Goal: Task Accomplishment & Management: Complete application form

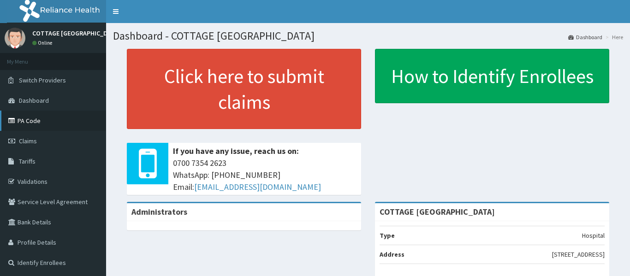
click at [27, 116] on link "PA Code" at bounding box center [53, 121] width 106 height 20
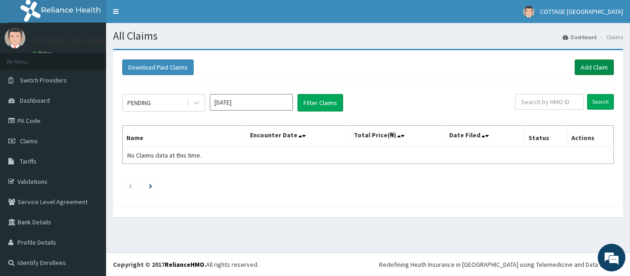
click at [581, 67] on link "Add Claim" at bounding box center [593, 67] width 39 height 16
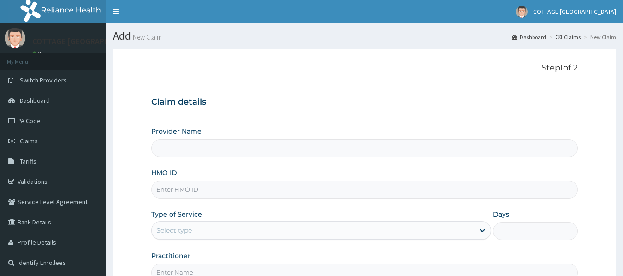
click at [230, 147] on input "Provider Name" at bounding box center [364, 148] width 427 height 18
click at [214, 183] on input "HMO ID" at bounding box center [364, 190] width 427 height 18
paste input "Ham/10156/a"
type input "Ham/10156/a"
type input "COTTAGE [GEOGRAPHIC_DATA]"
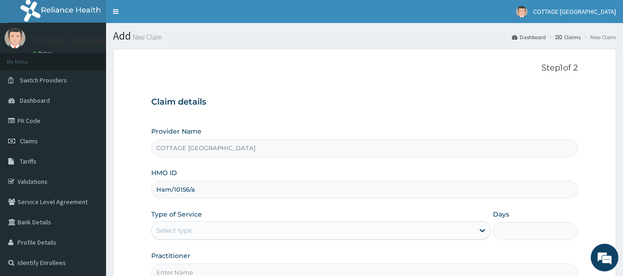
type input "ham/10156/a"
click at [248, 229] on div "Select type" at bounding box center [313, 230] width 322 height 15
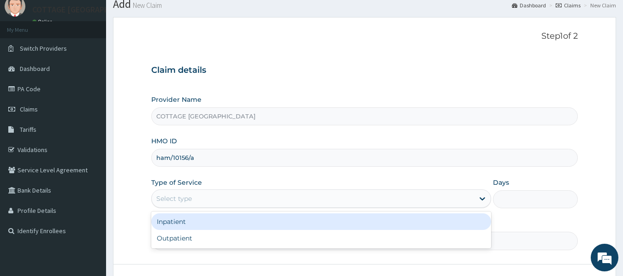
scroll to position [38, 0]
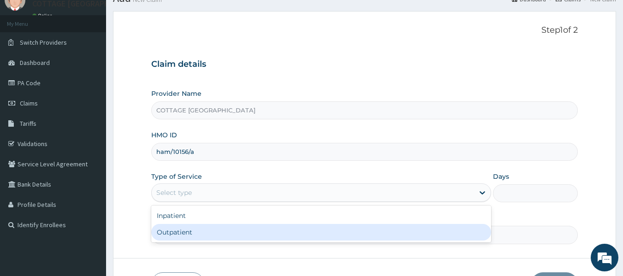
click at [279, 230] on div "Outpatient" at bounding box center [321, 232] width 340 height 17
type input "1"
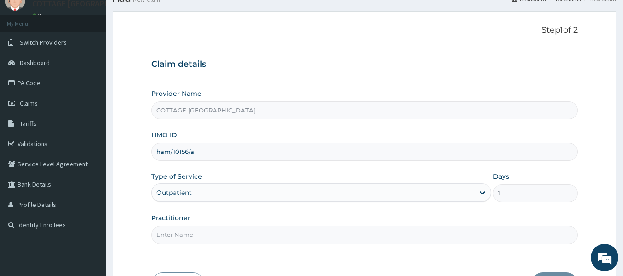
click at [263, 236] on input "Practitioner" at bounding box center [364, 235] width 427 height 18
type input "[PERSON_NAME]"
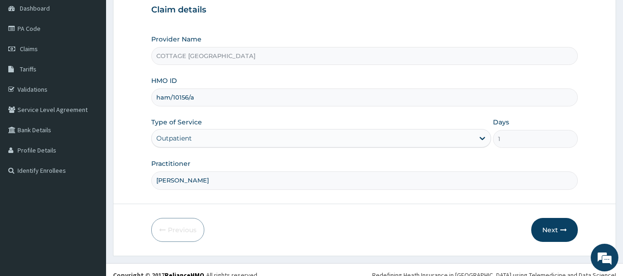
scroll to position [103, 0]
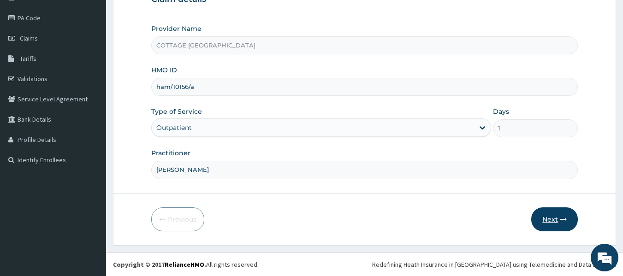
click at [550, 217] on button "Next" at bounding box center [554, 219] width 47 height 24
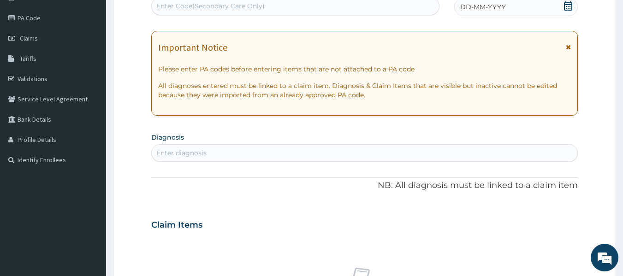
click at [479, 4] on span "DD-MM-YYYY" at bounding box center [483, 6] width 46 height 9
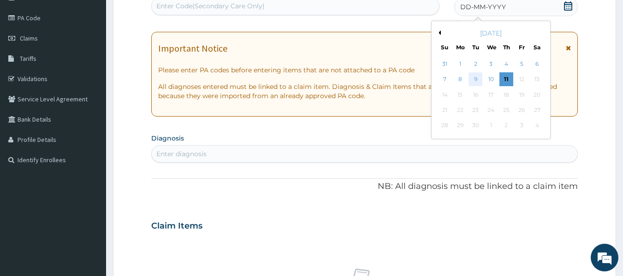
click at [471, 82] on div "9" at bounding box center [476, 80] width 14 height 14
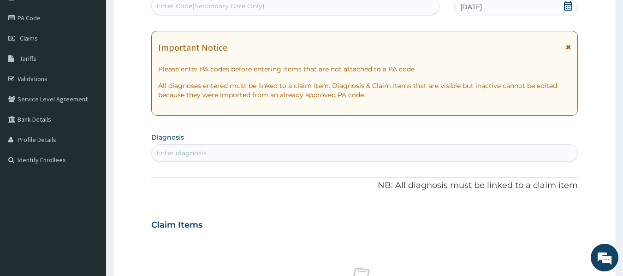
click at [392, 150] on div "Enter diagnosis" at bounding box center [365, 153] width 426 height 15
type input "malar"
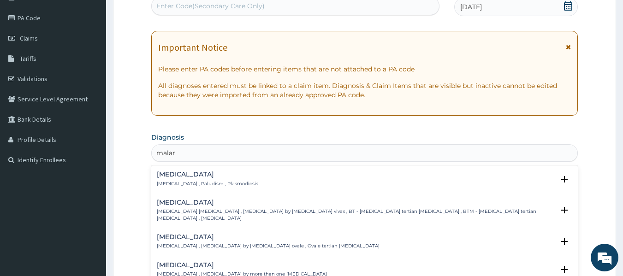
click at [163, 176] on h4 "Malaria" at bounding box center [207, 174] width 101 height 7
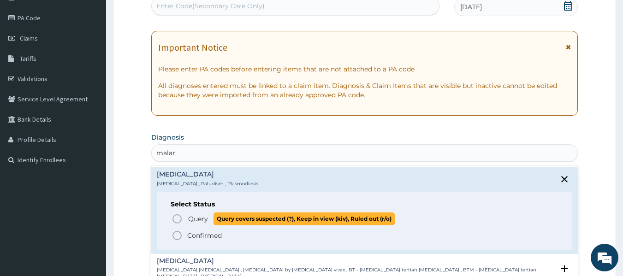
click at [175, 220] on icon "status option query" at bounding box center [176, 218] width 11 height 11
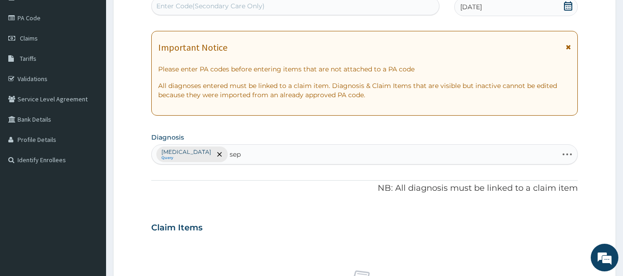
type input "seps"
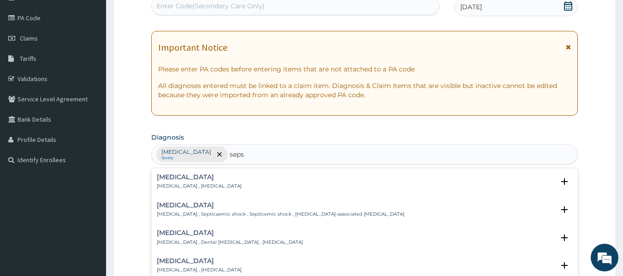
click at [168, 178] on h4 "Sepsis" at bounding box center [199, 177] width 85 height 7
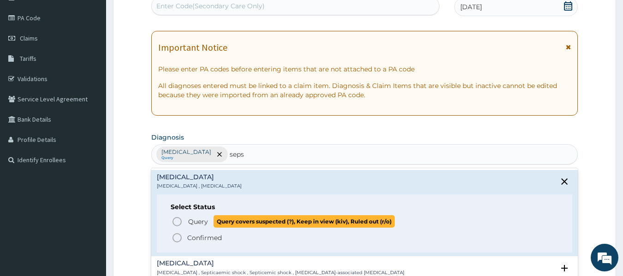
click at [177, 224] on icon "status option query" at bounding box center [176, 221] width 11 height 11
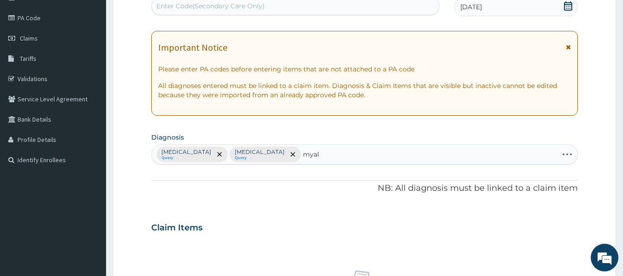
type input "myalg"
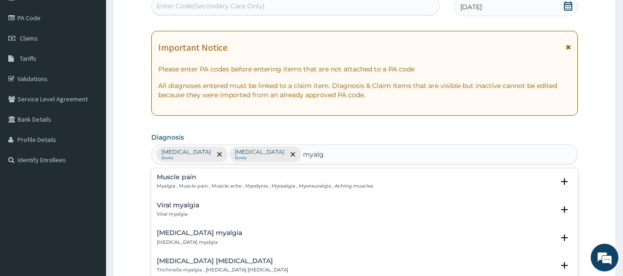
click at [166, 183] on p "Myalgia , Muscle pain , Muscle ache , Myodynia , Myosalgia , Myoneuralgia , Ach…" at bounding box center [265, 186] width 216 height 6
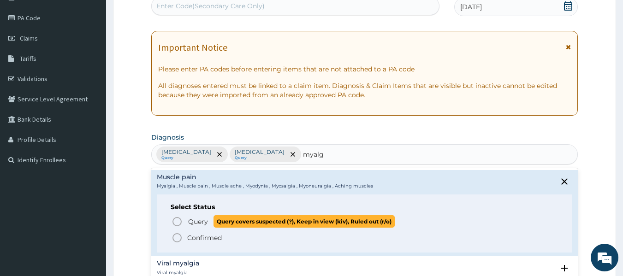
click at [175, 223] on icon "status option query" at bounding box center [176, 221] width 11 height 11
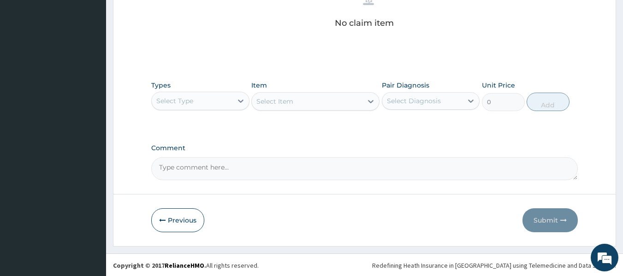
scroll to position [389, 0]
click at [237, 103] on icon at bounding box center [240, 99] width 9 height 9
type input "pr"
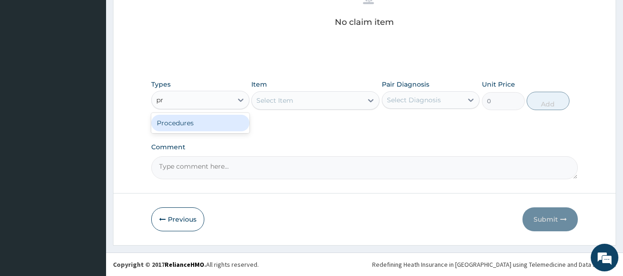
click at [224, 126] on div "Procedures" at bounding box center [200, 123] width 98 height 17
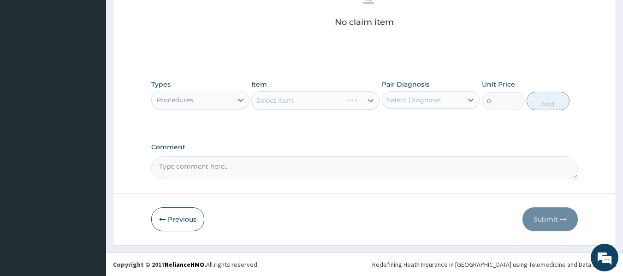
click at [439, 110] on div "Pair Diagnosis Select Diagnosis" at bounding box center [431, 95] width 98 height 30
click at [467, 105] on div at bounding box center [470, 100] width 17 height 17
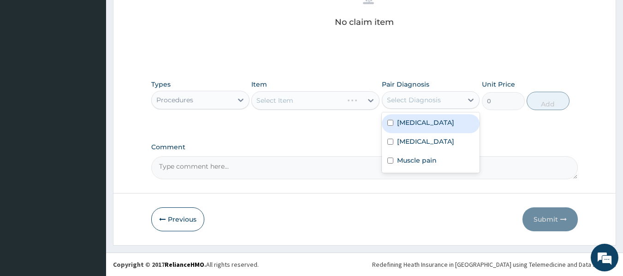
click at [429, 123] on div "Malaria" at bounding box center [431, 123] width 98 height 19
checkbox input "true"
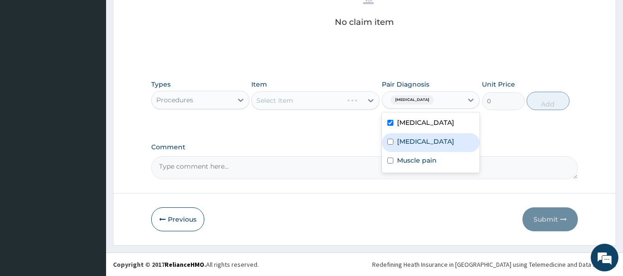
click at [421, 140] on div "Sepsis" at bounding box center [431, 142] width 98 height 19
checkbox input "true"
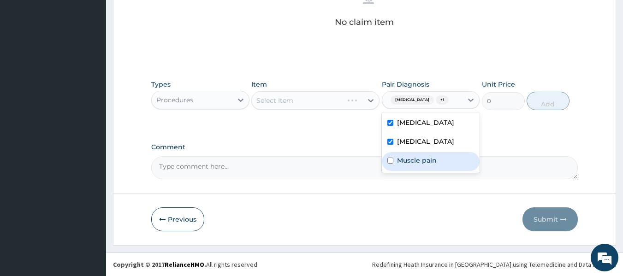
click at [415, 163] on label "Muscle pain" at bounding box center [417, 160] width 40 height 9
checkbox input "true"
click at [346, 104] on div "Select Item" at bounding box center [307, 100] width 111 height 15
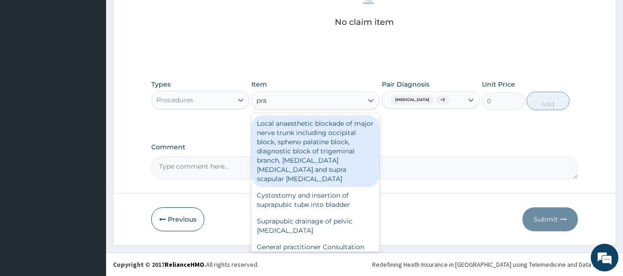
type input "prac"
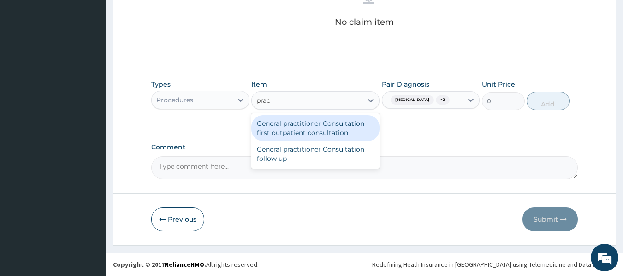
click at [340, 126] on div "General practitioner Consultation first outpatient consultation" at bounding box center [315, 128] width 128 height 26
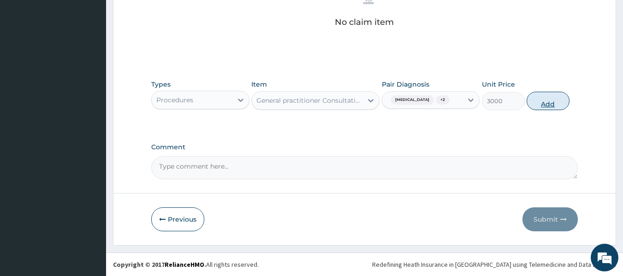
click at [563, 106] on button "Add" at bounding box center [547, 101] width 43 height 18
type input "0"
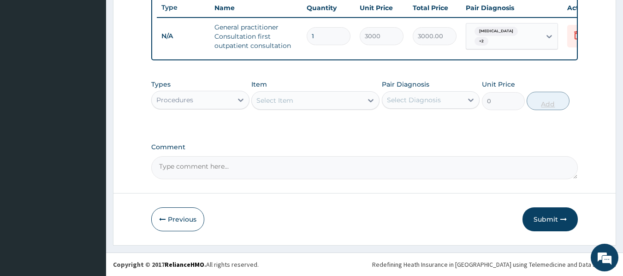
scroll to position [357, 0]
click at [212, 100] on div "Procedures" at bounding box center [192, 100] width 81 height 15
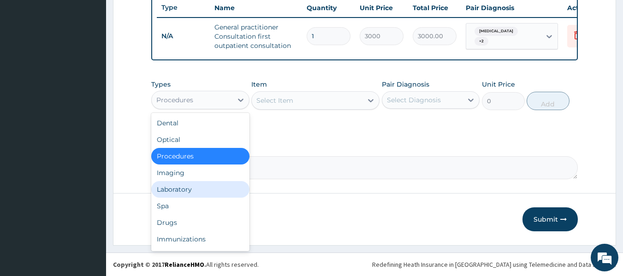
click at [212, 191] on div "Laboratory" at bounding box center [200, 189] width 98 height 17
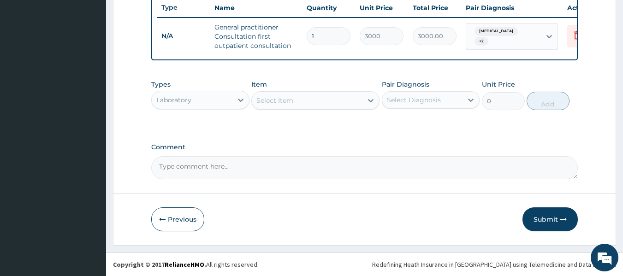
click at [370, 101] on icon at bounding box center [371, 100] width 6 height 3
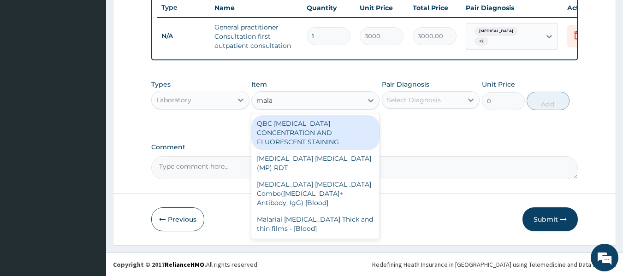
type input "malar"
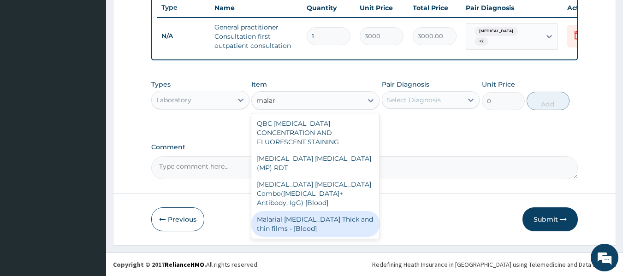
click at [328, 211] on div "Malarial Parasite Thick and thin films - [Blood]" at bounding box center [315, 224] width 128 height 26
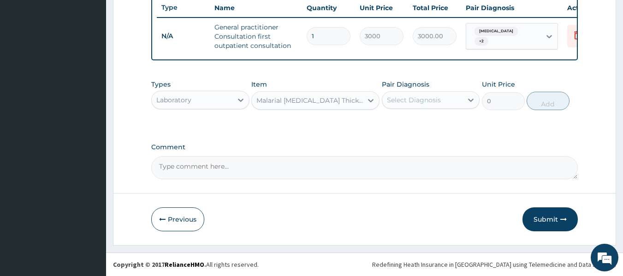
type input "1500"
click at [464, 105] on div at bounding box center [470, 100] width 17 height 17
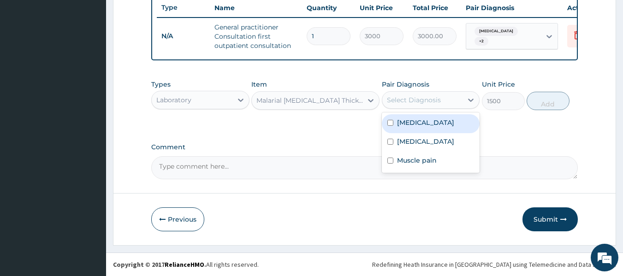
click at [430, 121] on div "Malaria" at bounding box center [431, 123] width 98 height 19
checkbox input "true"
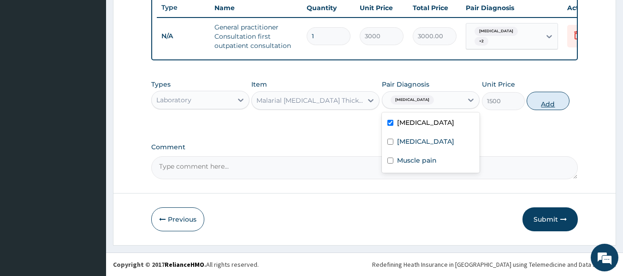
click at [545, 103] on button "Add" at bounding box center [547, 101] width 43 height 18
type input "0"
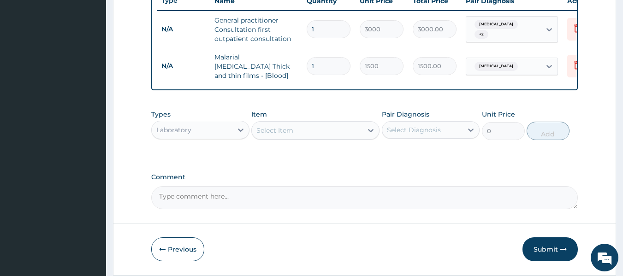
click at [352, 135] on div "Select Item" at bounding box center [307, 130] width 111 height 15
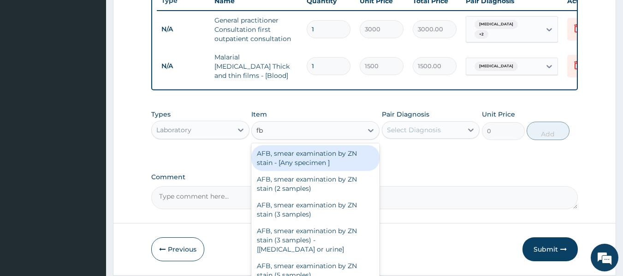
type input "fbc"
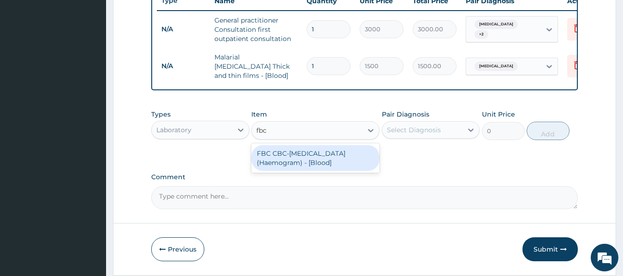
click at [345, 156] on div "FBC CBC-Complete Blood Count (Haemogram) - [Blood]" at bounding box center [315, 158] width 128 height 26
type input "3000"
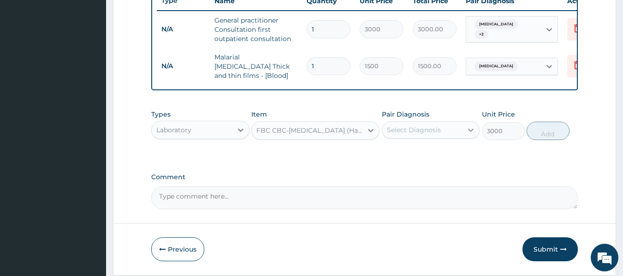
click at [471, 135] on icon at bounding box center [470, 129] width 9 height 9
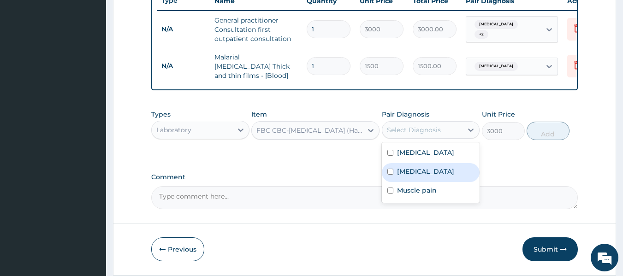
click at [430, 168] on div "Sepsis" at bounding box center [431, 172] width 98 height 19
checkbox input "true"
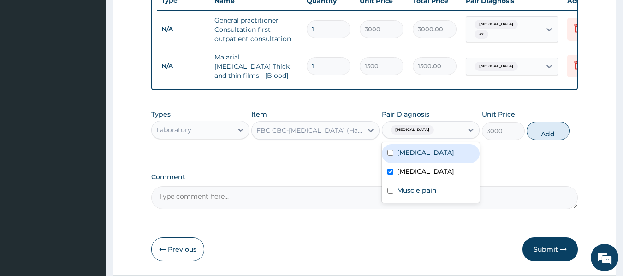
click at [552, 133] on button "Add" at bounding box center [547, 131] width 43 height 18
type input "0"
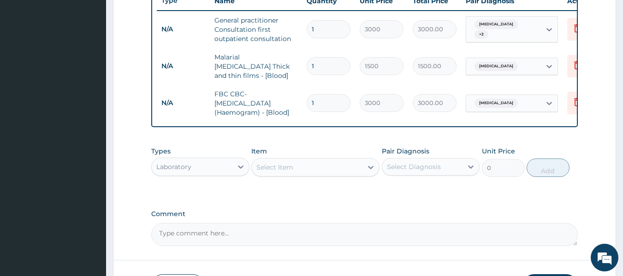
click at [230, 165] on div "Laboratory" at bounding box center [192, 166] width 81 height 15
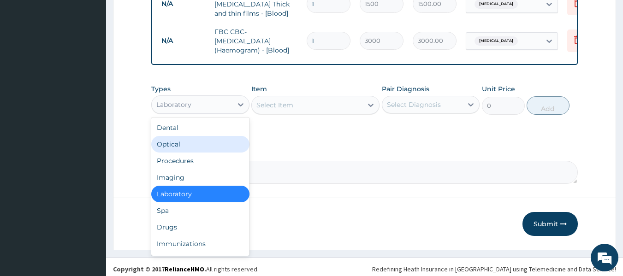
scroll to position [425, 0]
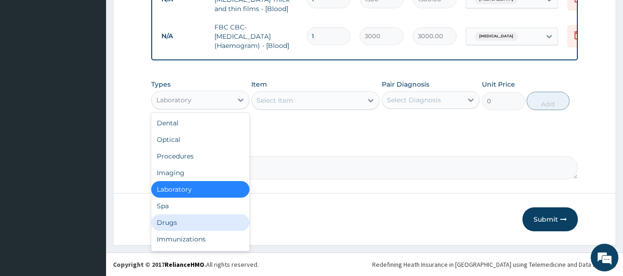
click at [195, 218] on div "Drugs" at bounding box center [200, 222] width 98 height 17
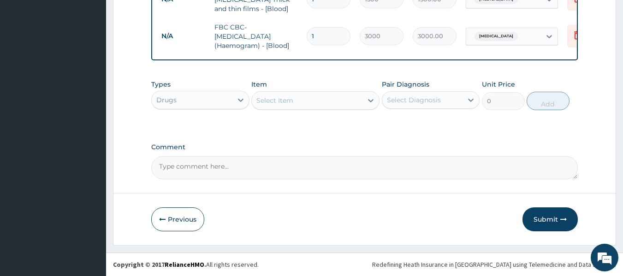
click at [316, 98] on div "Select Item" at bounding box center [307, 100] width 111 height 15
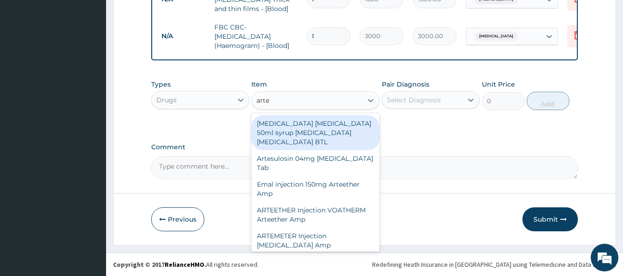
type input "artem"
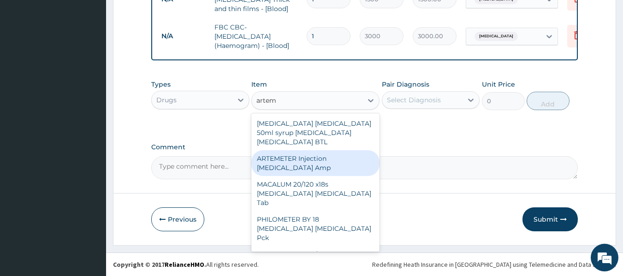
click at [324, 159] on div "ARTEMETER Injection Artemether Amp" at bounding box center [315, 163] width 128 height 26
type input "360"
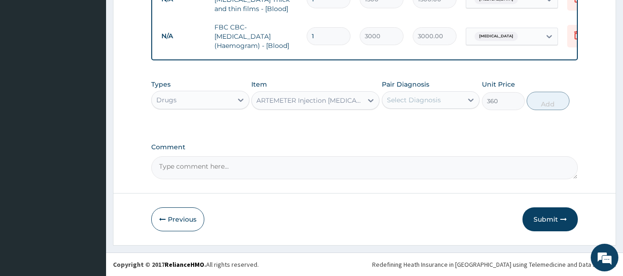
click at [430, 106] on div "Select Diagnosis" at bounding box center [422, 100] width 81 height 15
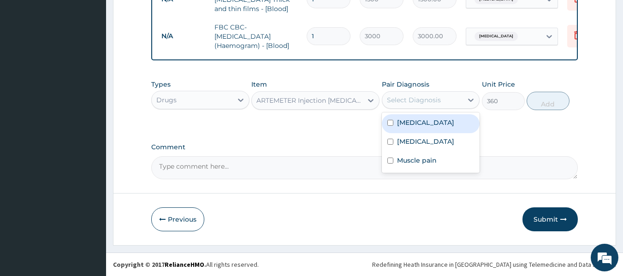
click at [417, 129] on div "Malaria" at bounding box center [431, 123] width 98 height 19
checkbox input "true"
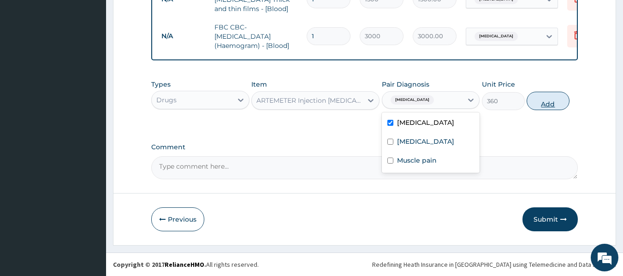
click at [545, 98] on button "Add" at bounding box center [547, 101] width 43 height 18
type input "0"
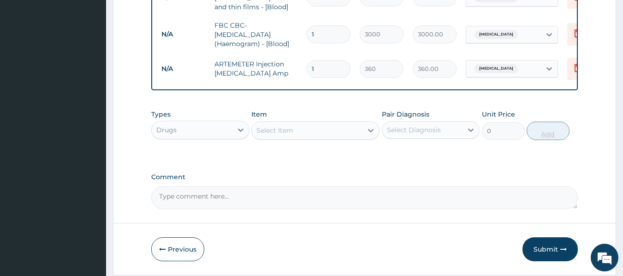
type input "0.00"
type input "2"
type input "720.00"
type input "2"
click at [363, 132] on div at bounding box center [370, 130] width 17 height 17
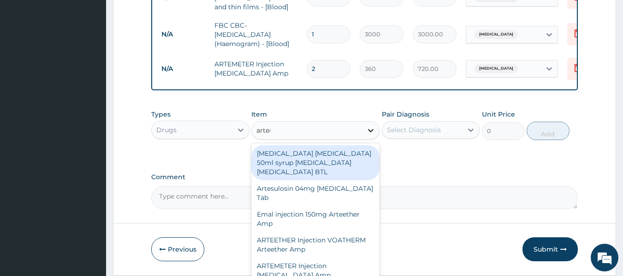
type input "arteme"
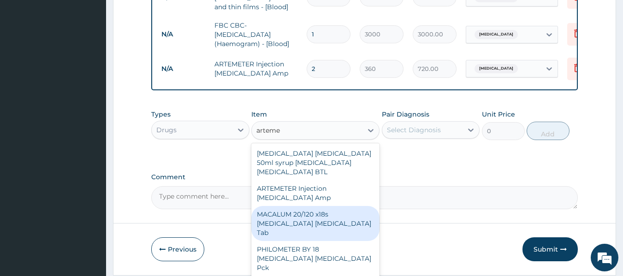
click at [328, 218] on div "MACALUM 20/120 x18s Artemether Lumefantrine Tab" at bounding box center [315, 223] width 128 height 35
type input "348"
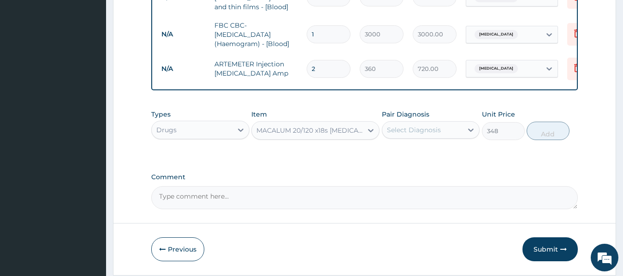
click at [451, 131] on div "Select Diagnosis" at bounding box center [422, 130] width 81 height 15
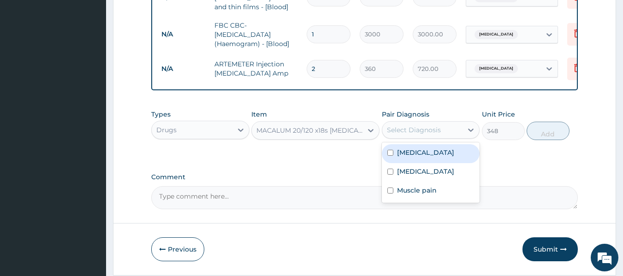
click at [414, 154] on label "Malaria" at bounding box center [425, 152] width 57 height 9
checkbox input "true"
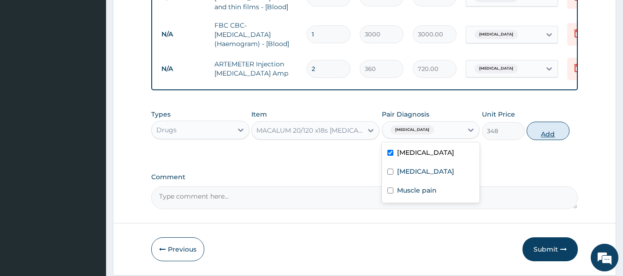
click at [543, 132] on button "Add" at bounding box center [547, 131] width 43 height 18
type input "0"
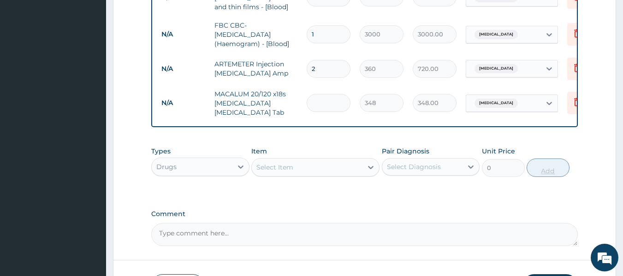
type input "0.00"
type input "2"
type input "696.00"
type input "24"
type input "8352.00"
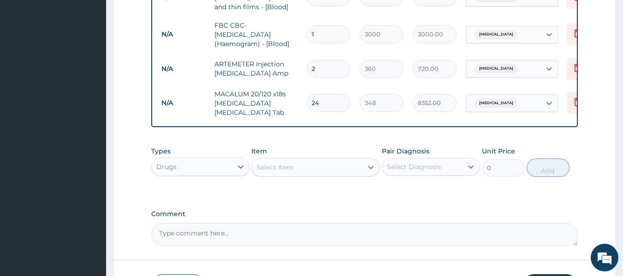
type input "24"
click at [339, 167] on div "Select Item" at bounding box center [307, 167] width 111 height 15
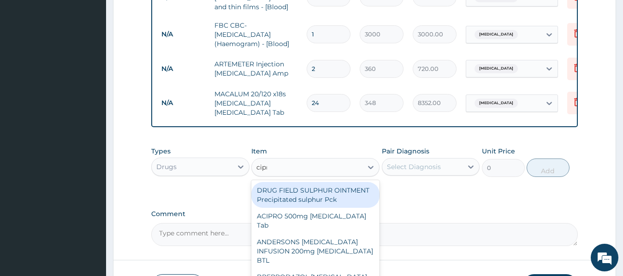
type input "cipro"
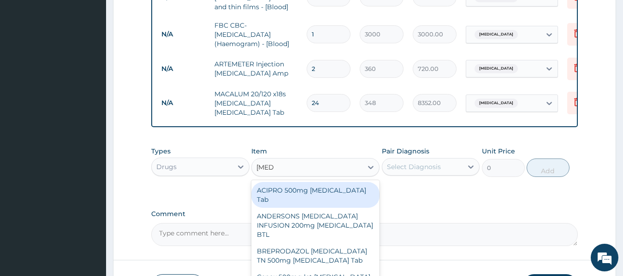
click at [339, 193] on div "ACIPRO 500mg Ciprofloxacin Tab" at bounding box center [315, 195] width 128 height 26
type input "210"
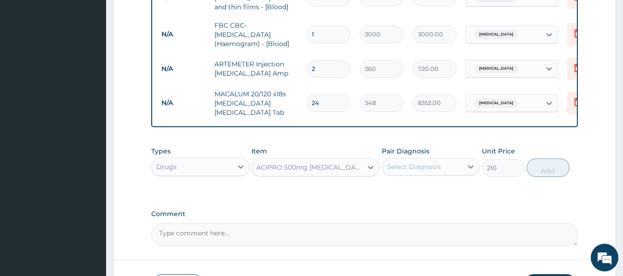
click at [423, 170] on div "Select Diagnosis" at bounding box center [414, 166] width 54 height 9
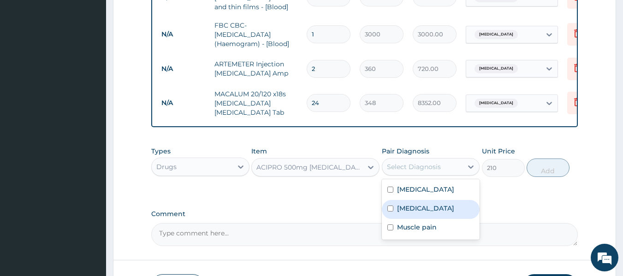
click at [412, 218] on div "Sepsis" at bounding box center [431, 209] width 98 height 19
checkbox input "true"
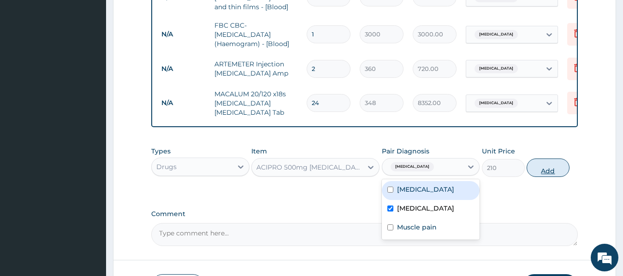
click at [564, 163] on button "Add" at bounding box center [547, 168] width 43 height 18
type input "0"
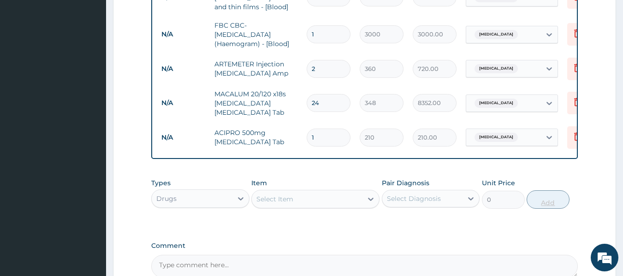
type input "10"
type input "2100.00"
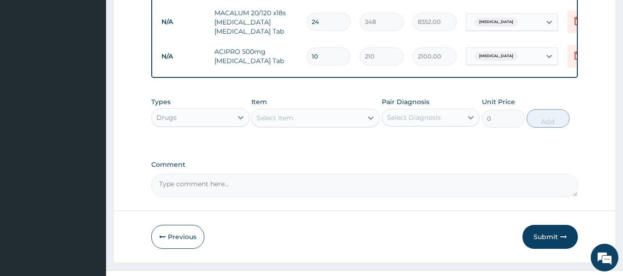
scroll to position [526, 0]
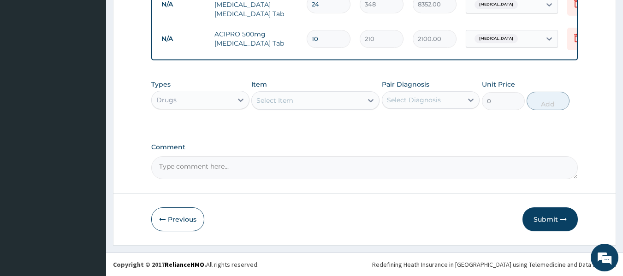
type input "10"
click at [325, 99] on div "Select Item" at bounding box center [307, 100] width 111 height 15
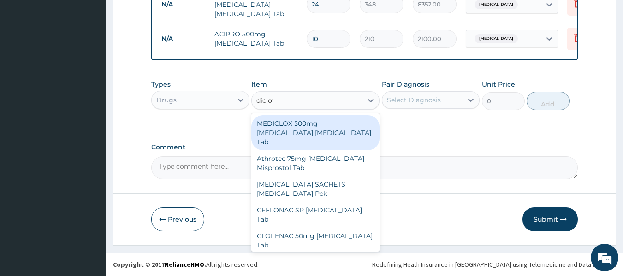
type input "diclofe"
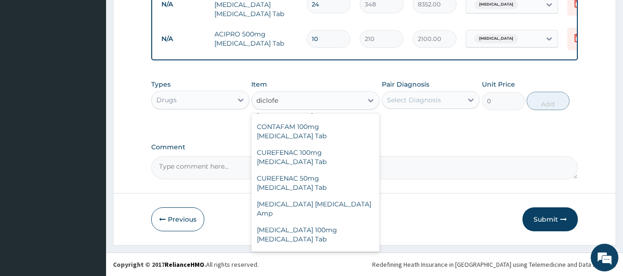
scroll to position [131, 0]
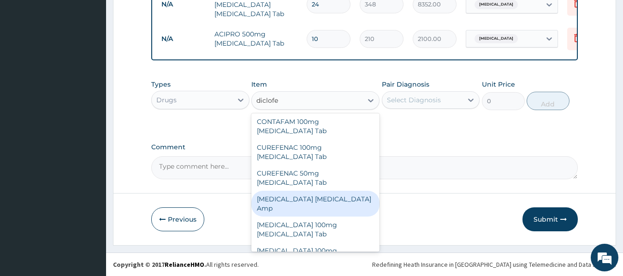
click at [341, 191] on div "Diclofenac Diclofenac Amp" at bounding box center [315, 204] width 128 height 26
type input "288"
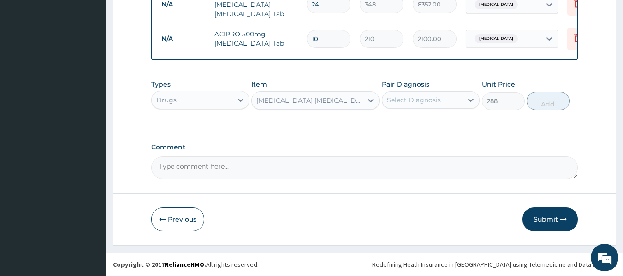
click at [460, 96] on div "Select Diagnosis" at bounding box center [422, 100] width 81 height 15
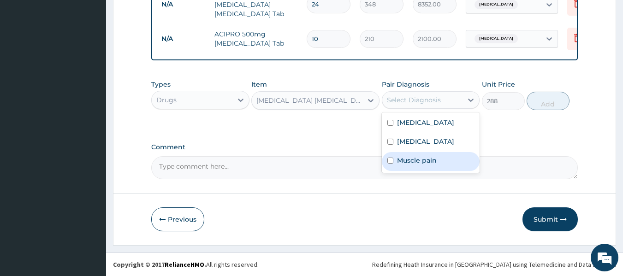
click at [414, 159] on label "Muscle pain" at bounding box center [417, 160] width 40 height 9
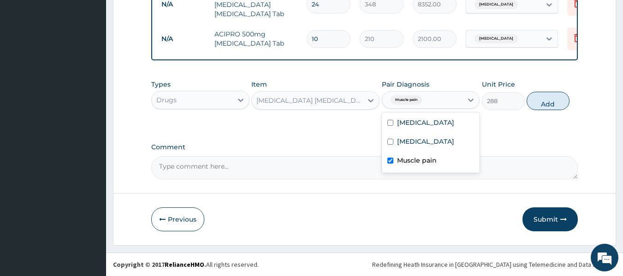
checkbox input "true"
click at [553, 104] on button "Add" at bounding box center [547, 101] width 43 height 18
type input "0"
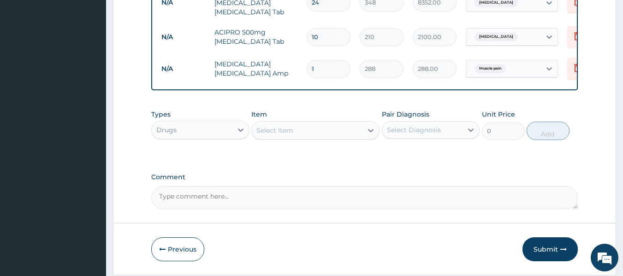
click at [359, 133] on div "Select Item" at bounding box center [307, 130] width 111 height 15
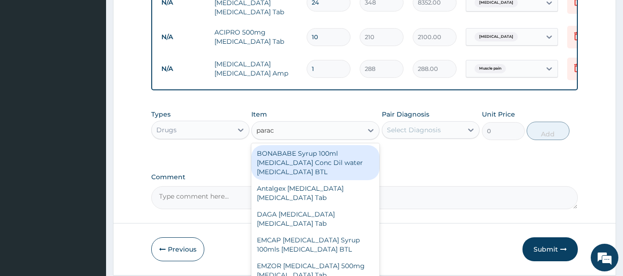
type input "parace"
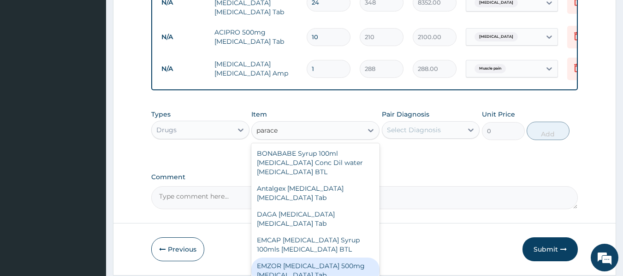
click at [341, 271] on div "EMZOR PARACETAMOL 500mg Acetaminophen Tab" at bounding box center [315, 271] width 128 height 26
type input "12"
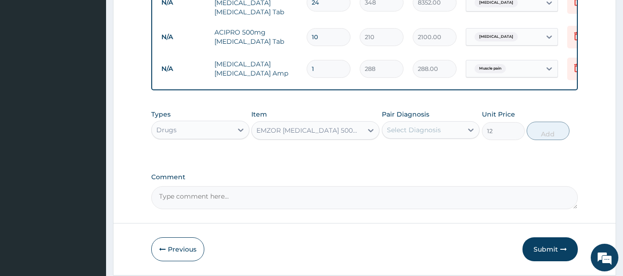
click at [459, 133] on div "Select Diagnosis" at bounding box center [422, 130] width 81 height 15
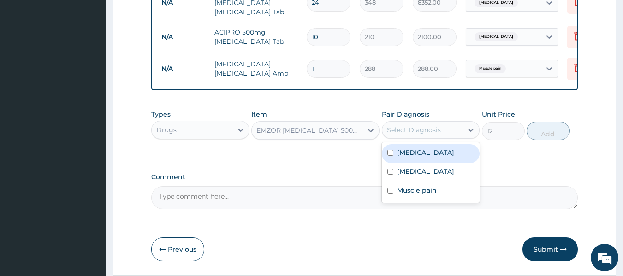
click at [434, 157] on div "Malaria" at bounding box center [431, 153] width 98 height 19
checkbox input "true"
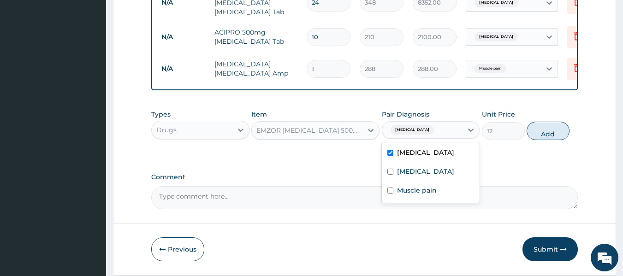
click at [543, 135] on button "Add" at bounding box center [547, 131] width 43 height 18
type input "0"
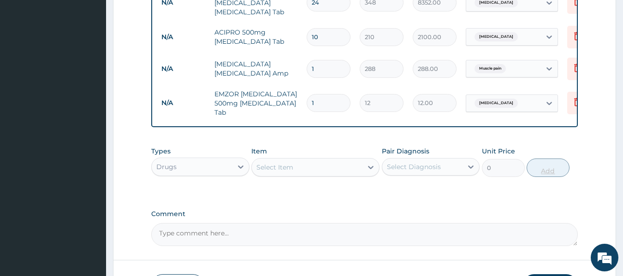
type input "18"
type input "216.00"
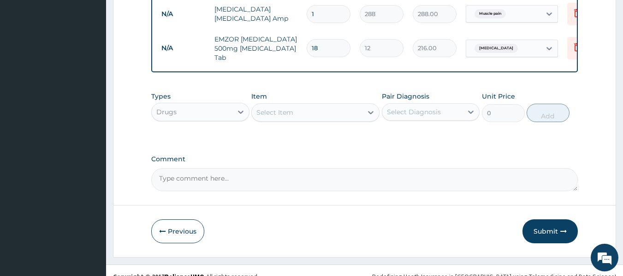
scroll to position [595, 0]
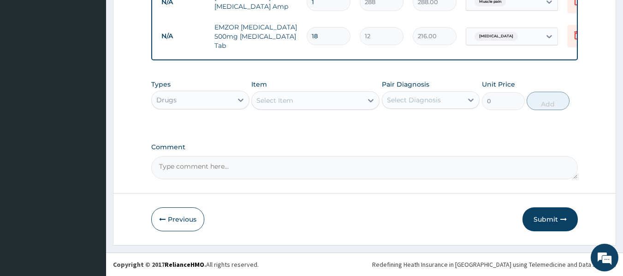
type input "18"
click at [551, 222] on button "Submit" at bounding box center [549, 219] width 55 height 24
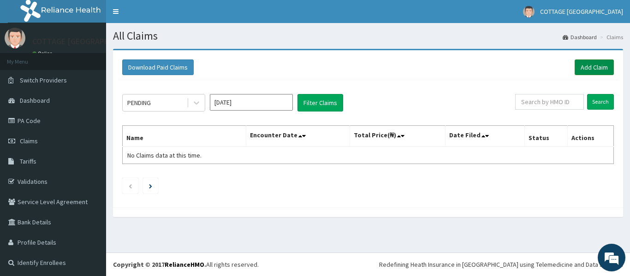
click at [581, 65] on link "Add Claim" at bounding box center [593, 67] width 39 height 16
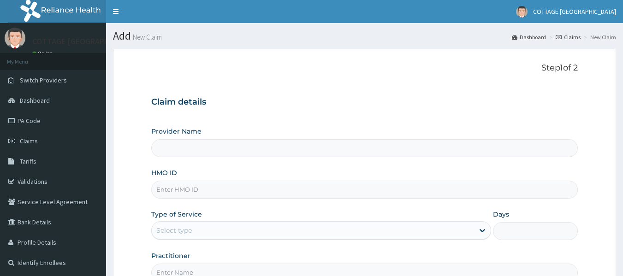
click at [268, 187] on input "HMO ID" at bounding box center [364, 190] width 427 height 18
paste input "Pcp/10008/a"
type input "Pcp/10008/a"
type input "COTTAGE [GEOGRAPHIC_DATA]"
type input "pcp/10008/a"
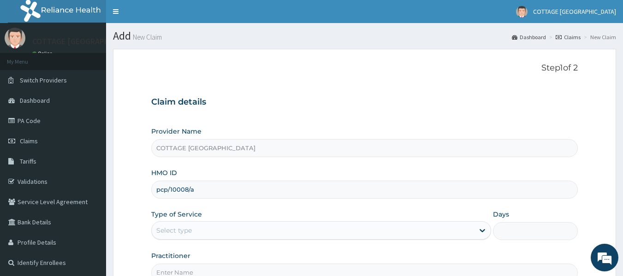
click at [312, 227] on div "Select type" at bounding box center [313, 230] width 322 height 15
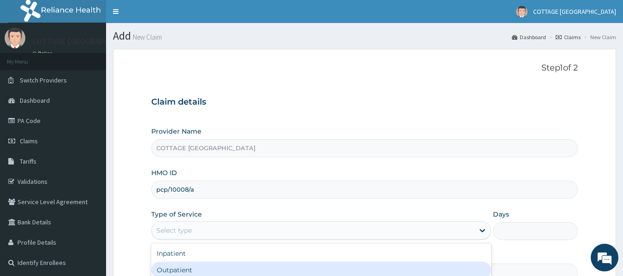
click at [225, 267] on div "Outpatient" at bounding box center [321, 270] width 340 height 17
type input "1"
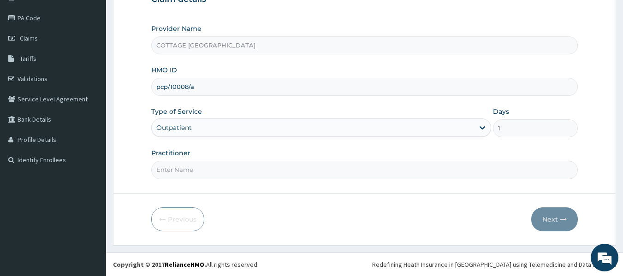
click at [287, 172] on input "Practitioner" at bounding box center [364, 170] width 427 height 18
type input "[PERSON_NAME]"
click at [553, 219] on button "Next" at bounding box center [554, 219] width 47 height 24
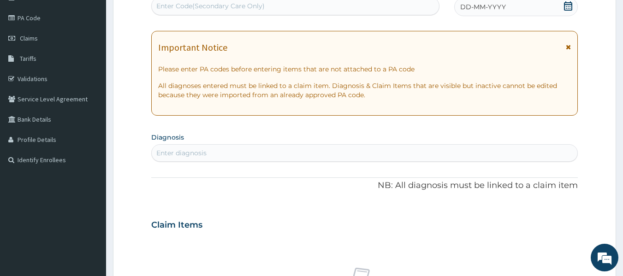
click at [532, 12] on div "DD-MM-YYYY" at bounding box center [516, 7] width 124 height 18
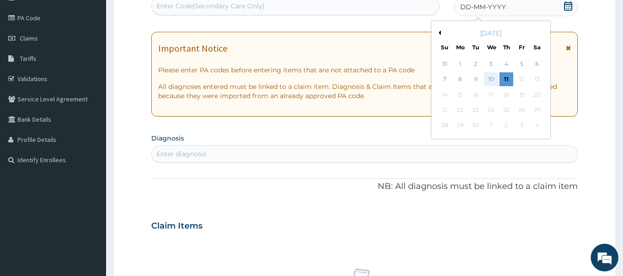
click at [489, 78] on div "10" at bounding box center [491, 80] width 14 height 14
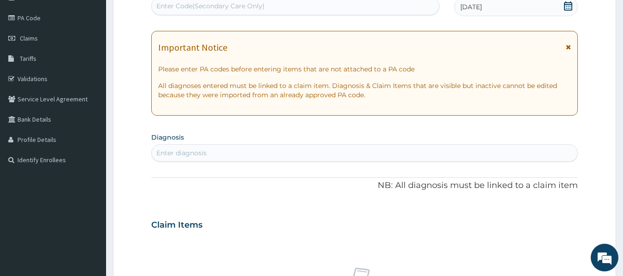
click at [373, 152] on div "Enter diagnosis" at bounding box center [365, 153] width 426 height 15
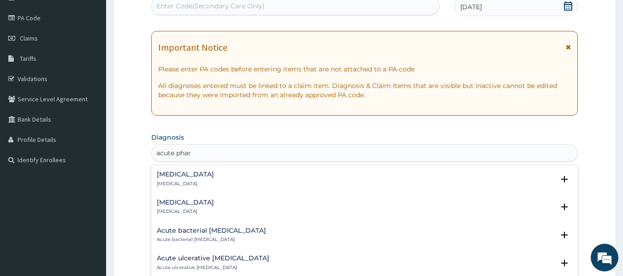
type input "acute phary"
click at [183, 181] on p "Acute pharyngitis" at bounding box center [185, 184] width 57 height 6
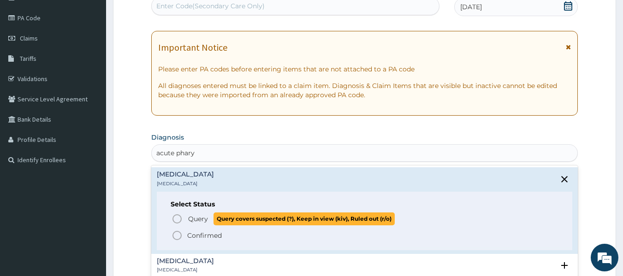
click at [177, 220] on icon "status option query" at bounding box center [176, 218] width 11 height 11
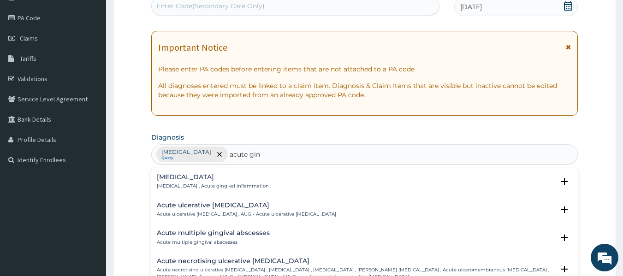
type input "acute ging"
click at [181, 177] on h4 "Acute gingivitis" at bounding box center [213, 177] width 112 height 7
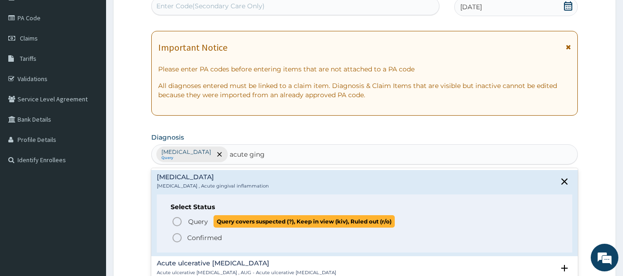
click at [178, 219] on icon "status option query" at bounding box center [176, 221] width 11 height 11
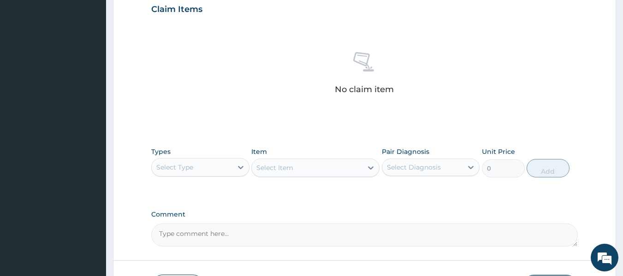
scroll to position [389, 0]
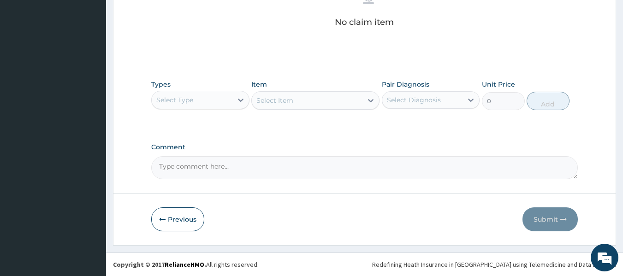
click at [216, 101] on div "Select Type" at bounding box center [192, 100] width 81 height 15
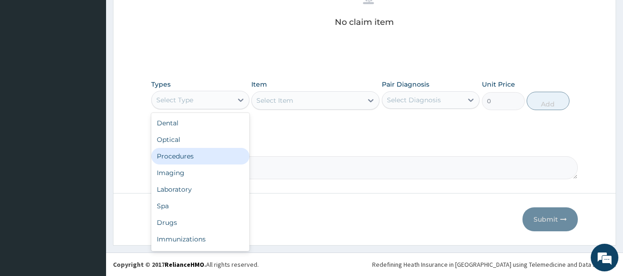
click at [197, 161] on div "Procedures" at bounding box center [200, 156] width 98 height 17
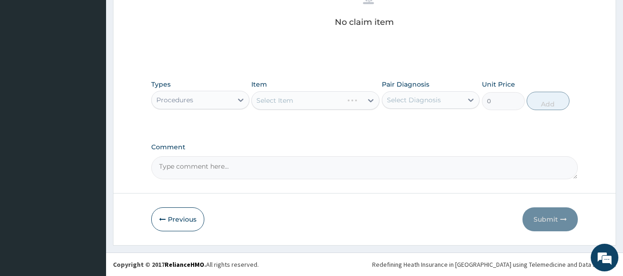
click at [424, 104] on div "Select Diagnosis" at bounding box center [414, 99] width 54 height 9
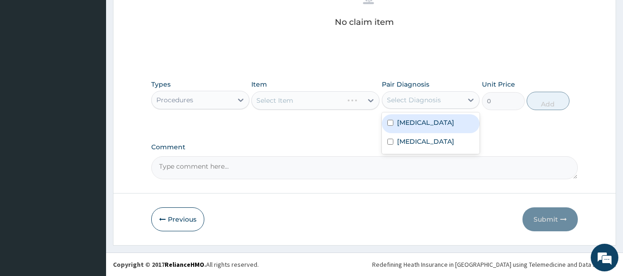
click at [418, 124] on label "Acute pharyngitis" at bounding box center [425, 122] width 57 height 9
checkbox input "true"
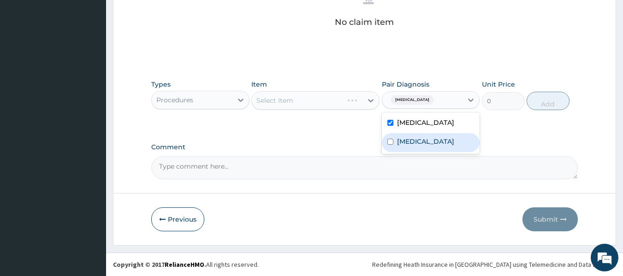
click at [412, 137] on label "Acute gingivitis" at bounding box center [425, 141] width 57 height 9
checkbox input "true"
click at [370, 103] on icon at bounding box center [370, 100] width 9 height 9
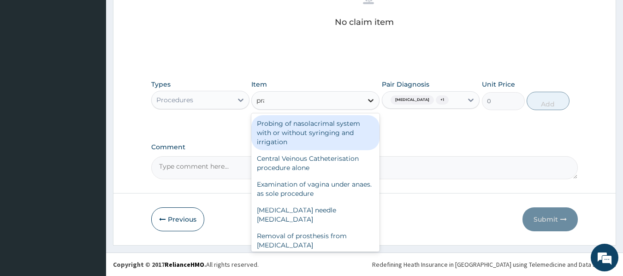
type input "prac"
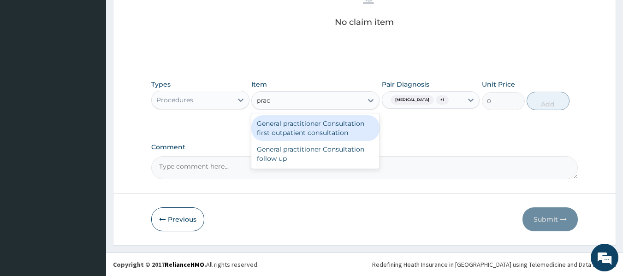
click at [345, 132] on div "General practitioner Consultation first outpatient consultation" at bounding box center [315, 128] width 128 height 26
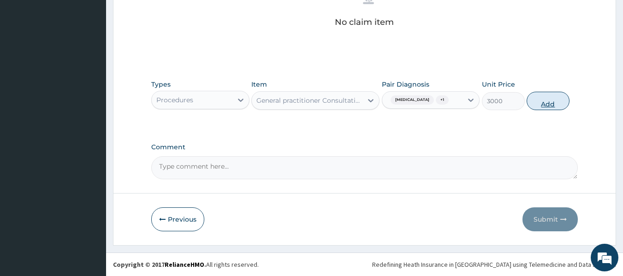
click at [546, 105] on button "Add" at bounding box center [547, 101] width 43 height 18
type input "0"
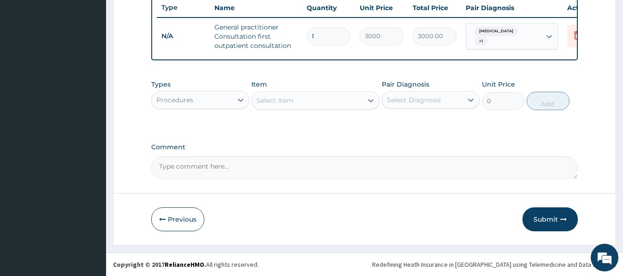
click at [251, 102] on div "Types Procedures Item Select Item Pair Diagnosis Select Diagnosis Unit Price 0 …" at bounding box center [364, 95] width 427 height 40
click at [236, 102] on icon at bounding box center [240, 99] width 9 height 9
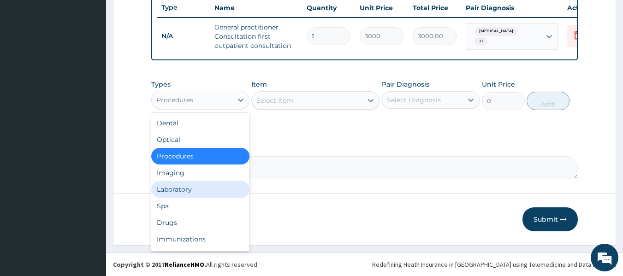
click at [194, 189] on div "Laboratory" at bounding box center [200, 189] width 98 height 17
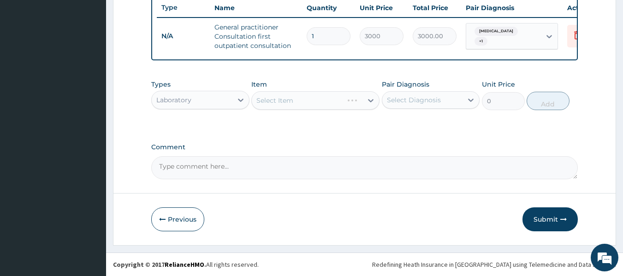
click at [370, 105] on div "Select Item" at bounding box center [315, 100] width 128 height 18
click at [370, 105] on div at bounding box center [370, 100] width 17 height 17
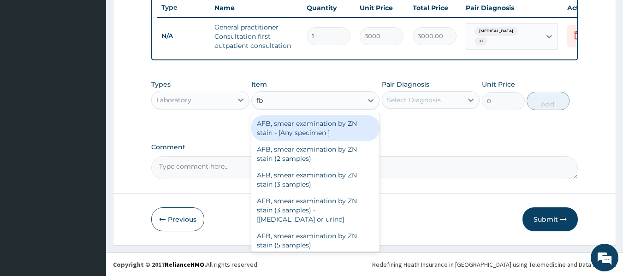
type input "fbc"
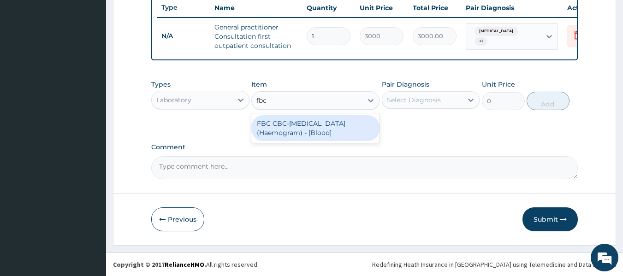
click at [355, 125] on div "FBC CBC-Complete Blood Count (Haemogram) - [Blood]" at bounding box center [315, 128] width 128 height 26
type input "3000"
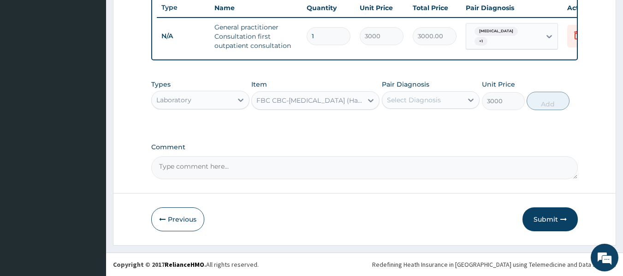
click at [447, 96] on div "Select Diagnosis" at bounding box center [422, 100] width 81 height 15
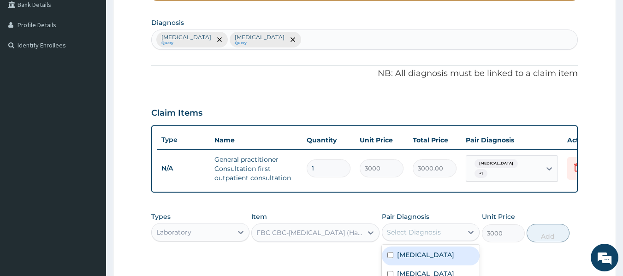
scroll to position [227, 0]
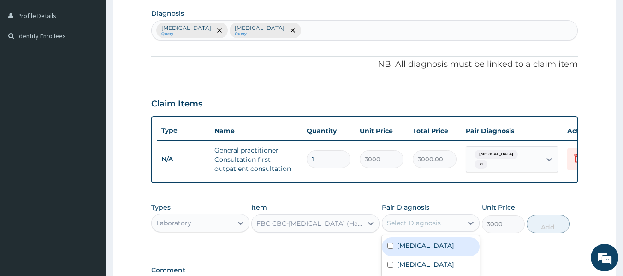
click at [409, 30] on div "Acute pharyngitis Query Acute gingivitis Query" at bounding box center [365, 30] width 426 height 19
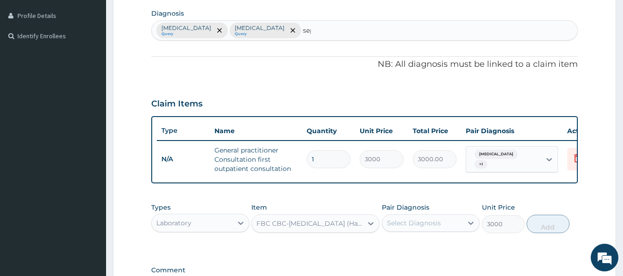
type input "seps"
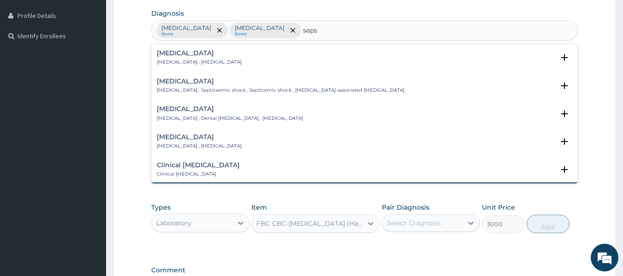
click at [166, 58] on div "Sepsis Systemic infection , Sepsis" at bounding box center [199, 58] width 85 height 16
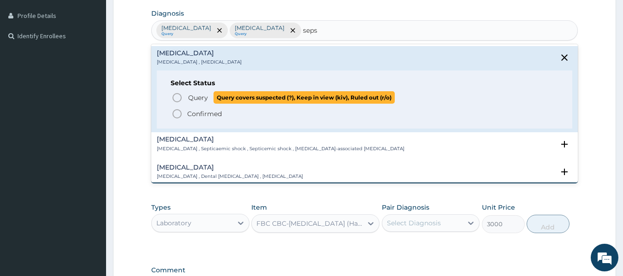
click at [174, 100] on icon "status option query" at bounding box center [176, 97] width 11 height 11
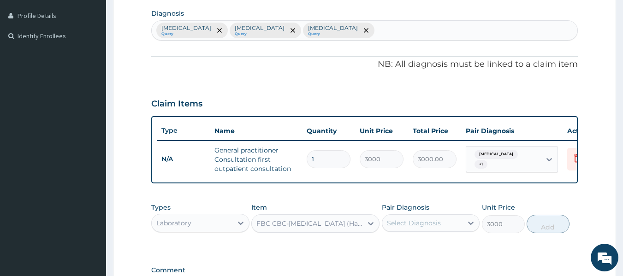
click at [508, 166] on div "Acute pharyngitis + 1" at bounding box center [502, 159] width 63 height 22
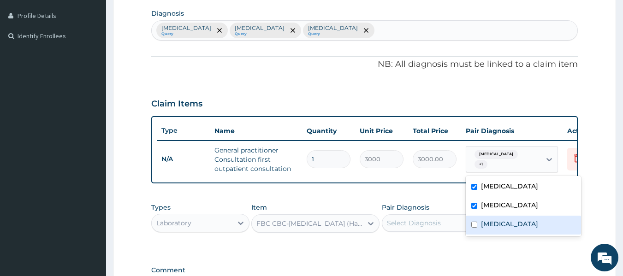
click at [492, 224] on label "Sepsis" at bounding box center [509, 223] width 57 height 9
checkbox input "true"
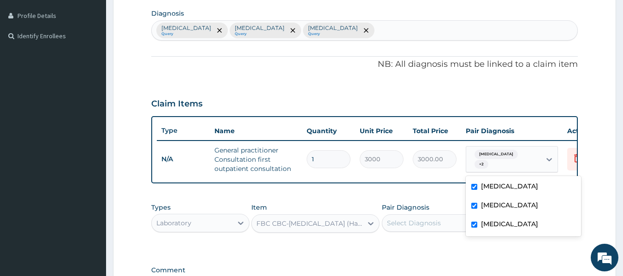
click at [459, 229] on div "Select Diagnosis" at bounding box center [422, 223] width 81 height 15
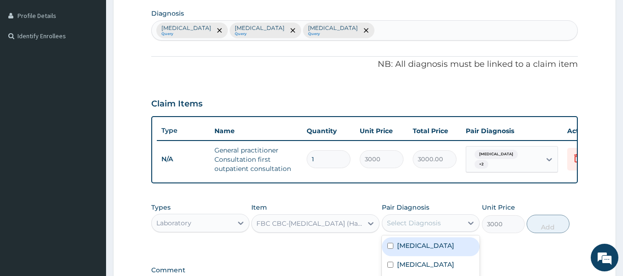
scroll to position [332, 0]
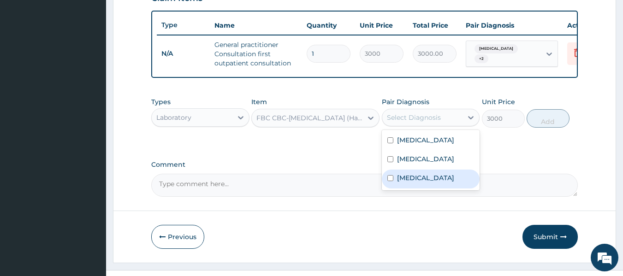
click at [410, 182] on label "Sepsis" at bounding box center [425, 177] width 57 height 9
checkbox input "true"
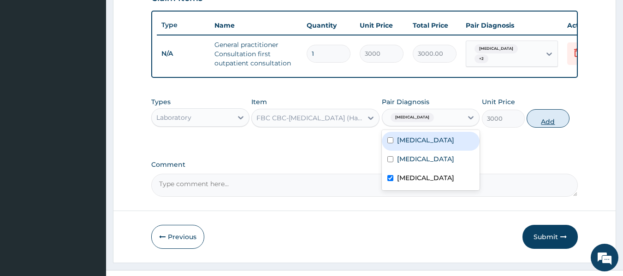
click at [548, 127] on button "Add" at bounding box center [547, 118] width 43 height 18
type input "0"
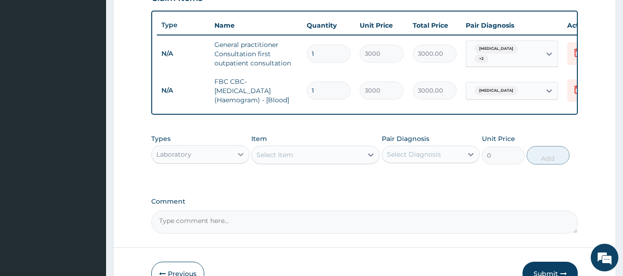
click at [239, 163] on div at bounding box center [240, 154] width 17 height 17
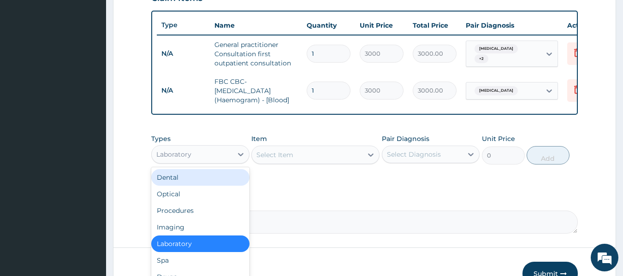
scroll to position [394, 0]
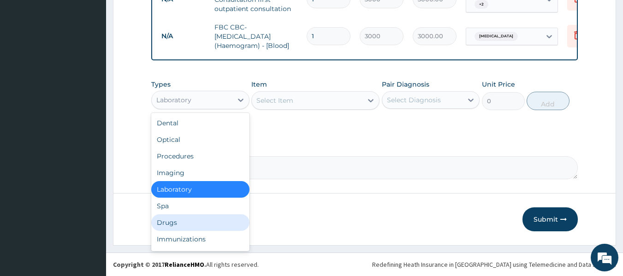
click at [206, 224] on div "Drugs" at bounding box center [200, 222] width 98 height 17
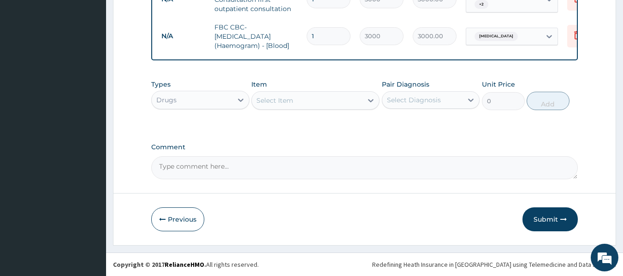
click at [359, 101] on div "Select Item" at bounding box center [307, 100] width 111 height 15
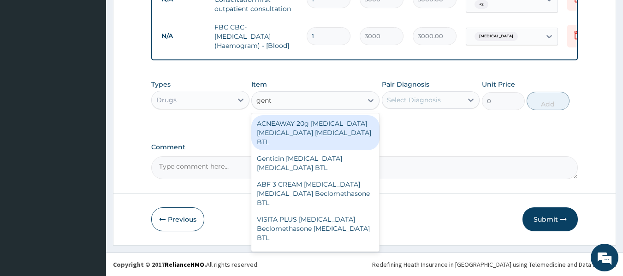
type input "genta"
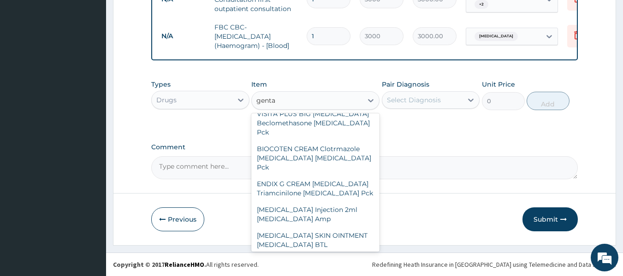
scroll to position [142, 0]
click at [346, 252] on div "GENTAMICINE 80mg Injection GENTALEK Gentamicin Amp" at bounding box center [315, 265] width 128 height 26
type input "360"
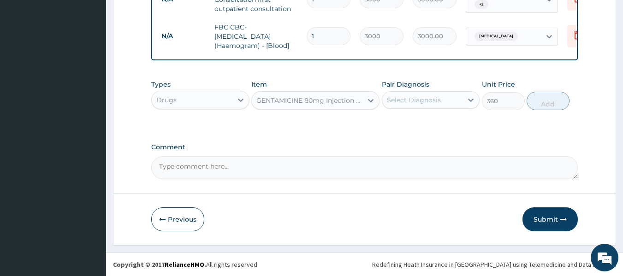
click at [453, 100] on div "Select Diagnosis" at bounding box center [422, 100] width 81 height 15
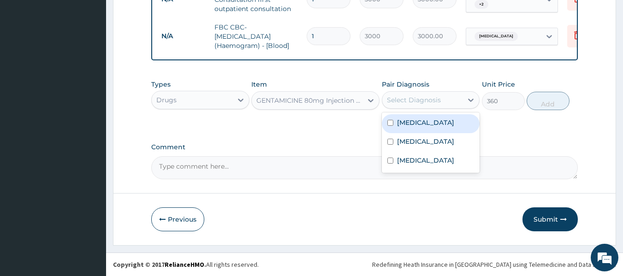
click at [424, 125] on label "Acute pharyngitis" at bounding box center [425, 122] width 57 height 9
checkbox input "true"
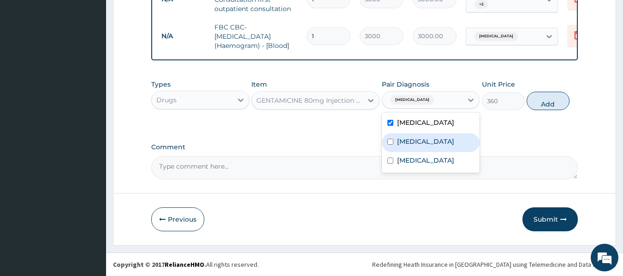
click at [432, 139] on label "Acute gingivitis" at bounding box center [425, 141] width 57 height 9
checkbox input "true"
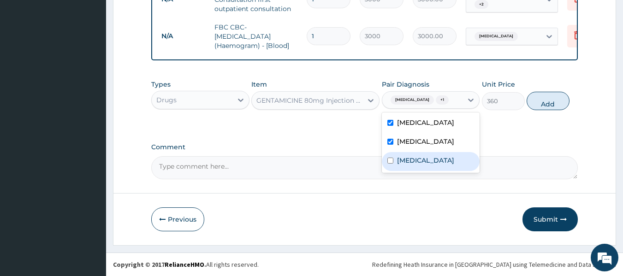
click at [423, 160] on div "Sepsis" at bounding box center [431, 161] width 98 height 19
checkbox input "true"
click at [547, 105] on button "Add" at bounding box center [547, 101] width 43 height 18
type input "0"
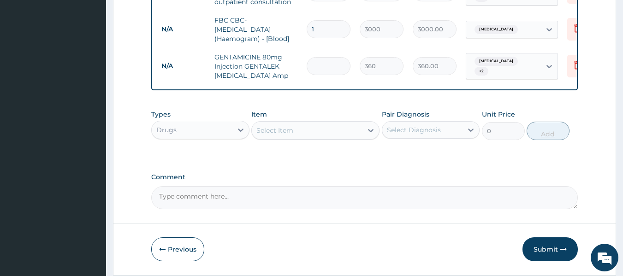
type input "0.00"
type input "4"
type input "1440.00"
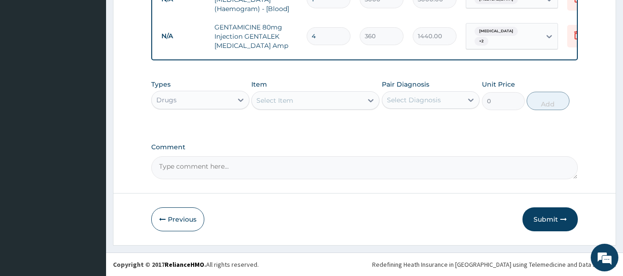
type input "4"
click at [351, 101] on div "Select Item" at bounding box center [307, 100] width 111 height 15
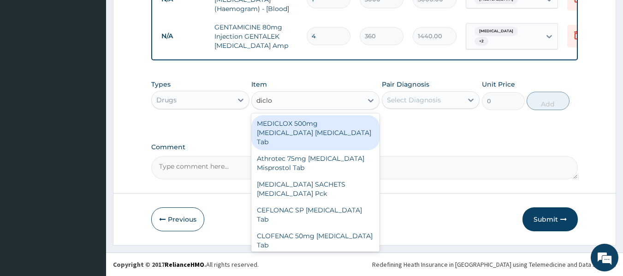
type input "diclof"
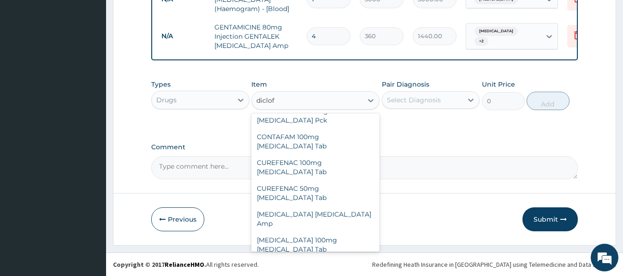
scroll to position [121, 0]
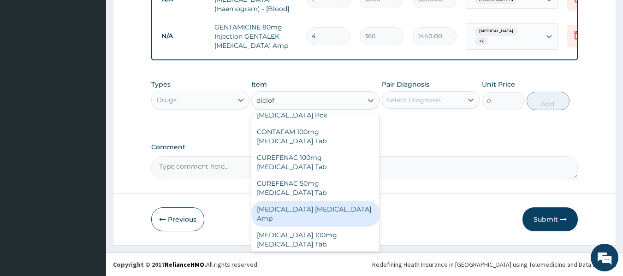
click at [334, 201] on div "Diclofenac Diclofenac Amp" at bounding box center [315, 214] width 128 height 26
type input "288"
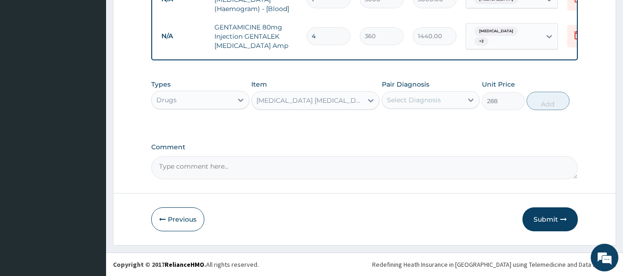
click at [461, 103] on div "Select Diagnosis" at bounding box center [422, 100] width 81 height 15
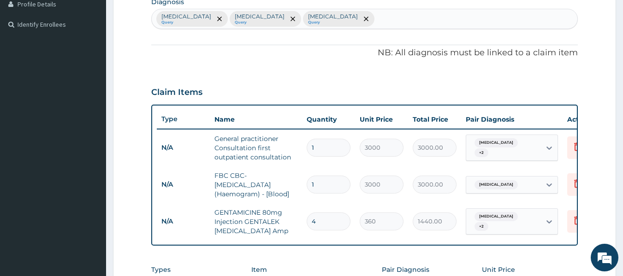
scroll to position [196, 0]
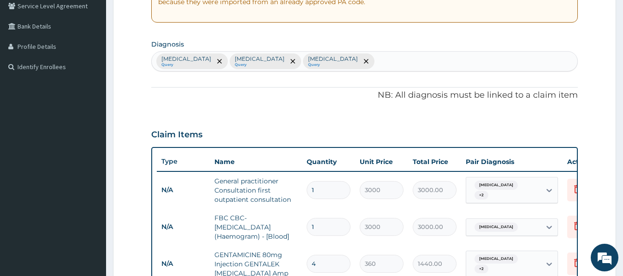
click at [466, 65] on div "Acute pharyngitis Query Acute gingivitis Query Sepsis Query" at bounding box center [365, 61] width 426 height 19
type input "myalg"
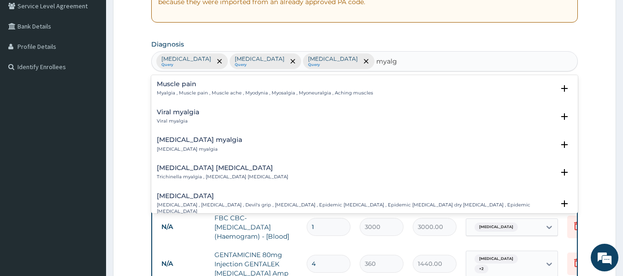
click at [187, 86] on h4 "Muscle pain" at bounding box center [265, 84] width 216 height 7
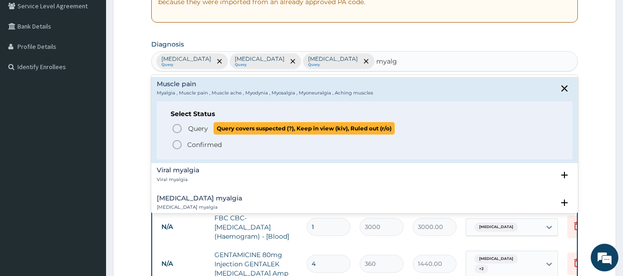
click at [175, 131] on icon "status option query" at bounding box center [176, 128] width 11 height 11
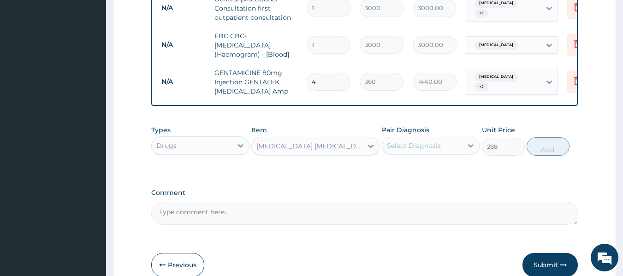
scroll to position [384, 0]
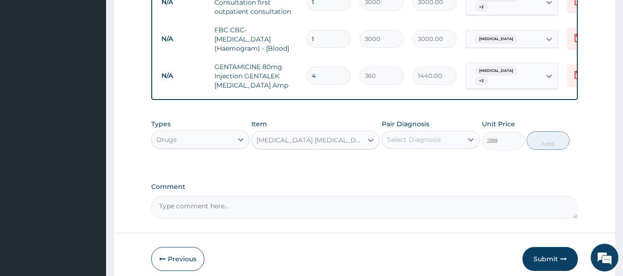
click at [459, 143] on div "Select Diagnosis" at bounding box center [422, 139] width 81 height 15
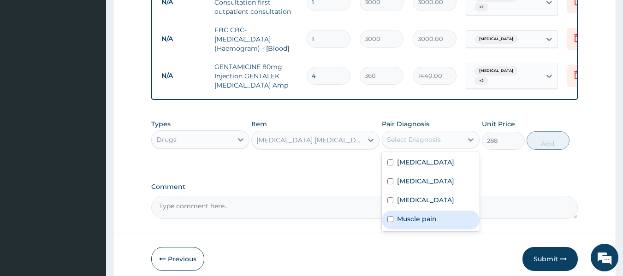
click at [437, 221] on div "Muscle pain" at bounding box center [431, 220] width 98 height 19
checkbox input "true"
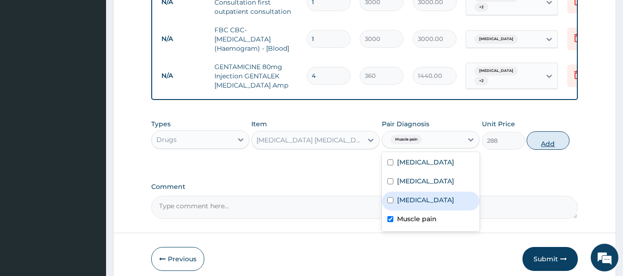
click at [554, 150] on button "Add" at bounding box center [547, 140] width 43 height 18
type input "0"
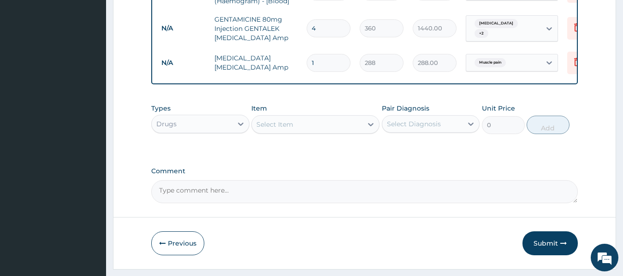
scroll to position [462, 0]
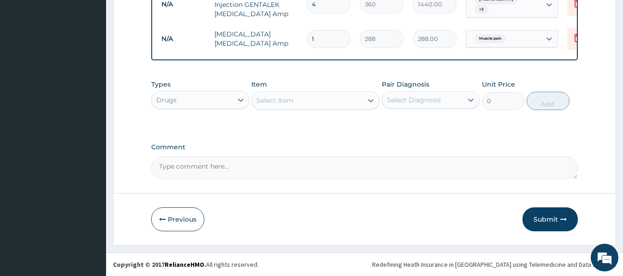
click at [342, 99] on div "Select Item" at bounding box center [307, 100] width 111 height 15
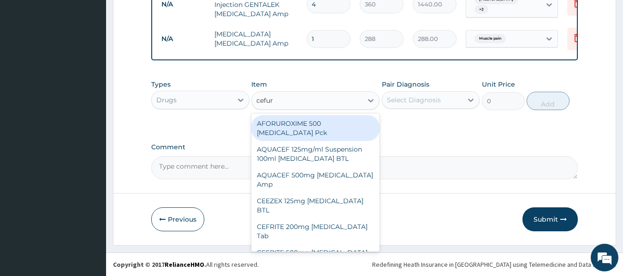
type input "cefuro"
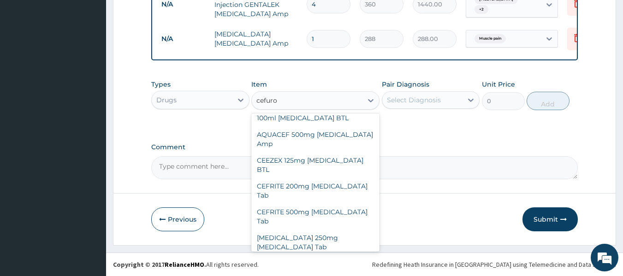
scroll to position [48, 0]
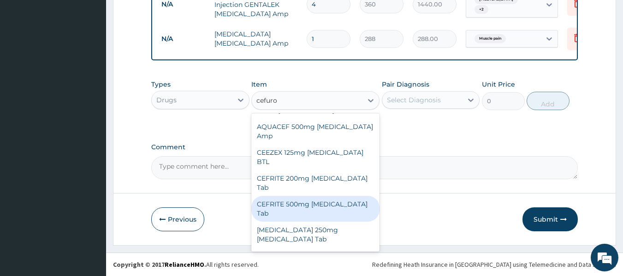
click at [353, 196] on div "CEFRITE 500mg Cefuroxime Tab" at bounding box center [315, 209] width 128 height 26
type input "240"
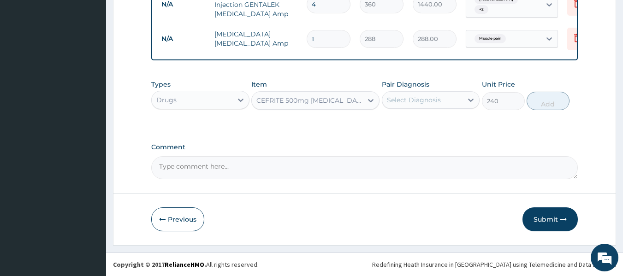
click at [458, 105] on div "Select Diagnosis" at bounding box center [422, 100] width 81 height 15
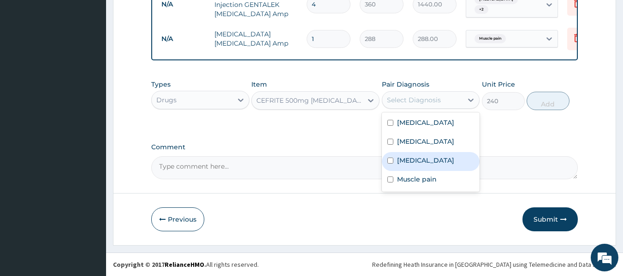
click at [419, 157] on div "Sepsis" at bounding box center [431, 161] width 98 height 19
checkbox input "true"
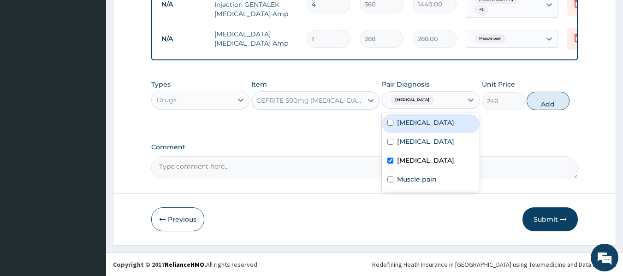
click at [458, 124] on div "Acute pharyngitis" at bounding box center [431, 123] width 98 height 19
checkbox input "true"
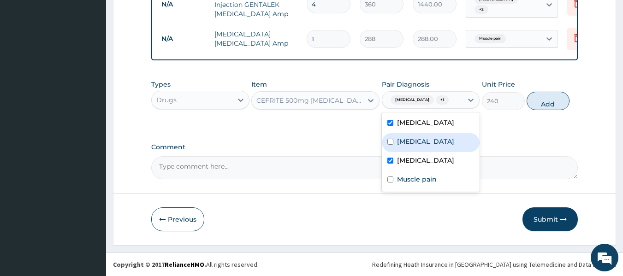
click at [447, 141] on label "Acute gingivitis" at bounding box center [425, 141] width 57 height 9
checkbox input "true"
click at [555, 102] on button "Add" at bounding box center [547, 101] width 43 height 18
type input "0"
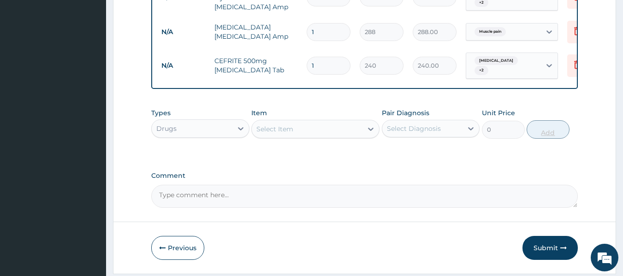
type input "10"
type input "2400.00"
type input "10"
click at [363, 132] on div at bounding box center [370, 129] width 17 height 17
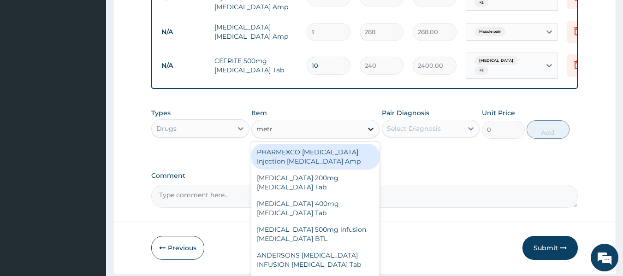
type input "metro"
click at [351, 159] on div "Flagyl 200mg Metronidazole Tab" at bounding box center [315, 157] width 128 height 26
type input "12"
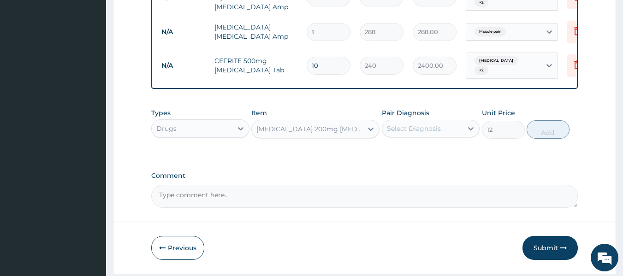
click at [433, 127] on div "Select Diagnosis" at bounding box center [414, 128] width 54 height 9
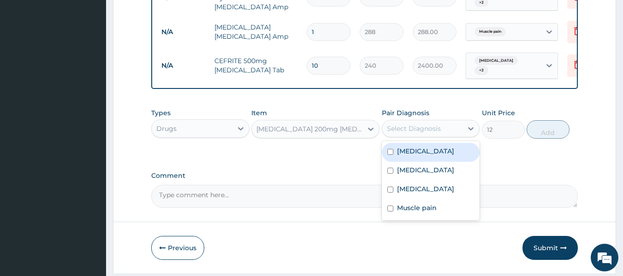
click at [426, 147] on div "Acute pharyngitis" at bounding box center [431, 152] width 98 height 19
checkbox input "true"
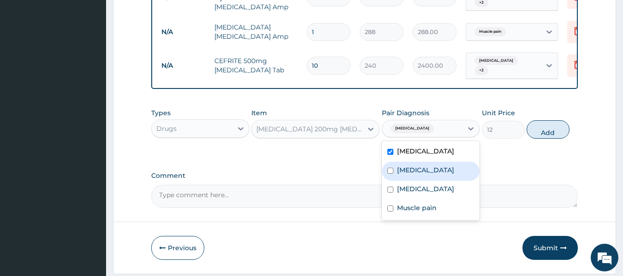
click at [424, 166] on div "Acute gingivitis" at bounding box center [431, 171] width 98 height 19
checkbox input "true"
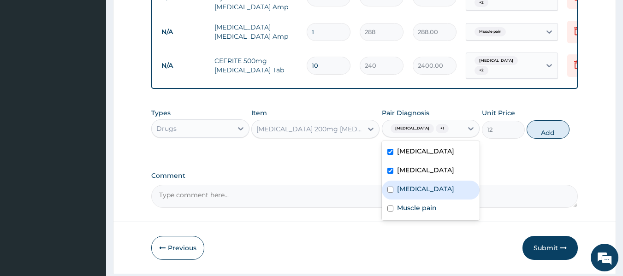
click at [417, 194] on label "Sepsis" at bounding box center [425, 188] width 57 height 9
checkbox input "true"
click at [555, 133] on button "Add" at bounding box center [547, 129] width 43 height 18
type input "0"
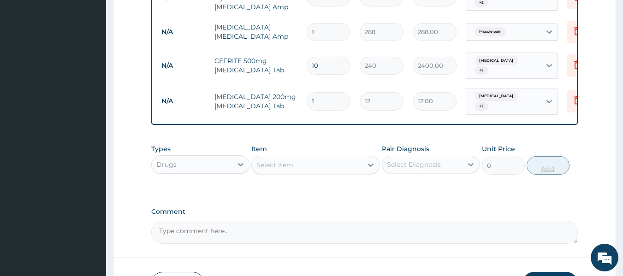
type input "0.00"
type input "2"
type input "24.00"
type input "24"
type input "288.00"
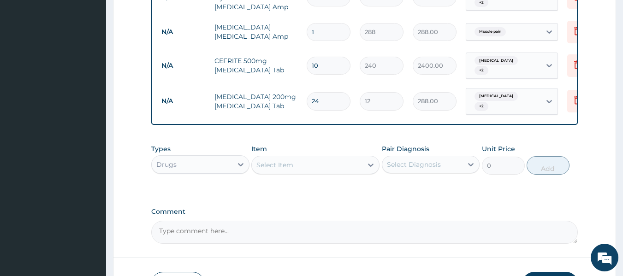
type input "24"
click at [361, 169] on div "Select Item" at bounding box center [307, 165] width 111 height 15
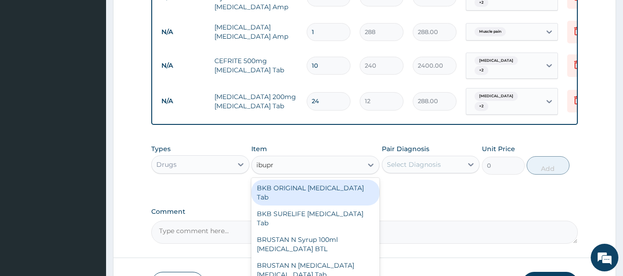
type input "ibupro"
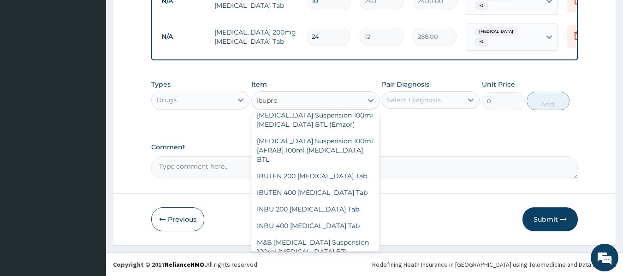
scroll to position [356, 0]
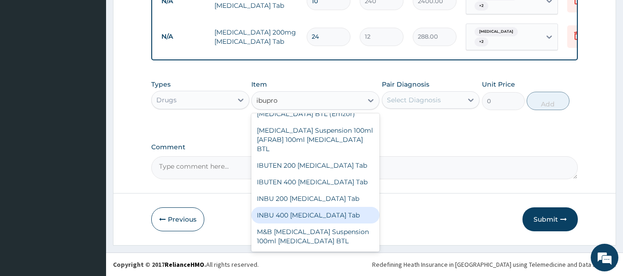
click at [333, 207] on div "INBU 400 Ibuprofen Tab" at bounding box center [315, 215] width 128 height 17
type input "66"
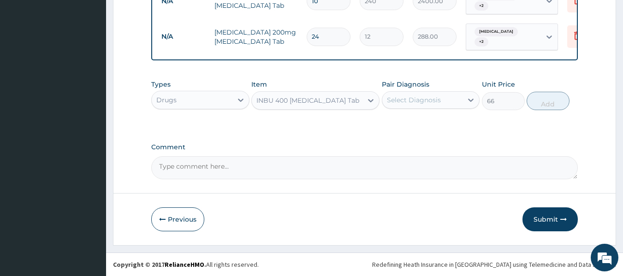
click at [460, 101] on div "Select Diagnosis" at bounding box center [422, 100] width 81 height 15
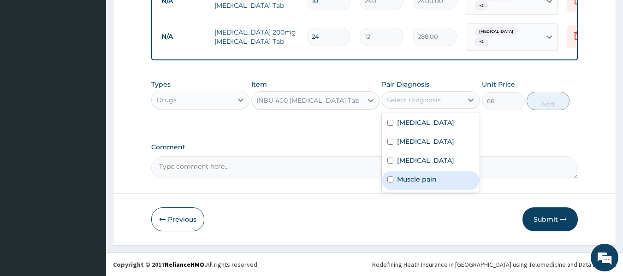
click at [433, 176] on label "Muscle pain" at bounding box center [417, 179] width 40 height 9
checkbox input "true"
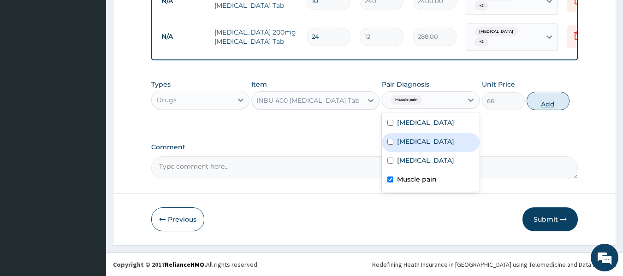
click at [551, 94] on button "Add" at bounding box center [547, 101] width 43 height 18
type input "0"
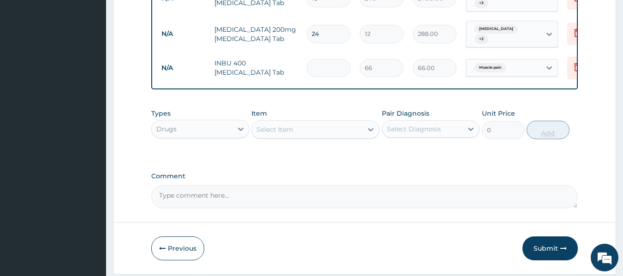
type input "0.00"
type input "8"
type input "528.00"
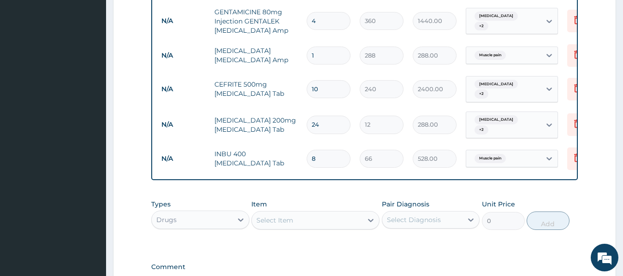
scroll to position [561, 0]
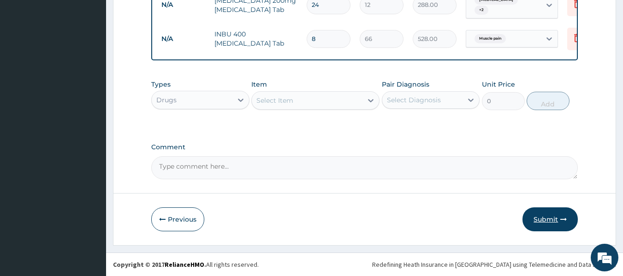
click at [546, 219] on button "Submit" at bounding box center [549, 219] width 55 height 24
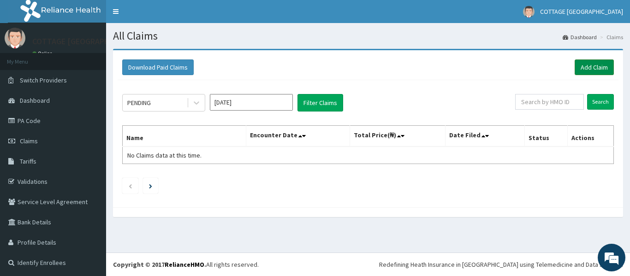
click at [593, 68] on link "Add Claim" at bounding box center [593, 67] width 39 height 16
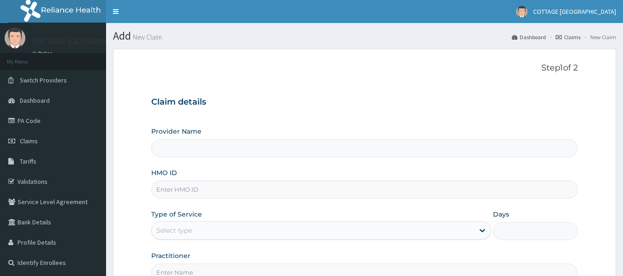
click at [248, 187] on input "HMO ID" at bounding box center [364, 190] width 427 height 18
paste input "Ref/10074/a"
type input "Ref/10074/a"
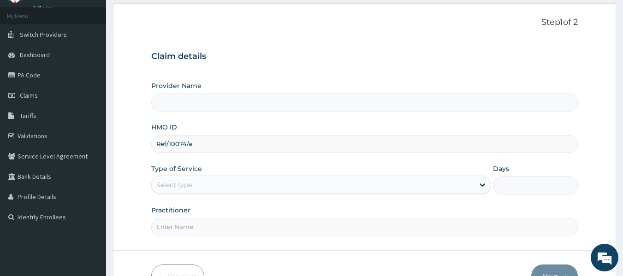
type input "COTTAGE [GEOGRAPHIC_DATA]"
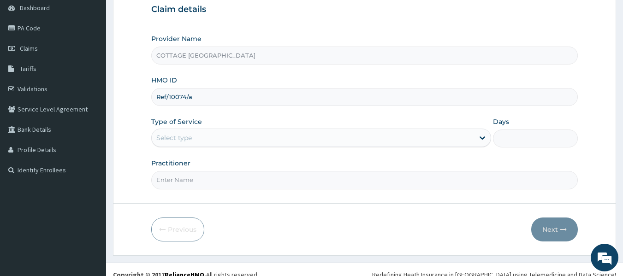
scroll to position [103, 0]
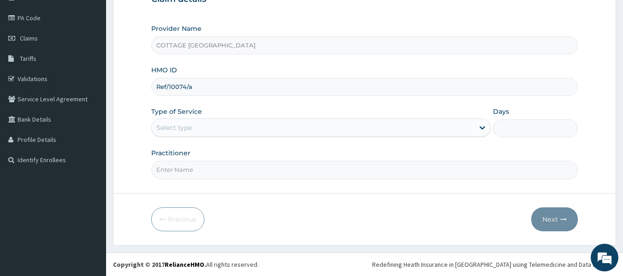
type input "Ref/10074/a"
click at [366, 128] on div "Select type" at bounding box center [313, 127] width 322 height 15
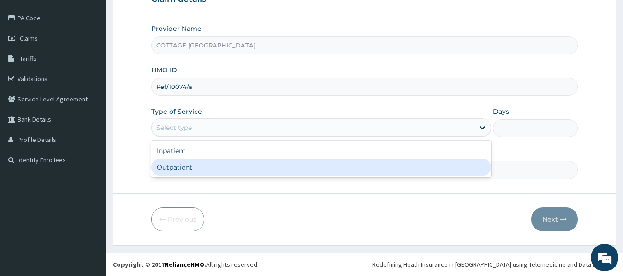
click at [300, 165] on div "Outpatient" at bounding box center [321, 167] width 340 height 17
type input "1"
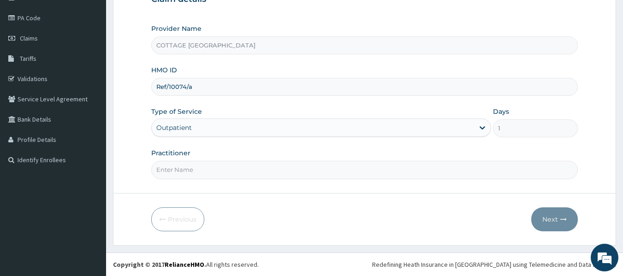
click at [300, 165] on input "Practitioner" at bounding box center [364, 170] width 427 height 18
type input "DR CHISOM"
click at [561, 220] on icon "button" at bounding box center [563, 219] width 6 height 6
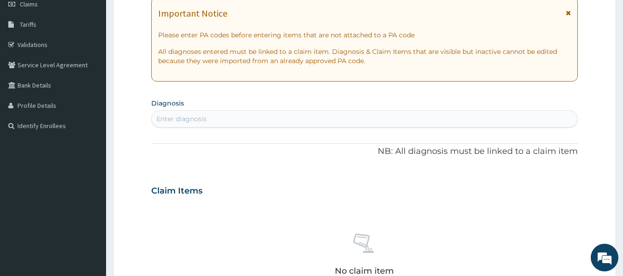
scroll to position [106, 0]
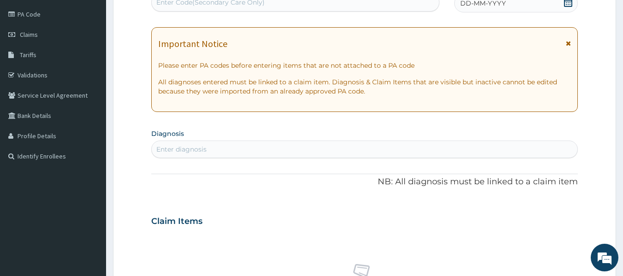
click at [567, 5] on icon at bounding box center [567, 2] width 9 height 9
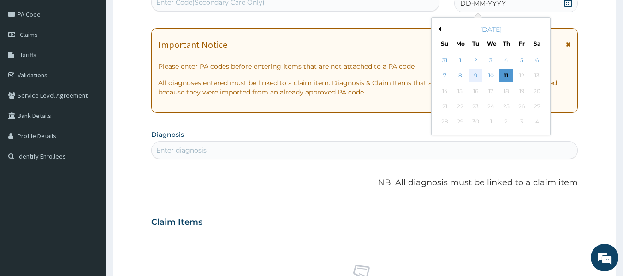
click at [477, 76] on div "9" at bounding box center [476, 76] width 14 height 14
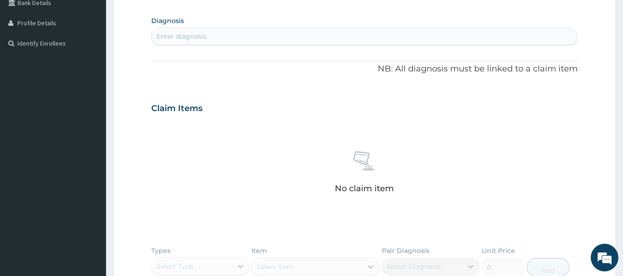
scroll to position [225, 0]
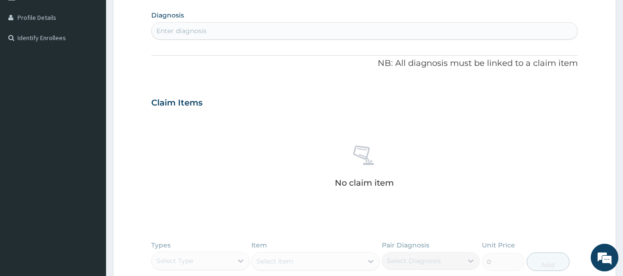
click at [470, 30] on div "Enter diagnosis" at bounding box center [365, 31] width 426 height 15
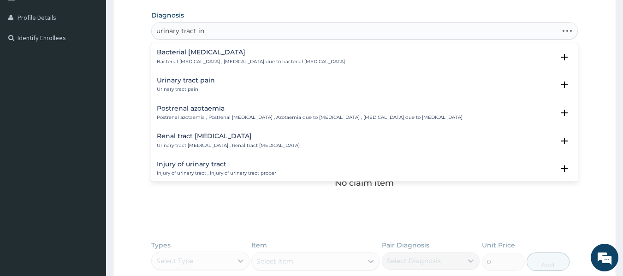
type input "urinary tract inf"
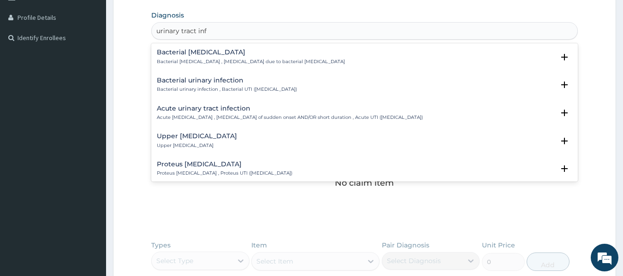
click at [198, 113] on div "Acute urinary tract infection Acute urinary tract infection , Urinary tract inf…" at bounding box center [290, 113] width 266 height 16
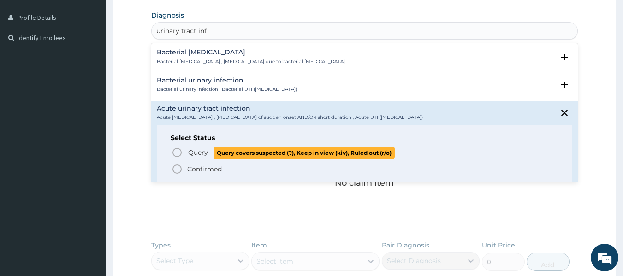
click at [177, 157] on circle "status option query" at bounding box center [177, 152] width 8 height 8
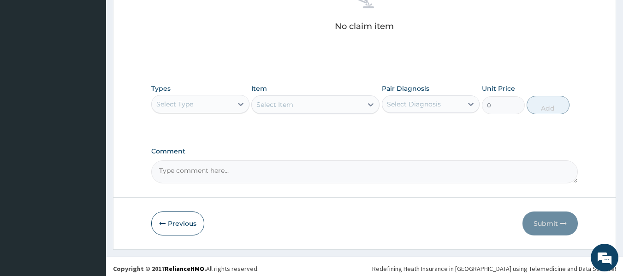
scroll to position [389, 0]
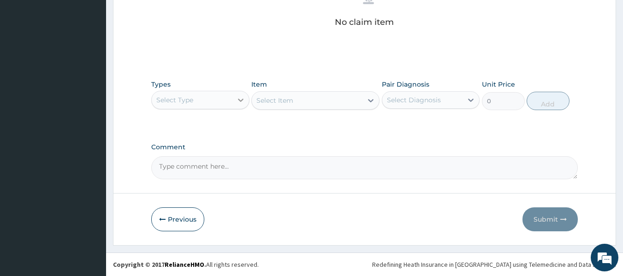
click at [233, 106] on div at bounding box center [240, 100] width 17 height 17
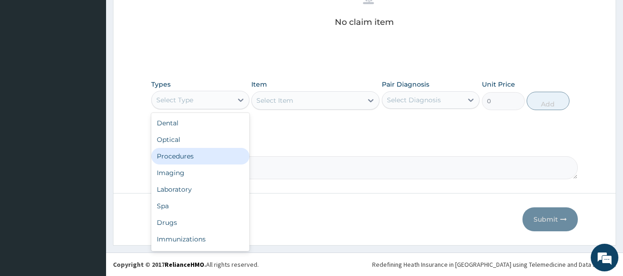
click at [191, 151] on div "Procedures" at bounding box center [200, 156] width 98 height 17
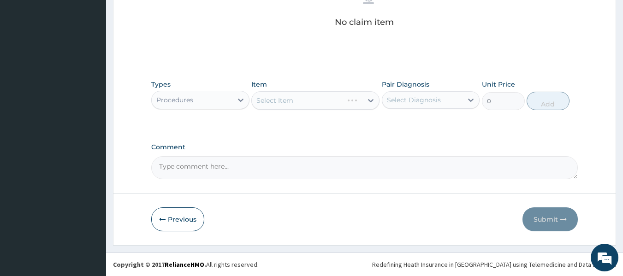
click at [443, 90] on div "Pair Diagnosis Select Diagnosis" at bounding box center [431, 95] width 98 height 30
click at [466, 101] on icon at bounding box center [470, 99] width 9 height 9
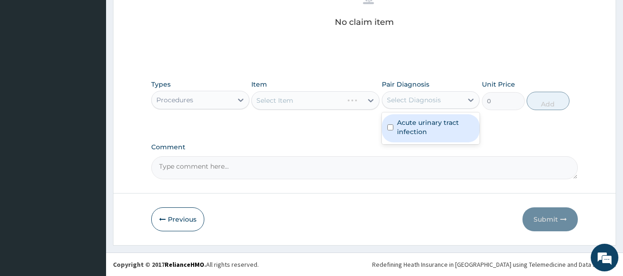
click at [436, 129] on label "Acute urinary tract infection" at bounding box center [435, 127] width 77 height 18
checkbox input "true"
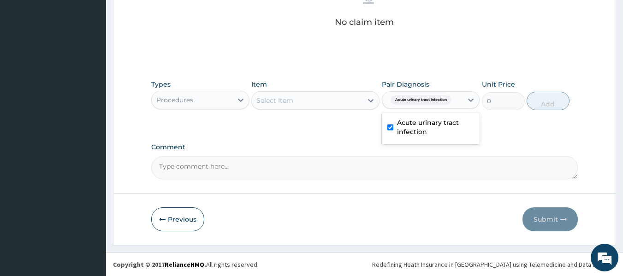
click at [357, 101] on div "Select Item" at bounding box center [307, 100] width 111 height 15
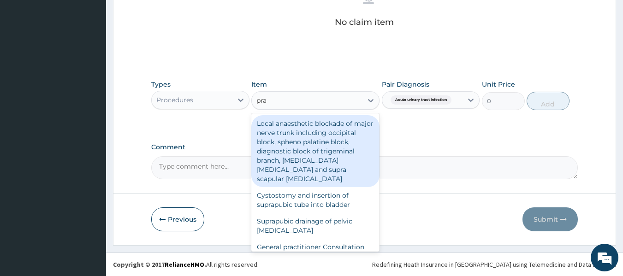
type input "prac"
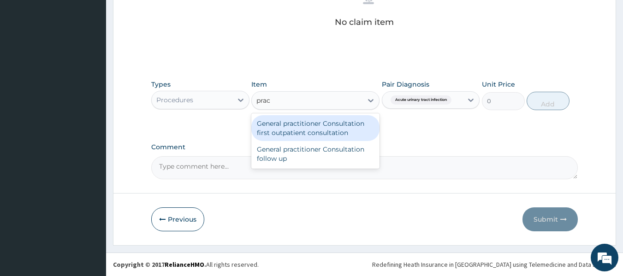
click at [345, 125] on div "General practitioner Consultation first outpatient consultation" at bounding box center [315, 128] width 128 height 26
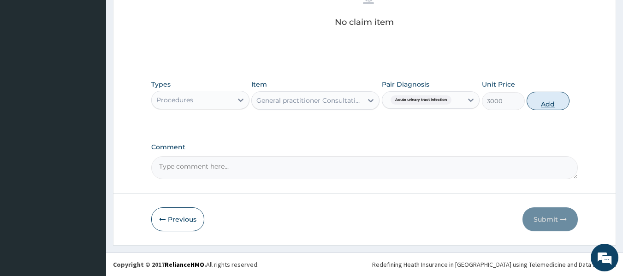
click at [548, 104] on button "Add" at bounding box center [547, 101] width 43 height 18
type input "0"
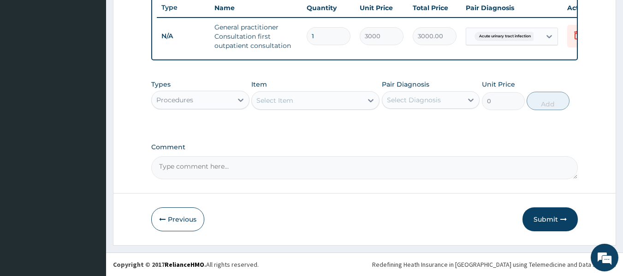
click at [208, 101] on div "Procedures" at bounding box center [192, 100] width 81 height 15
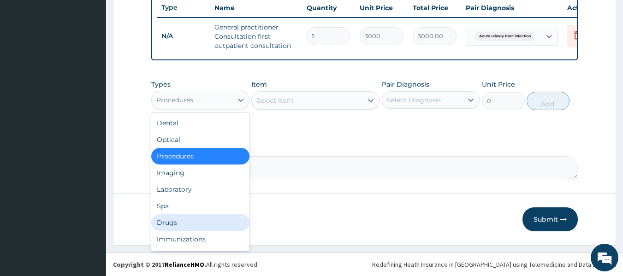
click at [169, 219] on div "Drugs" at bounding box center [200, 222] width 98 height 17
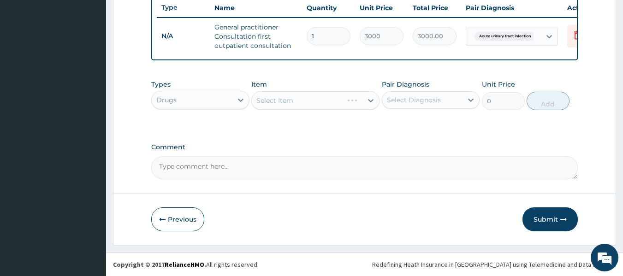
click at [450, 93] on div "Select Diagnosis" at bounding box center [422, 100] width 81 height 15
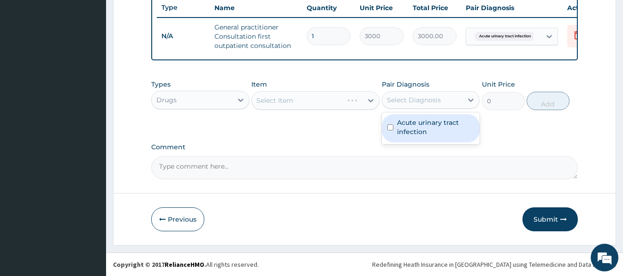
click at [440, 128] on label "Acute urinary tract infection" at bounding box center [435, 127] width 77 height 18
checkbox input "true"
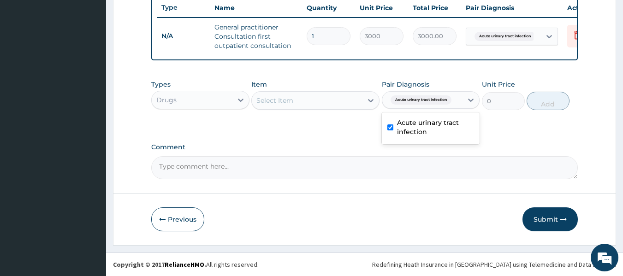
click at [363, 96] on div at bounding box center [370, 100] width 17 height 17
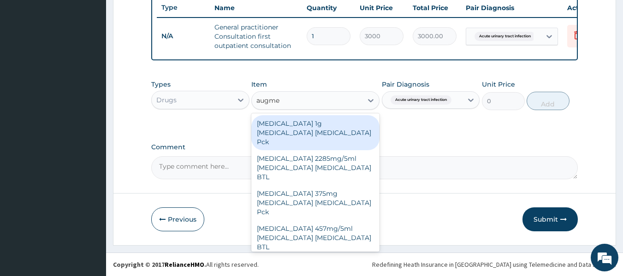
type input "augmen"
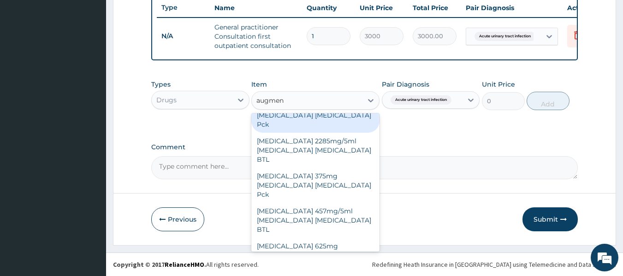
scroll to position [20, 0]
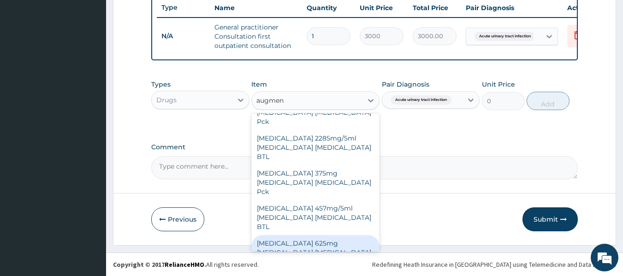
click at [346, 235] on div "AUGMENTIN 625mg Amoxicillin Clavulanic acid Pck" at bounding box center [315, 252] width 128 height 35
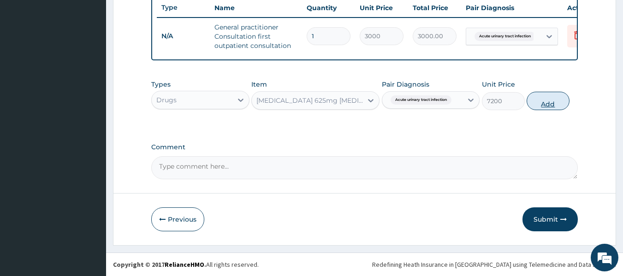
click at [544, 103] on button "Add" at bounding box center [547, 101] width 43 height 18
type input "0"
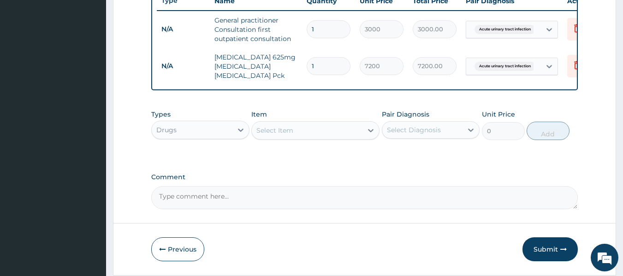
click at [360, 138] on div "Select Item" at bounding box center [307, 130] width 111 height 15
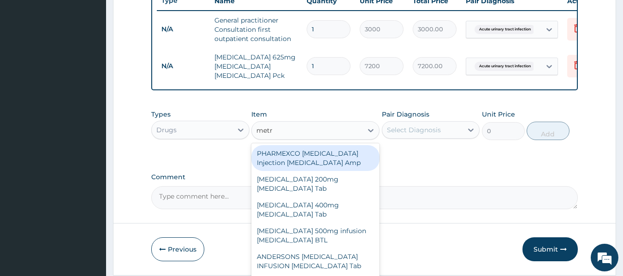
type input "metro"
click at [345, 156] on div "Flagyl 200mg Metronidazole Tab" at bounding box center [315, 158] width 128 height 26
type input "12"
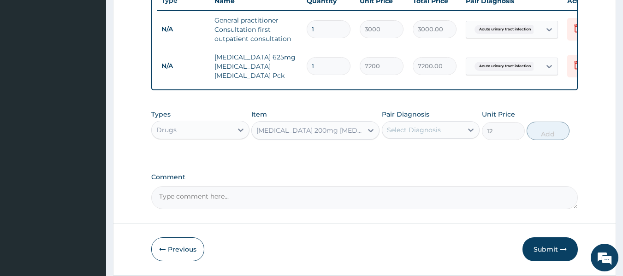
click at [425, 135] on div "Select Diagnosis" at bounding box center [414, 129] width 54 height 9
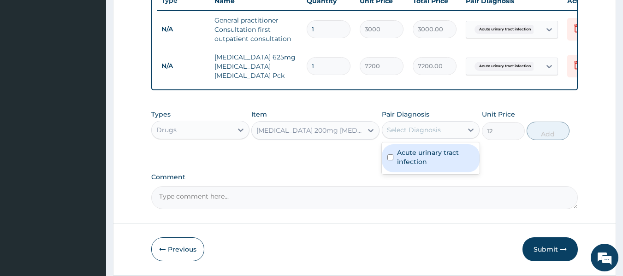
click at [440, 166] on label "Acute urinary tract infection" at bounding box center [435, 157] width 77 height 18
checkbox input "true"
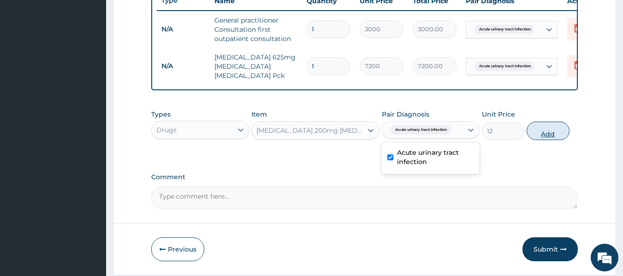
click at [541, 140] on button "Add" at bounding box center [547, 131] width 43 height 18
type input "0"
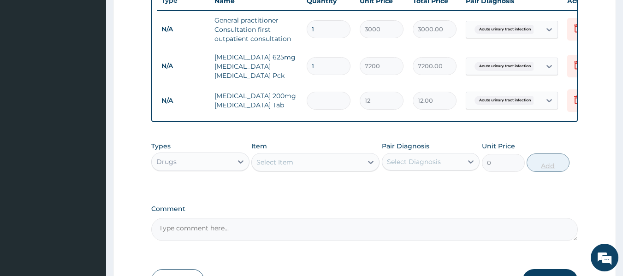
type input "0.00"
type input "3"
type input "36.00"
type input "30"
type input "360.00"
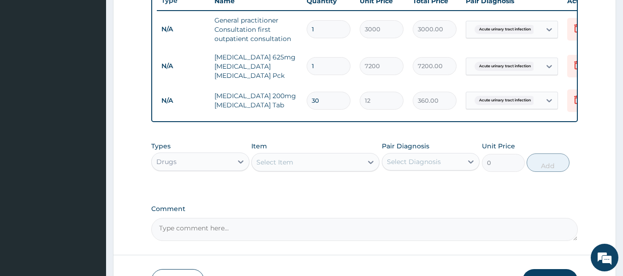
scroll to position [425, 0]
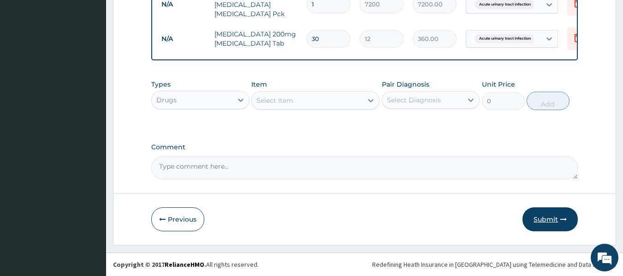
click at [551, 220] on button "Submit" at bounding box center [549, 219] width 55 height 24
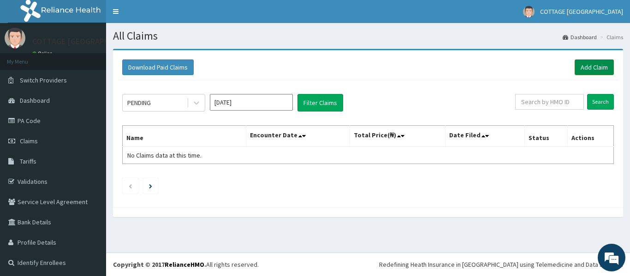
click at [595, 66] on link "Add Claim" at bounding box center [593, 67] width 39 height 16
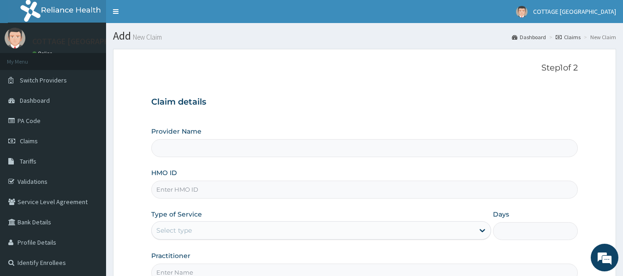
type input "COTTAGE [GEOGRAPHIC_DATA]"
click at [297, 185] on input "HMO ID" at bounding box center [364, 190] width 427 height 18
paste input "Oht/10227/a"
type input "Oht/10227/a"
click at [223, 236] on div "Select type" at bounding box center [313, 230] width 322 height 15
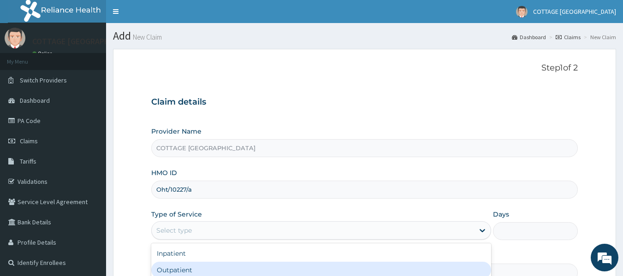
click at [194, 272] on div "Outpatient" at bounding box center [321, 270] width 340 height 17
type input "1"
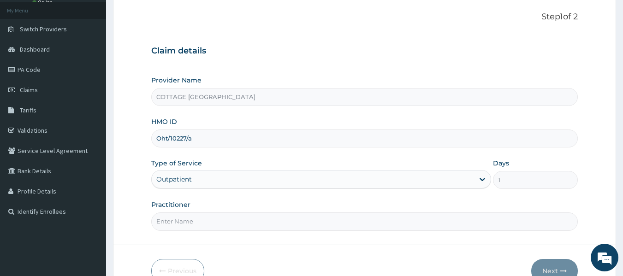
scroll to position [77, 0]
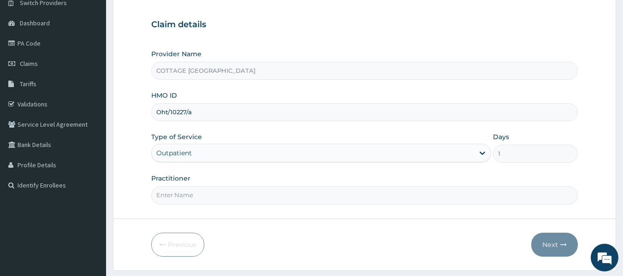
click at [321, 197] on input "Practitioner" at bounding box center [364, 195] width 427 height 18
type input "DR CHISOM"
click at [553, 244] on button "Next" at bounding box center [554, 245] width 47 height 24
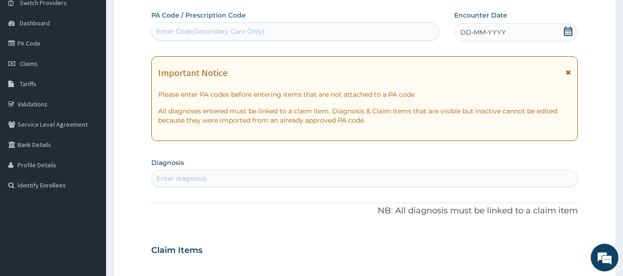
click at [547, 32] on div "DD-MM-YYYY" at bounding box center [516, 32] width 124 height 18
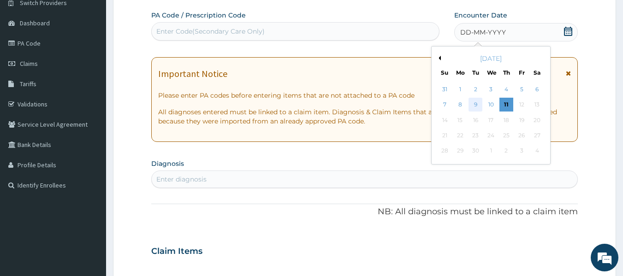
click at [475, 104] on div "9" at bounding box center [476, 105] width 14 height 14
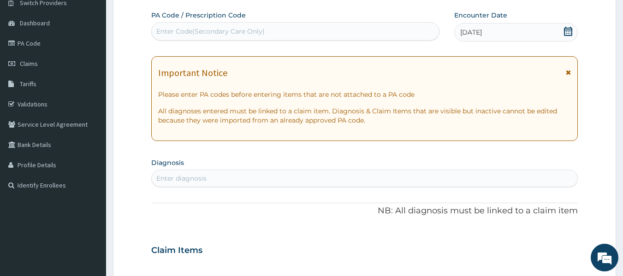
click at [384, 183] on div "Enter diagnosis" at bounding box center [365, 178] width 426 height 15
type input "malar"
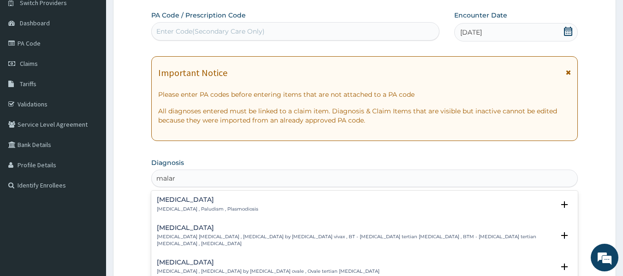
click at [171, 205] on div "Malaria Malaria , Paludism , Plasmodiosis" at bounding box center [207, 204] width 101 height 16
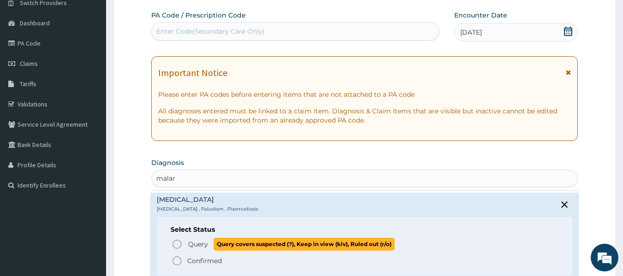
click at [177, 245] on icon "status option query" at bounding box center [176, 244] width 11 height 11
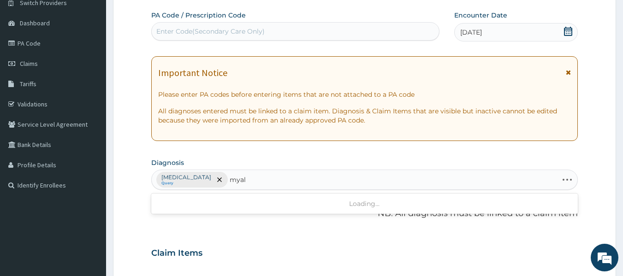
type input "myalg"
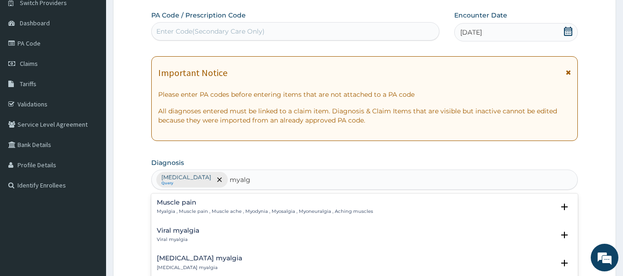
click at [165, 208] on p "Myalgia , Muscle pain , Muscle ache , Myodynia , Myosalgia , Myoneuralgia , Ach…" at bounding box center [265, 211] width 216 height 6
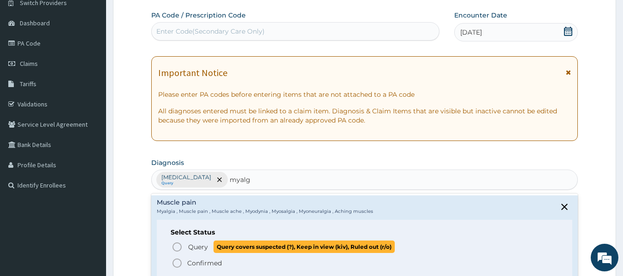
click at [175, 247] on icon "status option query" at bounding box center [176, 247] width 11 height 11
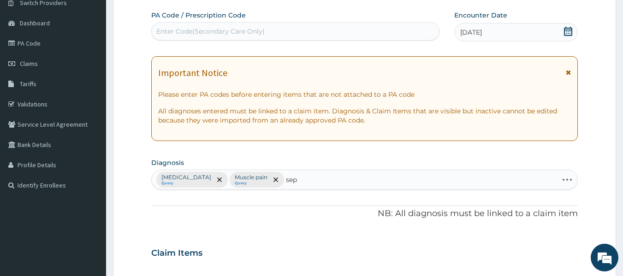
type input "seps"
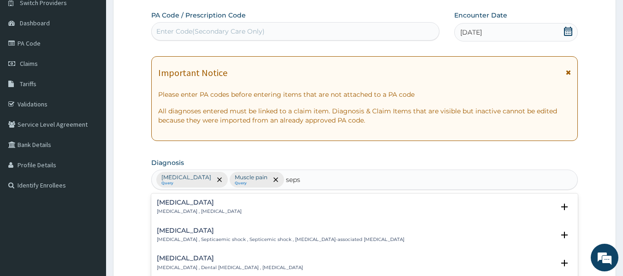
click at [171, 205] on h4 "[MEDICAL_DATA]" at bounding box center [199, 202] width 85 height 7
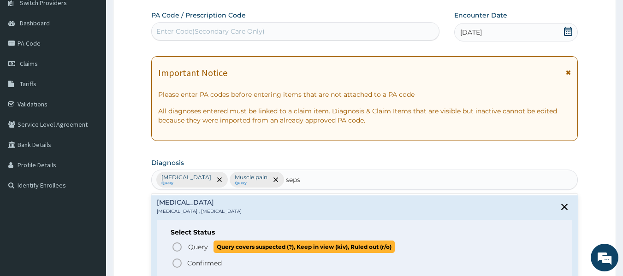
click at [177, 246] on icon "status option query" at bounding box center [176, 247] width 11 height 11
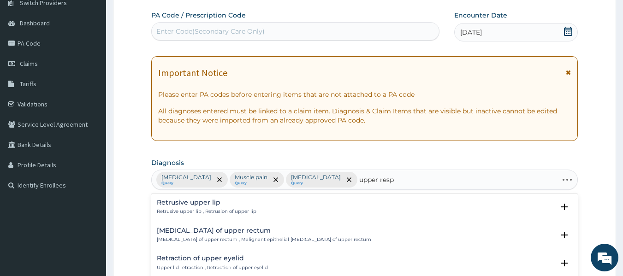
type input "upper respi"
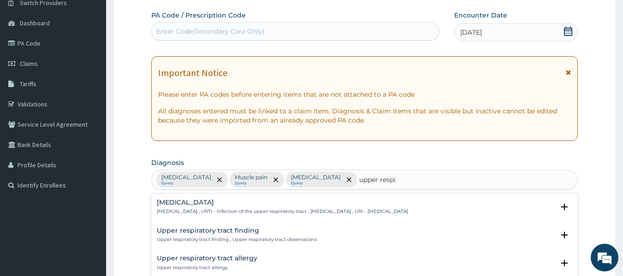
click at [190, 209] on p "[MEDICAL_DATA] , URTI - Infection of the upper respiratory tract , [MEDICAL_DAT…" at bounding box center [282, 211] width 251 height 6
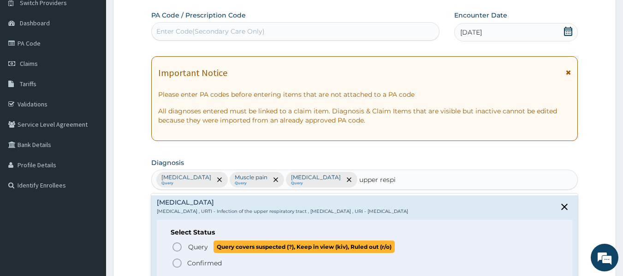
click at [176, 249] on icon "status option query" at bounding box center [176, 247] width 11 height 11
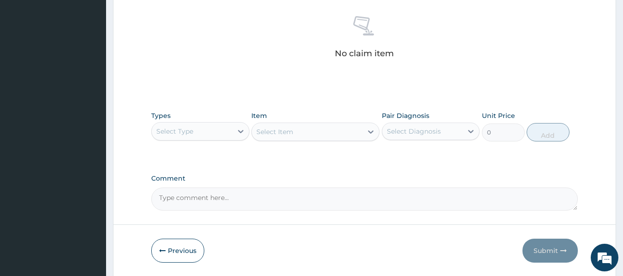
scroll to position [389, 0]
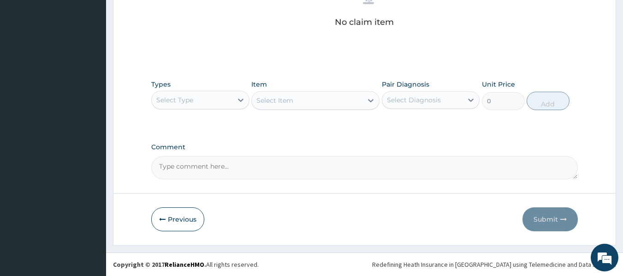
click at [227, 101] on div "Select Type" at bounding box center [192, 100] width 81 height 15
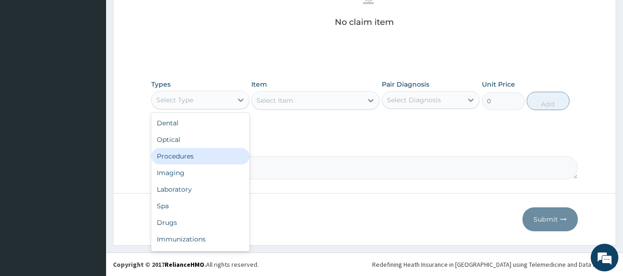
click at [195, 153] on div "Procedures" at bounding box center [200, 156] width 98 height 17
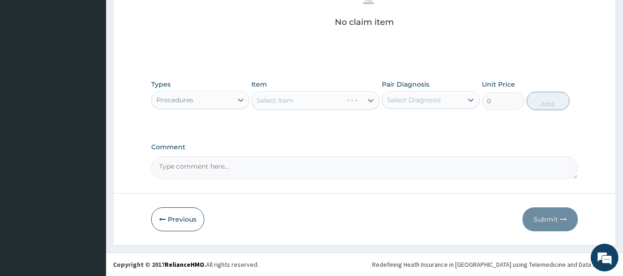
click at [441, 100] on div "Select Diagnosis" at bounding box center [422, 100] width 81 height 15
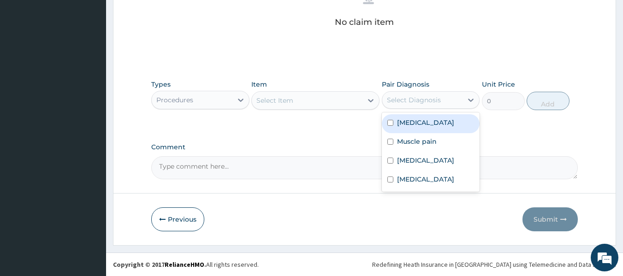
click at [457, 115] on div "[MEDICAL_DATA]" at bounding box center [431, 123] width 98 height 19
checkbox input "true"
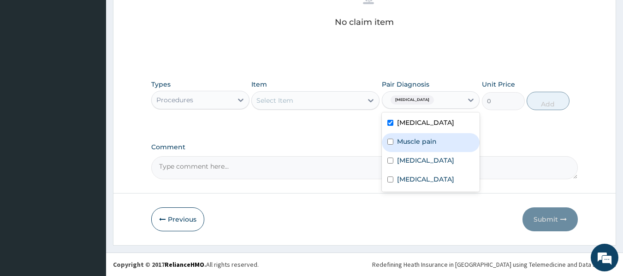
click at [444, 133] on div "Muscle pain" at bounding box center [431, 142] width 98 height 19
checkbox input "true"
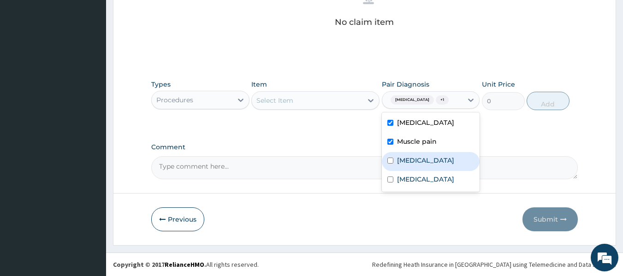
click at [423, 159] on div "Sepsis" at bounding box center [431, 161] width 98 height 19
checkbox input "true"
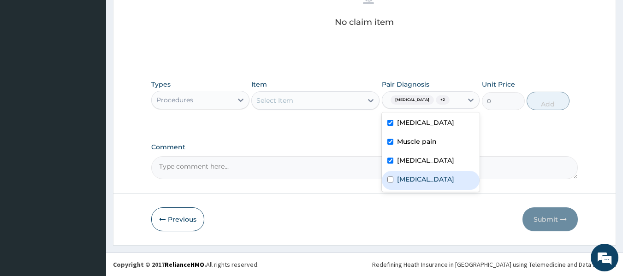
click at [412, 184] on label "[MEDICAL_DATA]" at bounding box center [425, 179] width 57 height 9
checkbox input "true"
click at [369, 101] on icon at bounding box center [370, 100] width 9 height 9
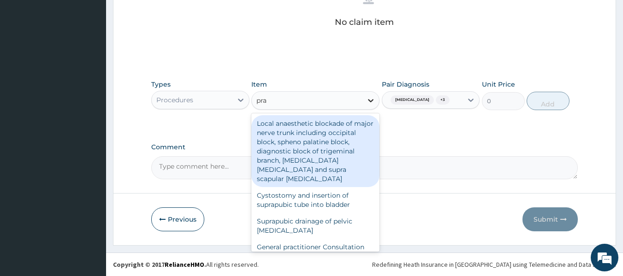
type input "prac"
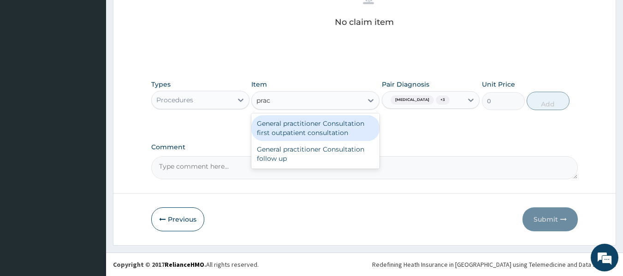
click at [292, 127] on div "General practitioner Consultation first outpatient consultation" at bounding box center [315, 128] width 128 height 26
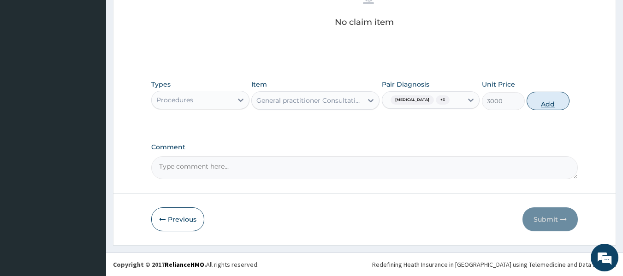
click at [543, 101] on button "Add" at bounding box center [547, 101] width 43 height 18
type input "0"
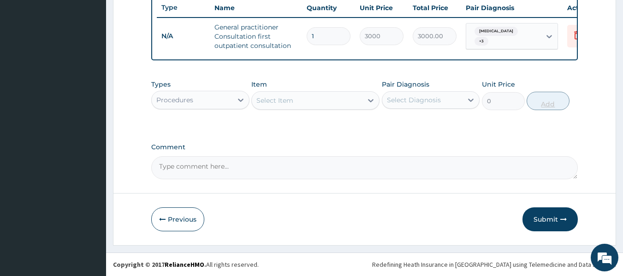
scroll to position [357, 0]
click at [224, 96] on div "Procedures" at bounding box center [192, 100] width 81 height 15
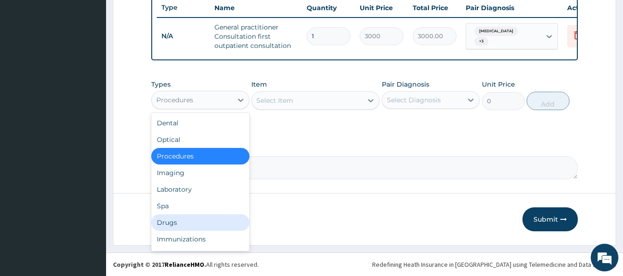
click at [184, 227] on div "Drugs" at bounding box center [200, 222] width 98 height 17
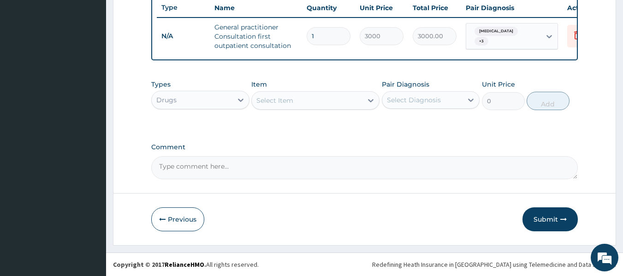
click at [352, 105] on div "Select Item" at bounding box center [307, 100] width 111 height 15
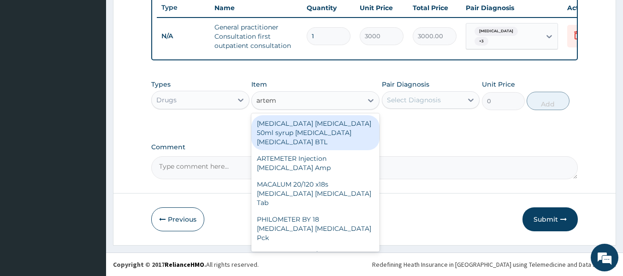
type input "arteme"
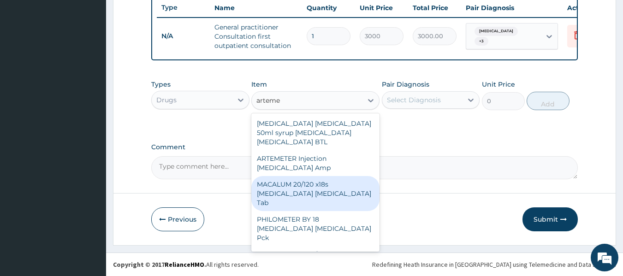
click at [321, 184] on div "MACALUM 20/120 x18s [MEDICAL_DATA] [MEDICAL_DATA] Tab" at bounding box center [315, 193] width 128 height 35
type input "348"
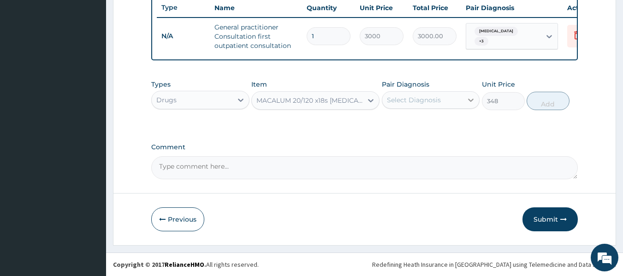
click at [463, 100] on div at bounding box center [470, 100] width 17 height 17
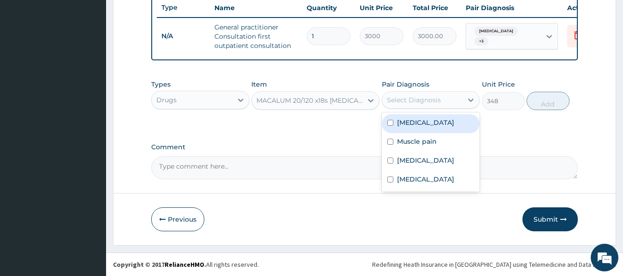
click at [433, 131] on div "[MEDICAL_DATA]" at bounding box center [431, 123] width 98 height 19
checkbox input "true"
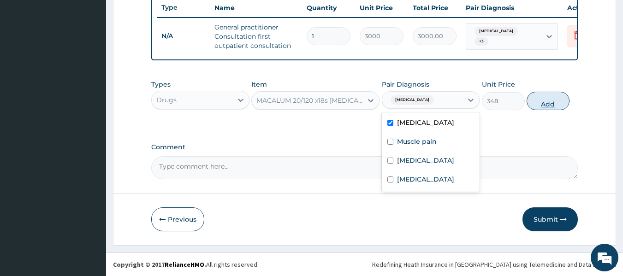
click at [548, 99] on button "Add" at bounding box center [547, 101] width 43 height 18
type input "0"
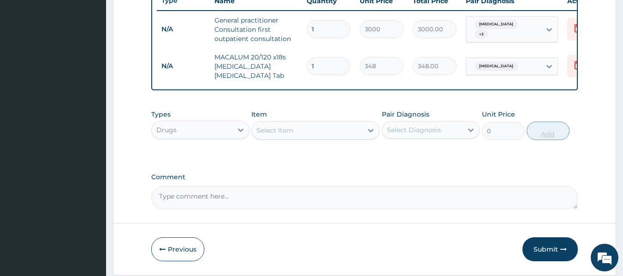
type input "0.00"
type input "2"
type input "696.00"
type input "24"
type input "8352.00"
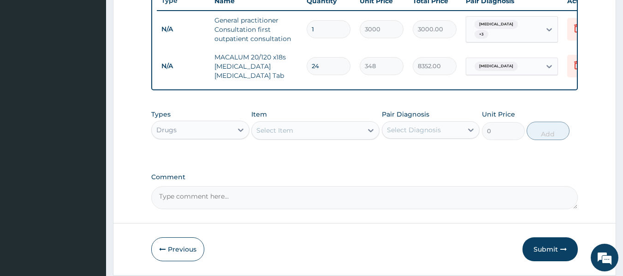
type input "24"
click at [361, 137] on div "Select Item" at bounding box center [307, 130] width 111 height 15
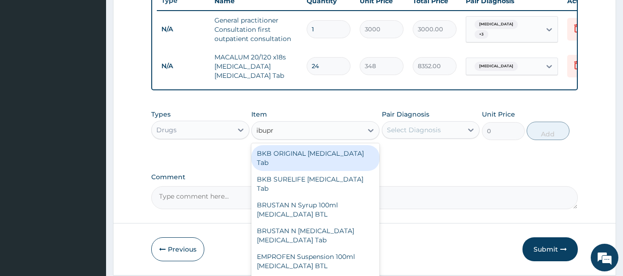
type input "ibupro"
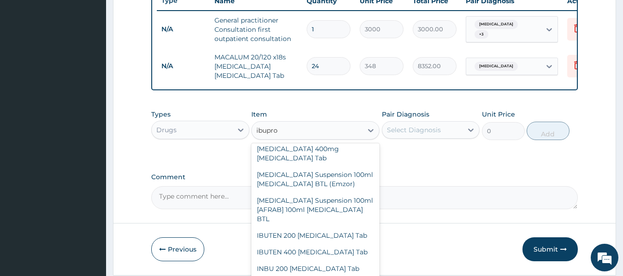
scroll to position [324, 0]
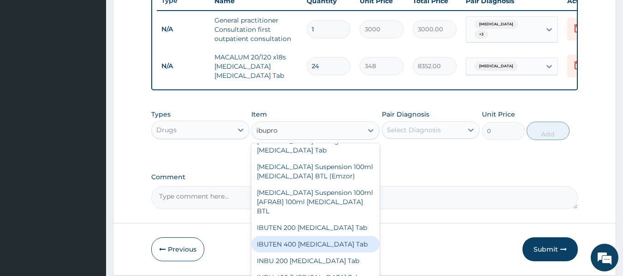
click at [340, 236] on div "IBUTEN 400 [MEDICAL_DATA] Tab" at bounding box center [315, 244] width 128 height 17
type input "66"
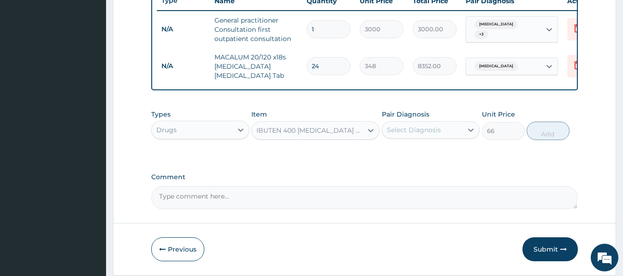
click at [450, 137] on div "Select Diagnosis" at bounding box center [422, 130] width 81 height 15
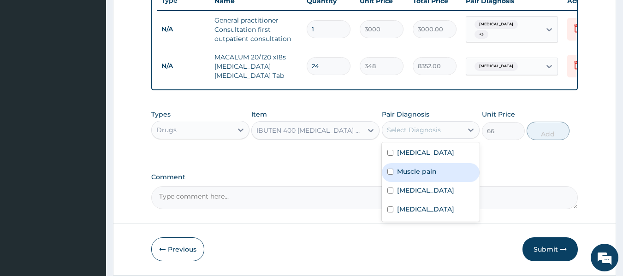
click at [425, 176] on label "Muscle pain" at bounding box center [417, 171] width 40 height 9
checkbox input "true"
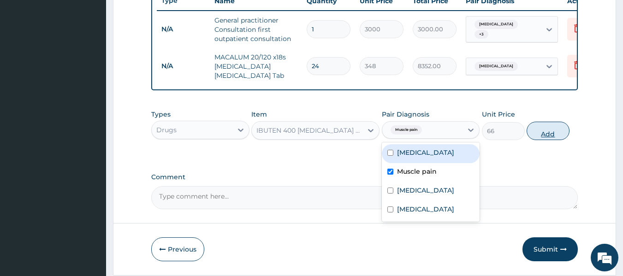
click at [547, 140] on button "Add" at bounding box center [547, 131] width 43 height 18
type input "0"
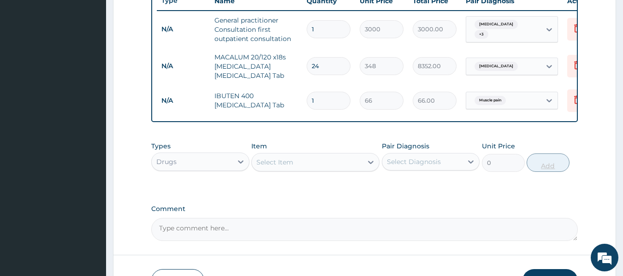
type input "10"
type input "660.00"
type input "10"
click at [326, 170] on div "Select Item" at bounding box center [307, 162] width 111 height 15
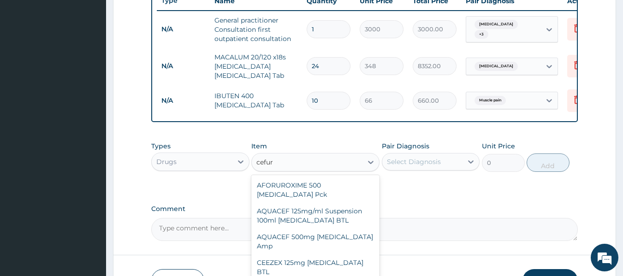
type input "cefuro"
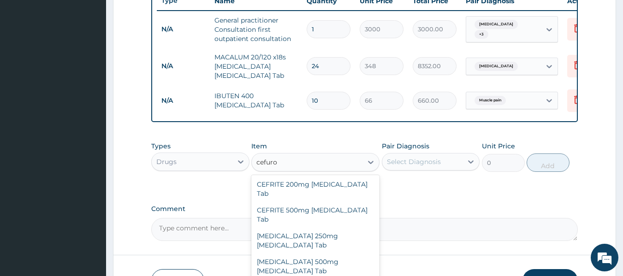
scroll to position [109, 0]
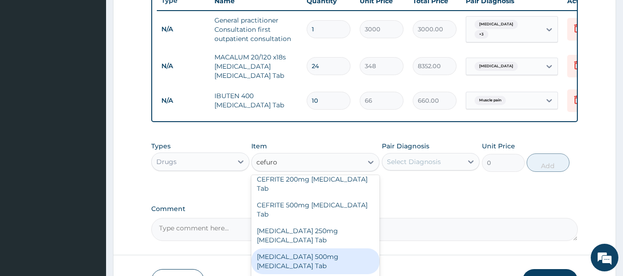
click at [347, 248] on div "[MEDICAL_DATA] 500mg [MEDICAL_DATA] Tab" at bounding box center [315, 261] width 128 height 26
type input "180"
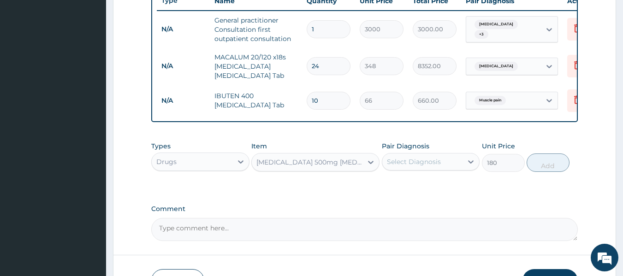
click at [458, 169] on div "Select Diagnosis" at bounding box center [422, 161] width 81 height 15
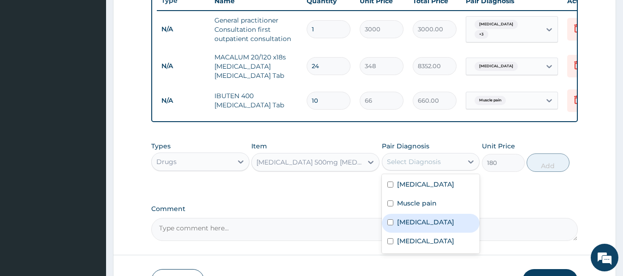
click at [425, 226] on div "Sepsis" at bounding box center [431, 223] width 98 height 19
checkbox input "true"
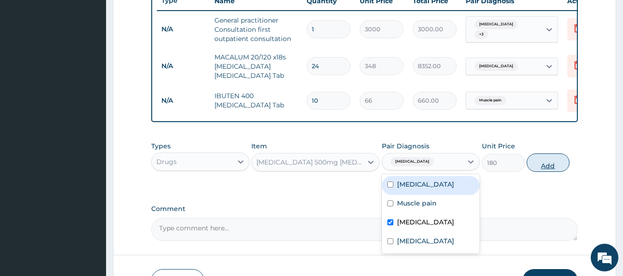
click at [553, 169] on button "Add" at bounding box center [547, 162] width 43 height 18
type input "0"
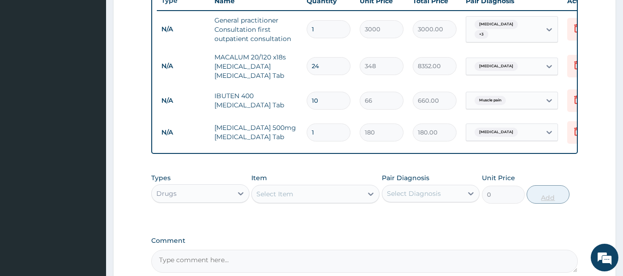
type input "10"
type input "1800.00"
type input "10"
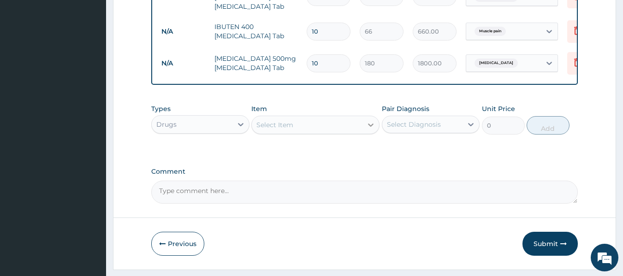
click at [367, 130] on icon at bounding box center [370, 124] width 9 height 9
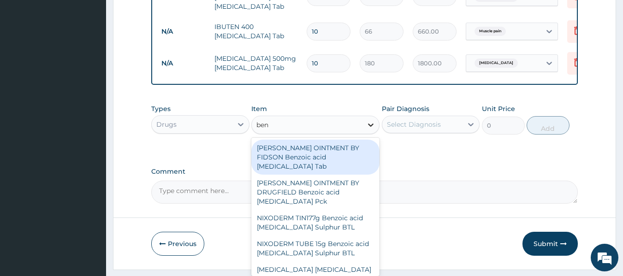
type input "beny"
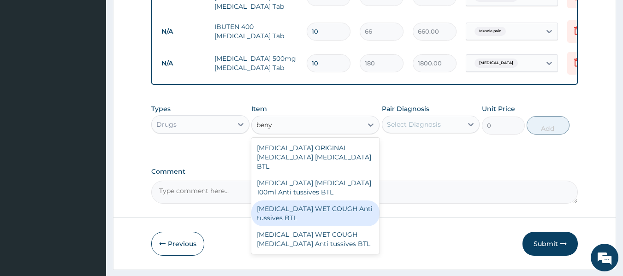
click at [328, 207] on div "[MEDICAL_DATA] WET COUGH Anti tussives BTL" at bounding box center [315, 213] width 128 height 26
type input "1200"
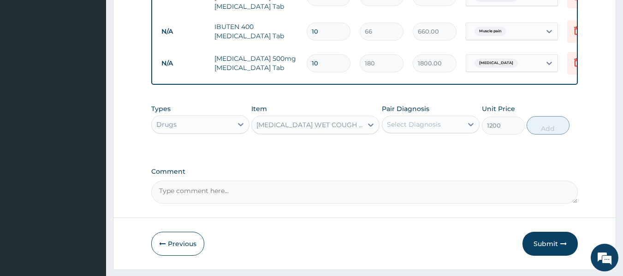
click at [460, 132] on div "Select Diagnosis" at bounding box center [422, 124] width 81 height 15
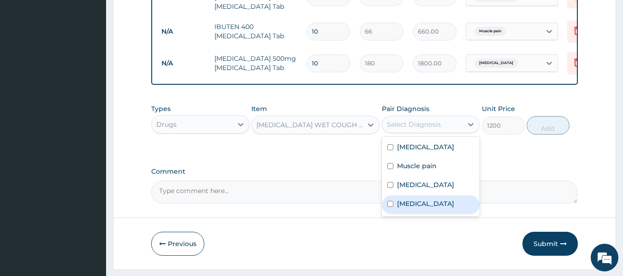
click at [408, 208] on label "[MEDICAL_DATA]" at bounding box center [425, 203] width 57 height 9
checkbox input "true"
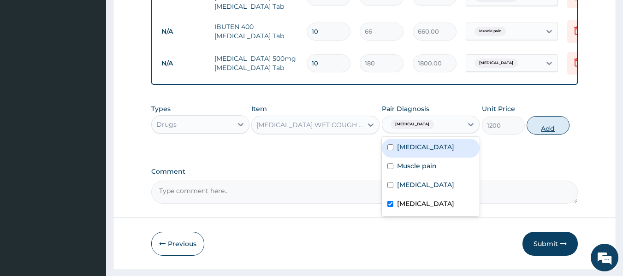
click at [552, 130] on button "Add" at bounding box center [547, 125] width 43 height 18
type input "0"
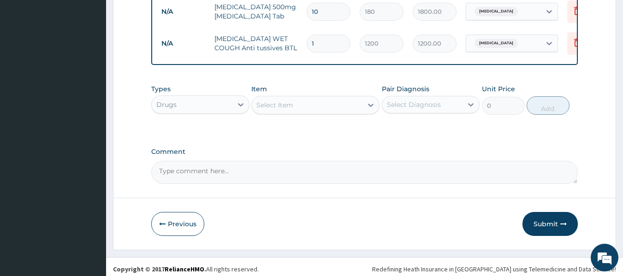
scroll to position [489, 0]
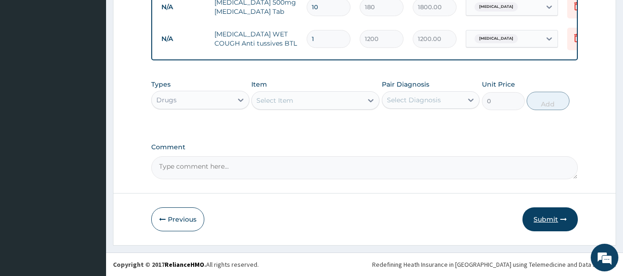
click at [547, 222] on button "Submit" at bounding box center [549, 219] width 55 height 24
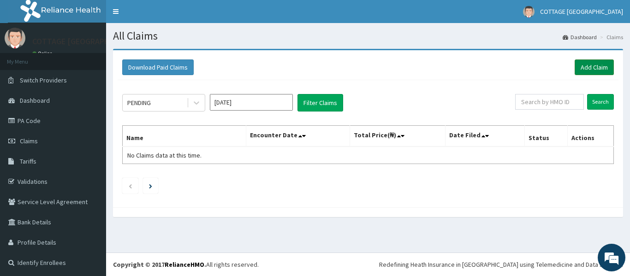
click at [589, 68] on link "Add Claim" at bounding box center [593, 67] width 39 height 16
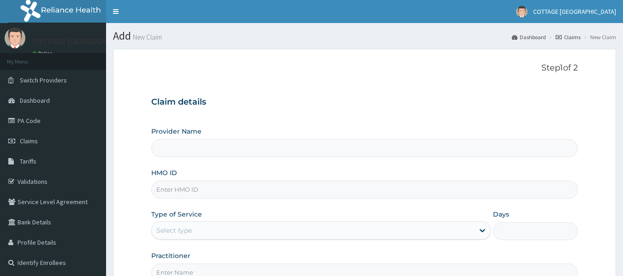
click at [198, 185] on input "HMO ID" at bounding box center [364, 190] width 427 height 18
paste input "nbc/10281/e"
type input "nbc/10281/e"
click at [364, 230] on div "Select type" at bounding box center [313, 230] width 322 height 15
type input "COTTAGE [GEOGRAPHIC_DATA]"
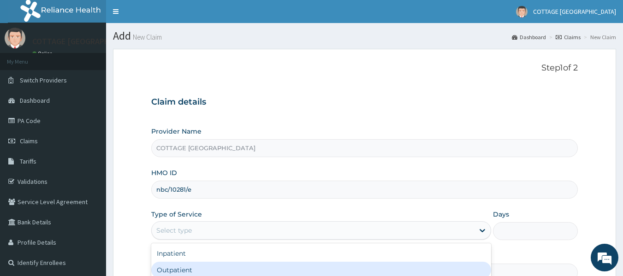
click at [293, 269] on div "Outpatient" at bounding box center [321, 270] width 340 height 17
type input "1"
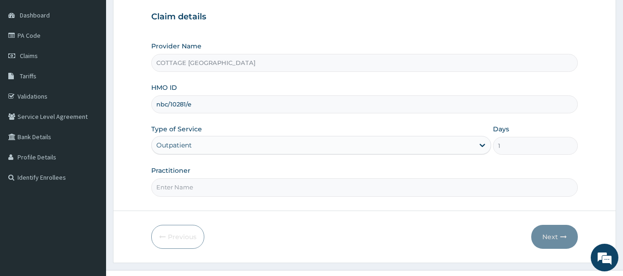
scroll to position [94, 0]
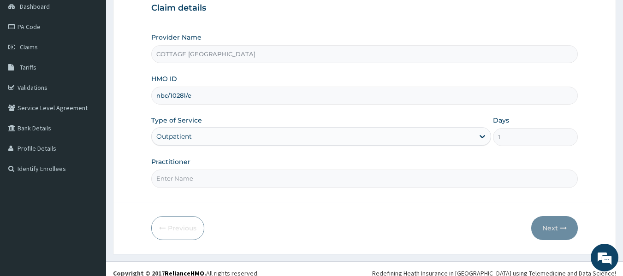
click at [372, 173] on input "Practitioner" at bounding box center [364, 179] width 427 height 18
type input "DR CHISOM"
click at [558, 223] on button "Next" at bounding box center [554, 228] width 47 height 24
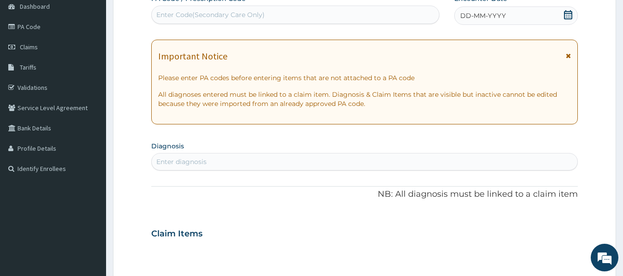
scroll to position [0, 0]
click at [481, 11] on span "DD-MM-YYYY" at bounding box center [483, 15] width 46 height 9
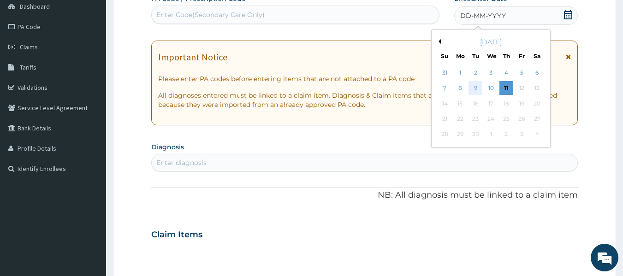
click at [469, 87] on div "9" at bounding box center [476, 89] width 14 height 14
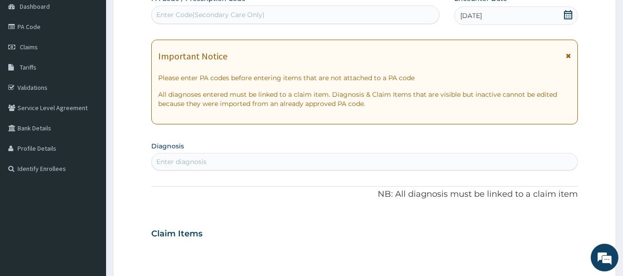
click at [344, 159] on div "Enter diagnosis" at bounding box center [365, 161] width 426 height 15
type input "malar"
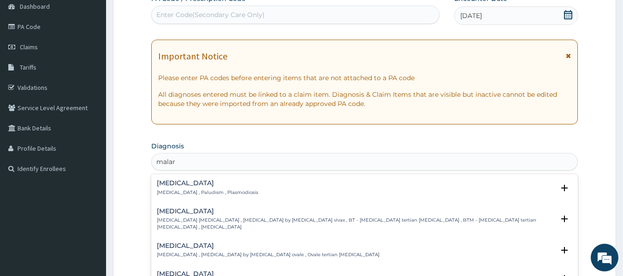
click at [173, 183] on h4 "Malaria" at bounding box center [207, 183] width 101 height 7
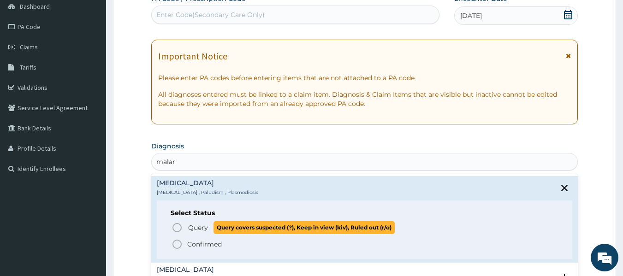
click at [174, 229] on icon "status option query" at bounding box center [176, 227] width 11 height 11
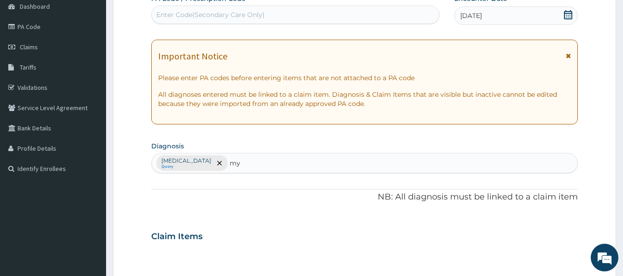
type input "m"
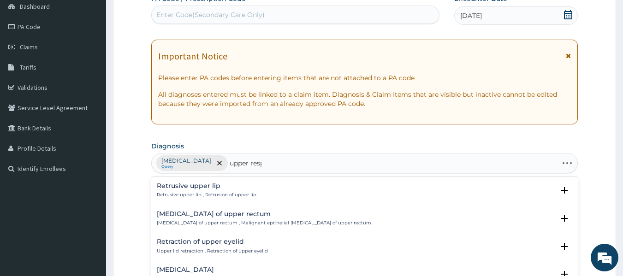
type input "upper respi"
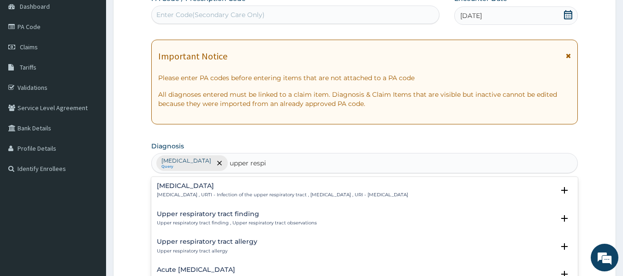
click at [198, 189] on h4 "Upper respiratory infection" at bounding box center [282, 186] width 251 height 7
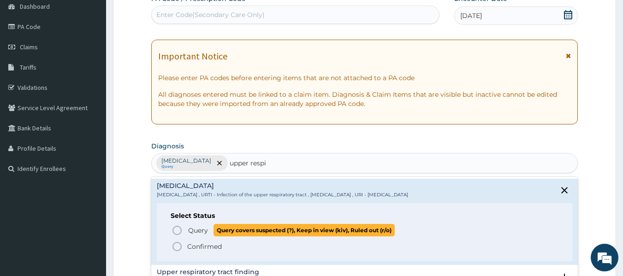
click at [174, 229] on icon "status option query" at bounding box center [176, 230] width 11 height 11
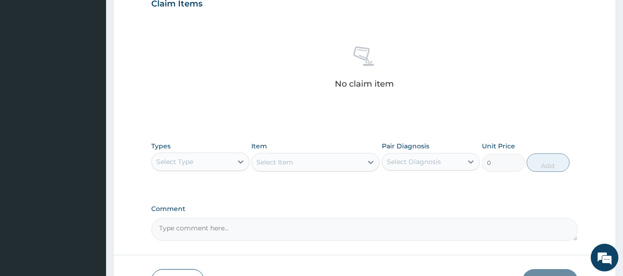
scroll to position [371, 0]
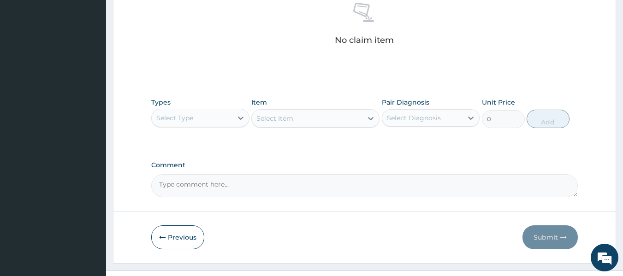
click at [223, 111] on div "Select Type" at bounding box center [192, 118] width 81 height 15
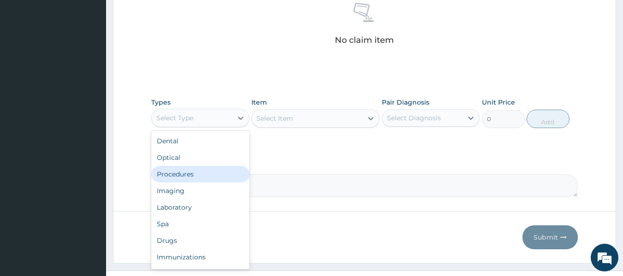
click at [196, 169] on div "Procedures" at bounding box center [200, 174] width 98 height 17
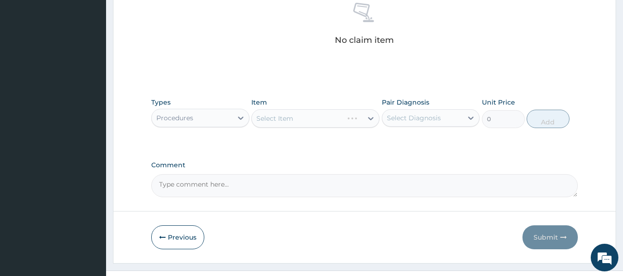
click at [432, 122] on div "Select Diagnosis" at bounding box center [414, 117] width 54 height 9
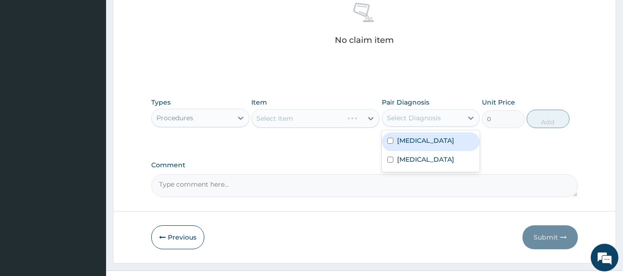
click at [424, 147] on div "Malaria" at bounding box center [431, 141] width 98 height 19
checkbox input "true"
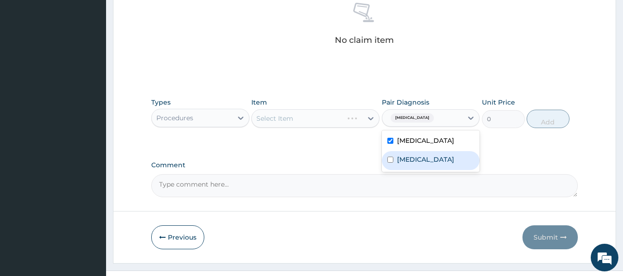
click at [421, 163] on label "Upper respiratory infection" at bounding box center [425, 159] width 57 height 9
checkbox input "true"
click at [368, 123] on div at bounding box center [370, 118] width 17 height 17
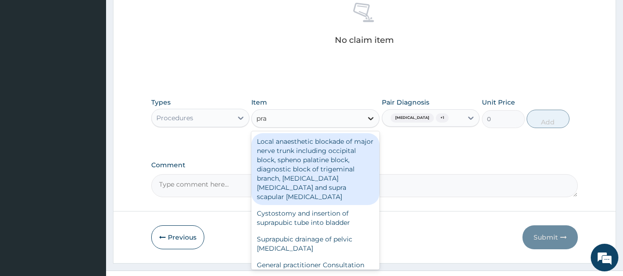
type input "prac"
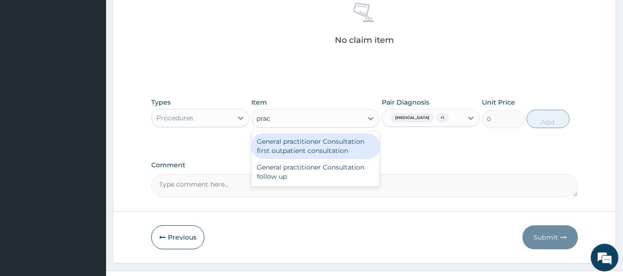
click at [359, 138] on div "General practitioner Consultation first outpatient consultation" at bounding box center [315, 146] width 128 height 26
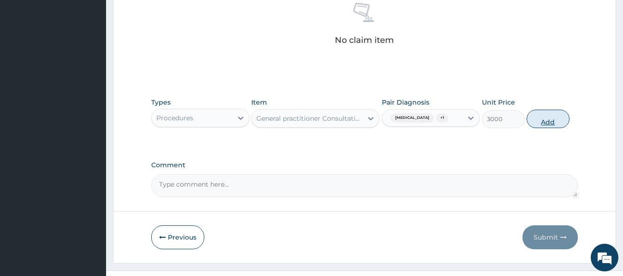
click at [545, 119] on button "Add" at bounding box center [547, 119] width 43 height 18
type input "0"
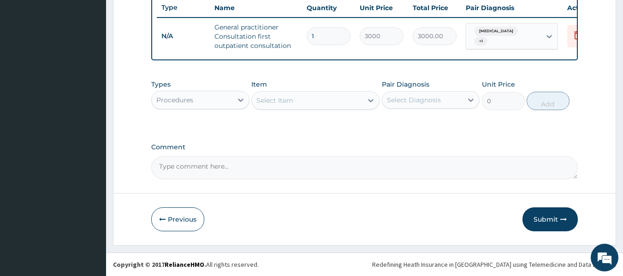
click at [204, 99] on div "Procedures" at bounding box center [192, 100] width 81 height 15
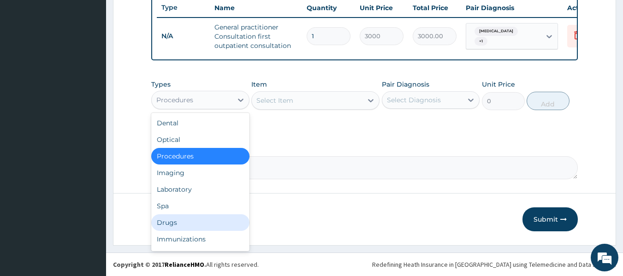
click at [177, 227] on div "Drugs" at bounding box center [200, 222] width 98 height 17
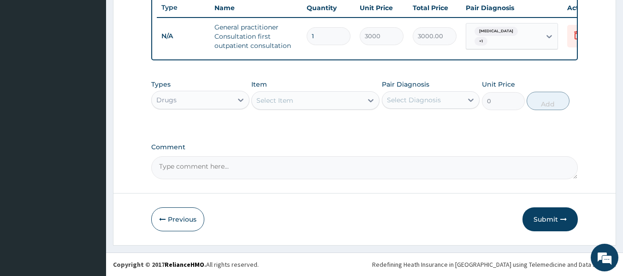
click at [370, 105] on div at bounding box center [370, 100] width 17 height 17
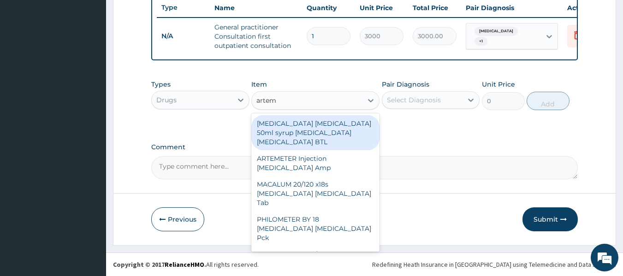
type input "arteme"
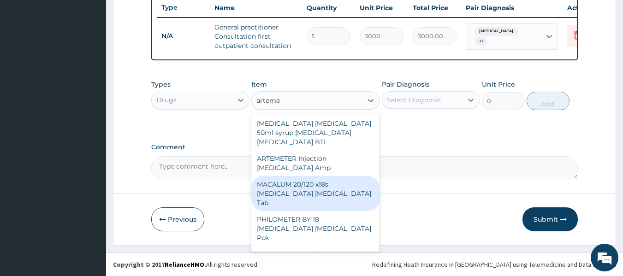
click at [345, 180] on div "MACALUM 20/120 x18s Artemether Lumefantrine Tab" at bounding box center [315, 193] width 128 height 35
type input "348"
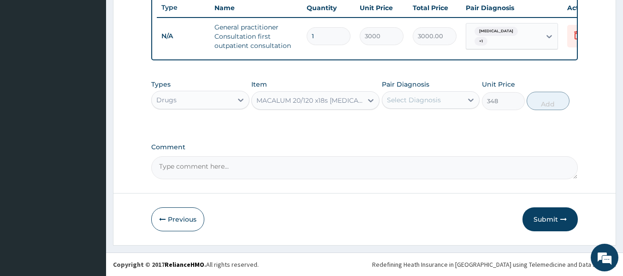
click at [456, 103] on div "Select Diagnosis" at bounding box center [422, 100] width 81 height 15
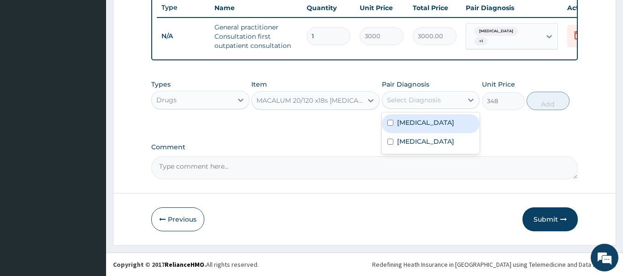
click at [429, 125] on div "Malaria" at bounding box center [431, 123] width 98 height 19
checkbox input "true"
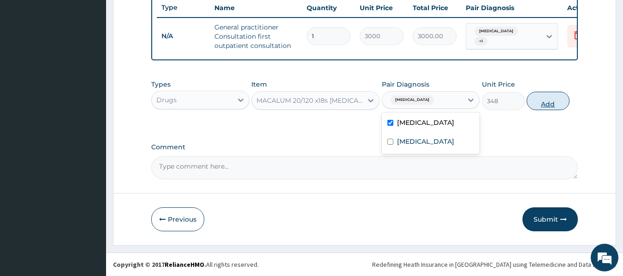
click at [548, 104] on button "Add" at bounding box center [547, 101] width 43 height 18
type input "0"
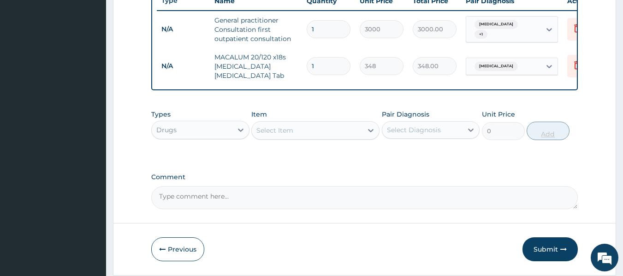
type input "12"
type input "4176.00"
type input "12"
click at [362, 139] on div at bounding box center [370, 130] width 17 height 17
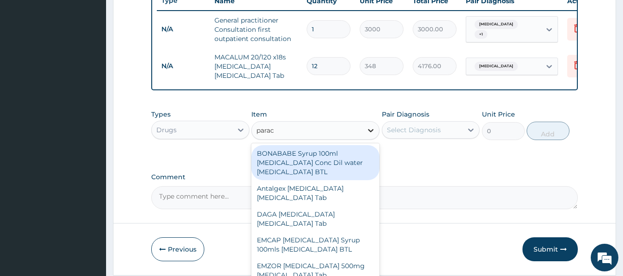
type input "parace"
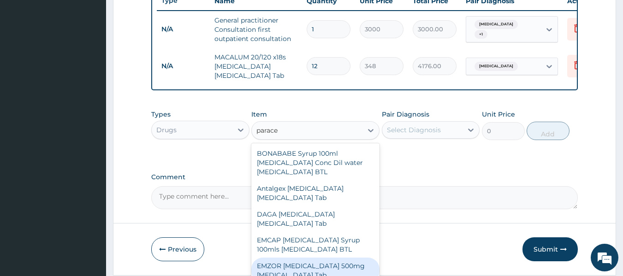
click at [336, 266] on div "EMZOR PARACETAMOL 500mg Acetaminophen Tab" at bounding box center [315, 271] width 128 height 26
type input "12"
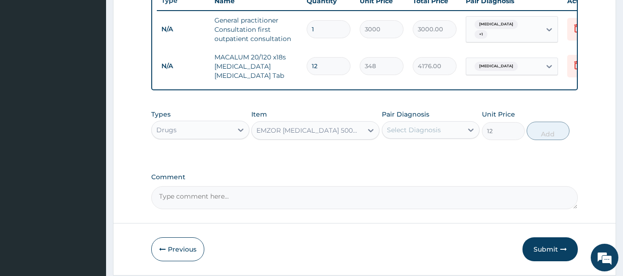
click at [454, 137] on div "Select Diagnosis" at bounding box center [422, 130] width 81 height 15
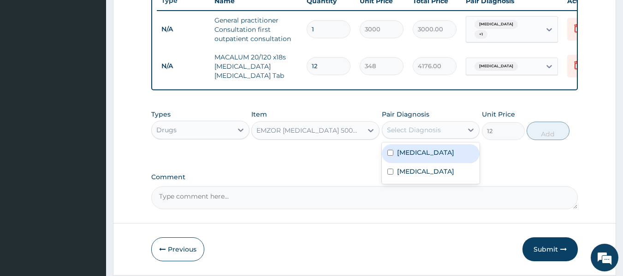
click at [430, 161] on div "Malaria" at bounding box center [431, 153] width 98 height 19
checkbox input "true"
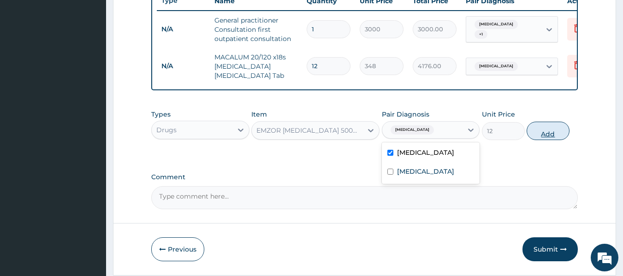
click at [534, 139] on button "Add" at bounding box center [547, 131] width 43 height 18
type input "0"
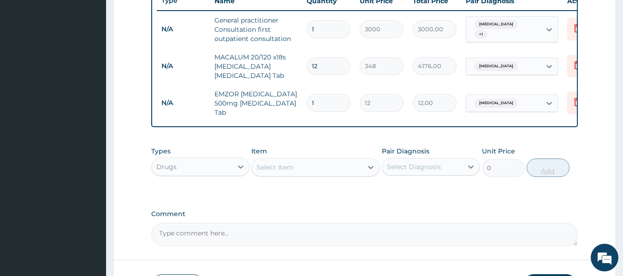
type input "0.00"
type input "9"
type input "108.00"
type input "9"
click at [364, 175] on div at bounding box center [370, 167] width 17 height 17
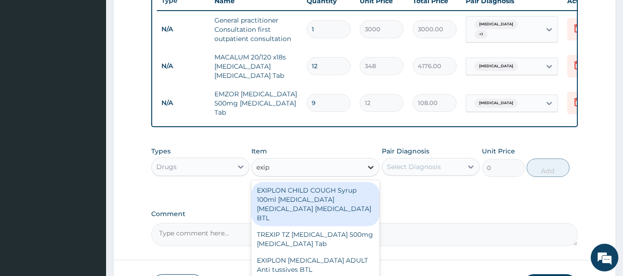
type input "exipl"
click at [351, 203] on div "EXIPLON CHILD COUGH Syrup 100ml Ammonium chloride Diphenhydramine Sodium Citrat…" at bounding box center [315, 204] width 128 height 44
type input "360"
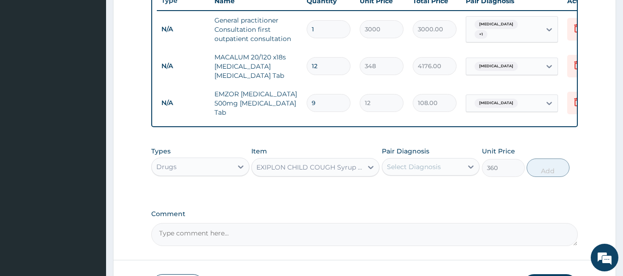
click at [448, 170] on div "Select Diagnosis" at bounding box center [422, 166] width 81 height 15
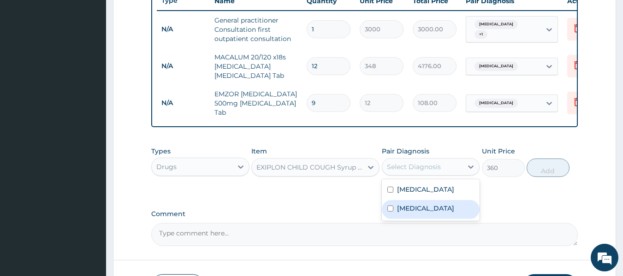
click at [432, 213] on label "Upper respiratory infection" at bounding box center [425, 208] width 57 height 9
checkbox input "true"
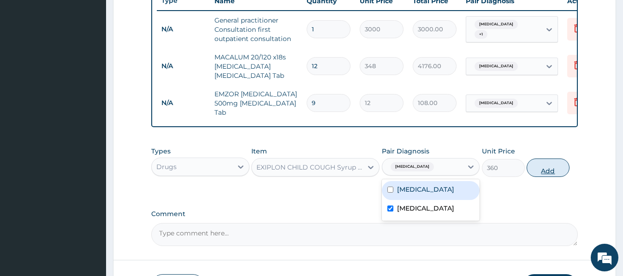
click at [551, 173] on button "Add" at bounding box center [547, 168] width 43 height 18
type input "0"
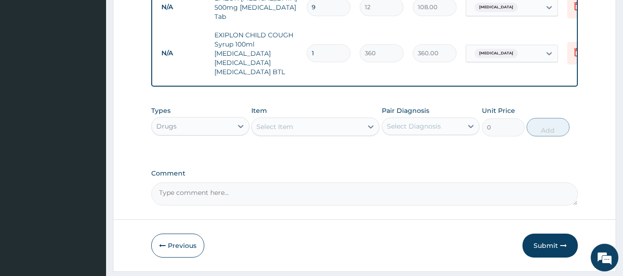
scroll to position [486, 0]
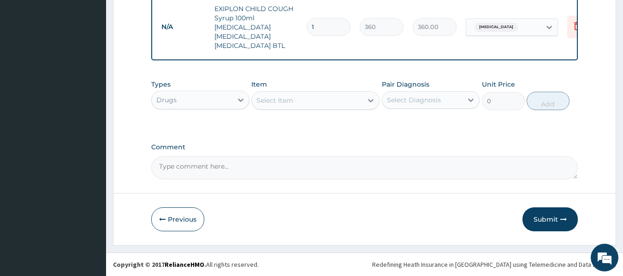
click at [356, 99] on div "Select Item" at bounding box center [307, 100] width 111 height 15
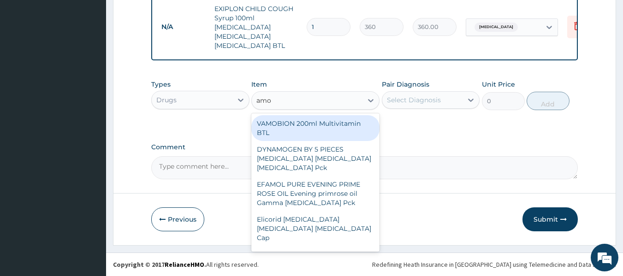
type input "amox"
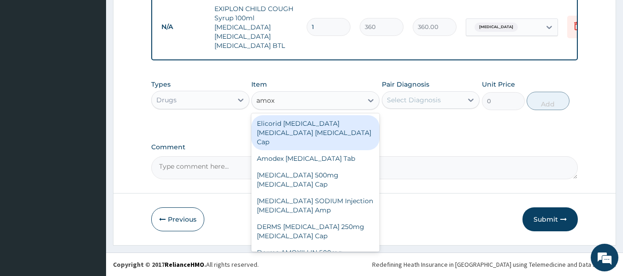
scroll to position [27, 0]
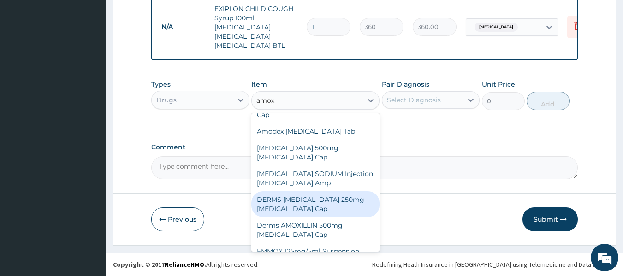
click at [332, 202] on div "DERMS AMOXICILLIN 250mg Amoxicillin Cap" at bounding box center [315, 204] width 128 height 26
type input "78"
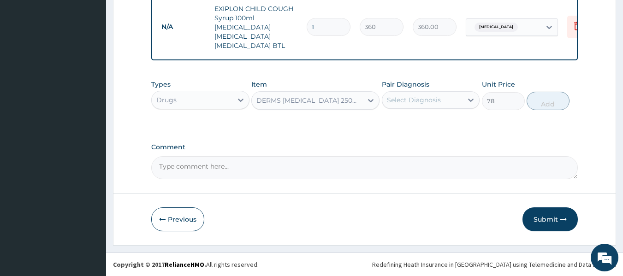
click at [452, 106] on div "Select Diagnosis" at bounding box center [422, 100] width 81 height 15
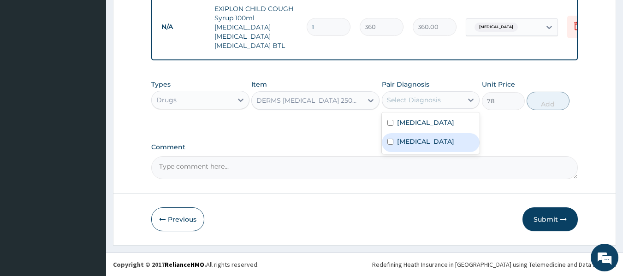
click at [437, 134] on div "Upper respiratory infection" at bounding box center [431, 142] width 98 height 19
checkbox input "true"
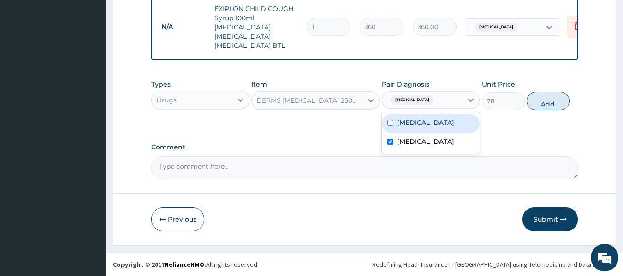
click at [553, 94] on button "Add" at bounding box center [547, 101] width 43 height 18
type input "0"
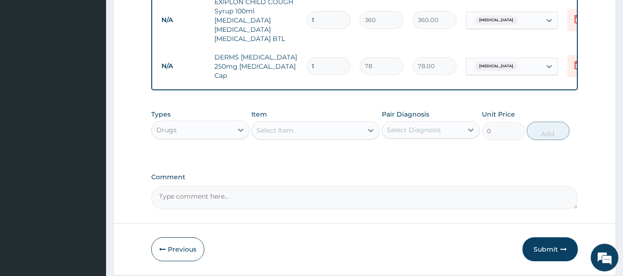
type input "15"
type input "1170.00"
click at [547, 250] on button "Submit" at bounding box center [549, 249] width 55 height 24
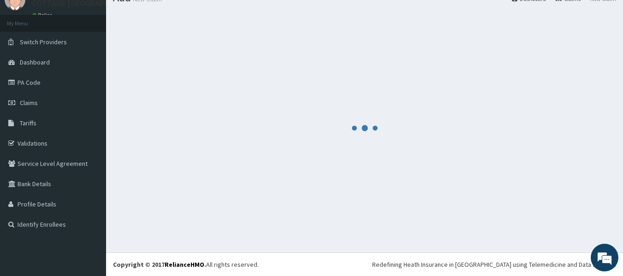
scroll to position [38, 0]
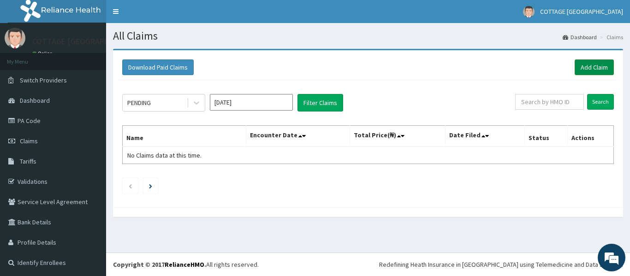
click at [597, 62] on link "Add Claim" at bounding box center [593, 67] width 39 height 16
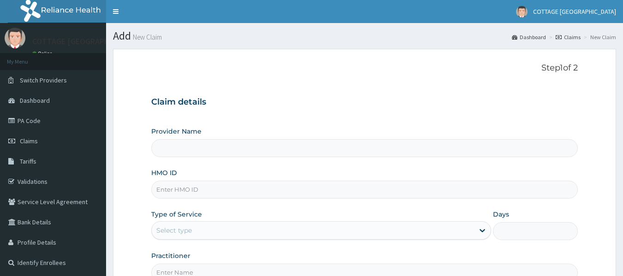
click at [227, 197] on input "HMO ID" at bounding box center [364, 190] width 427 height 18
paste input "Pln/10051/b"
type input "PLN/10051/B"
type input "COTTAGE [GEOGRAPHIC_DATA]"
click at [324, 226] on div "Select type" at bounding box center [313, 230] width 322 height 15
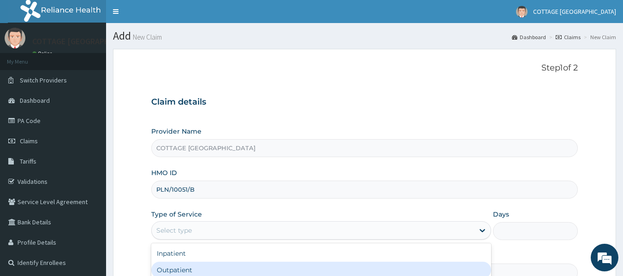
click at [265, 271] on div "Outpatient" at bounding box center [321, 270] width 340 height 17
type input "1"
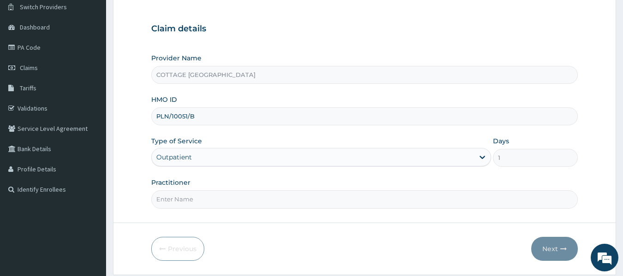
scroll to position [103, 0]
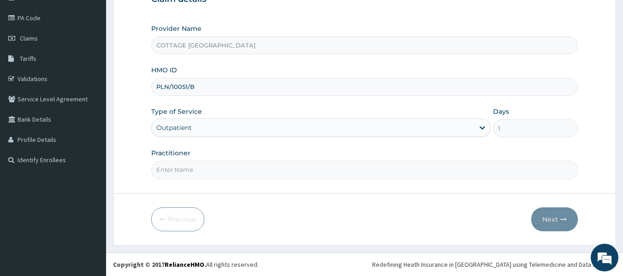
click at [360, 171] on input "Practitioner" at bounding box center [364, 170] width 427 height 18
type input "[PERSON_NAME]"
click at [543, 217] on button "Next" at bounding box center [554, 219] width 47 height 24
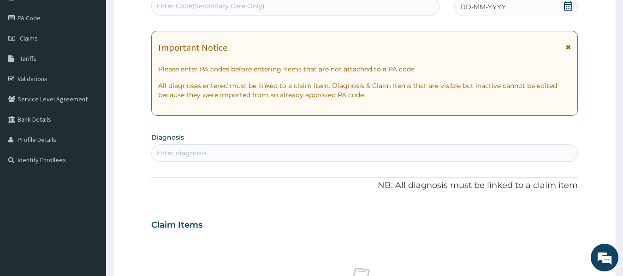
scroll to position [0, 0]
click at [568, 8] on icon at bounding box center [568, 5] width 8 height 9
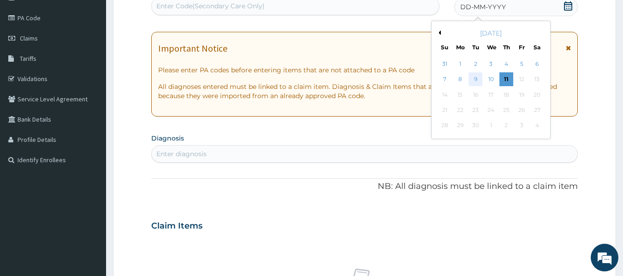
click at [472, 80] on div "9" at bounding box center [476, 80] width 14 height 14
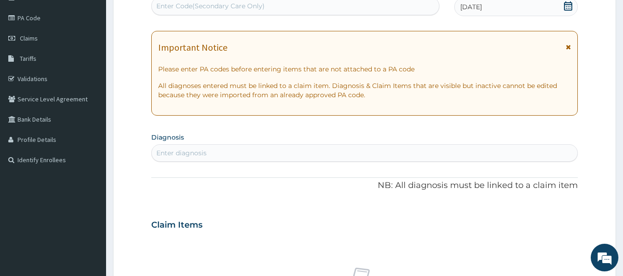
click at [391, 158] on div "Enter diagnosis" at bounding box center [365, 153] width 426 height 15
type input "malar"
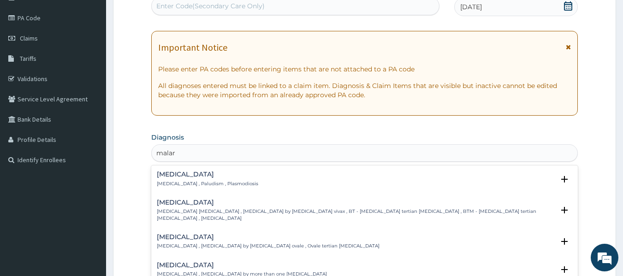
click at [166, 176] on h4 "[MEDICAL_DATA]" at bounding box center [207, 174] width 101 height 7
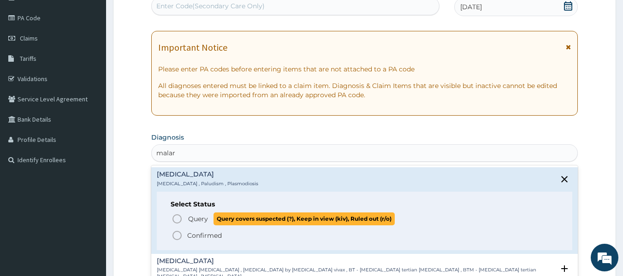
click at [177, 218] on icon "status option query" at bounding box center [176, 218] width 11 height 11
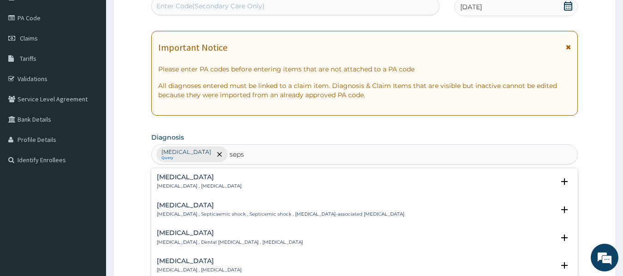
click at [162, 175] on h4 "Sepsis" at bounding box center [199, 177] width 85 height 7
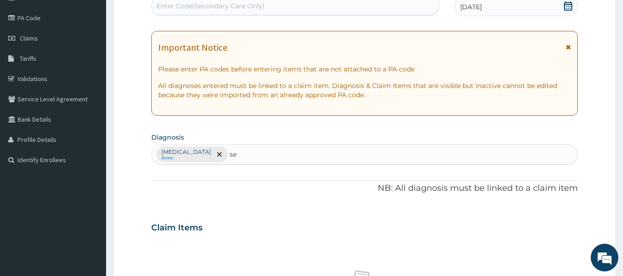
type input "s"
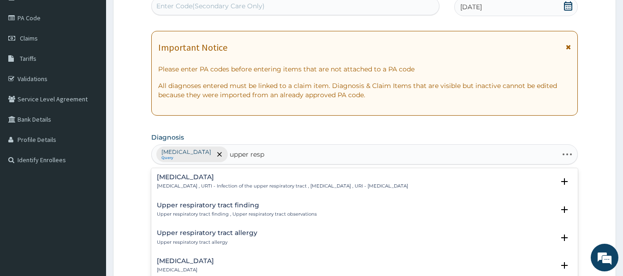
type input "upper respi"
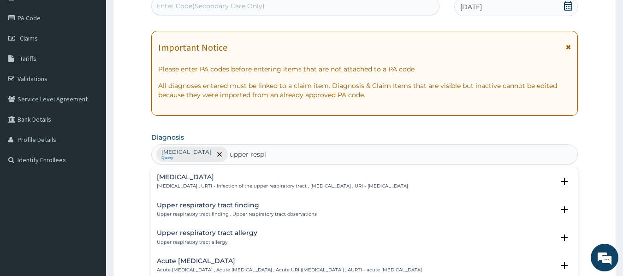
click at [196, 181] on h4 "[MEDICAL_DATA]" at bounding box center [282, 177] width 251 height 7
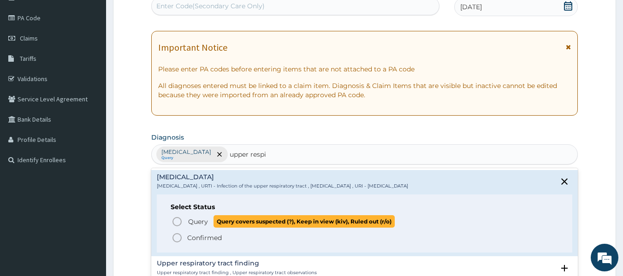
click at [174, 221] on icon "status option query" at bounding box center [176, 221] width 11 height 11
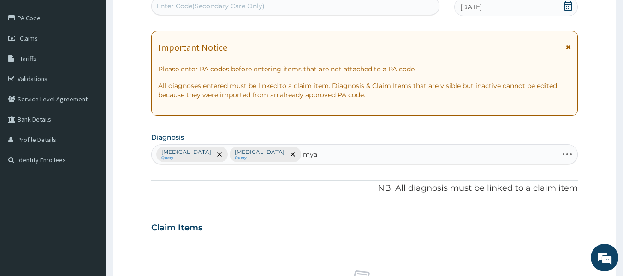
type input "myal"
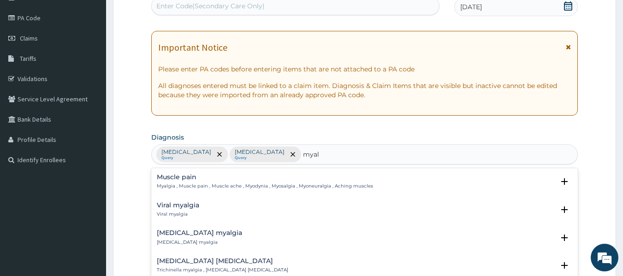
click at [164, 181] on div "Muscle pain Myalgia , Muscle pain , Muscle ache , Myodynia , Myosalgia , Myoneu…" at bounding box center [265, 182] width 216 height 16
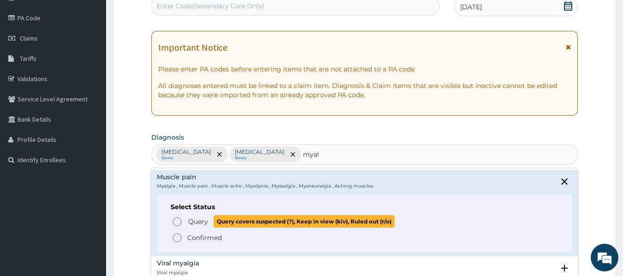
click at [173, 222] on icon "status option query" at bounding box center [176, 221] width 11 height 11
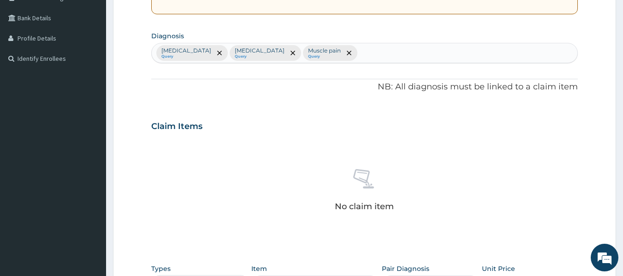
scroll to position [206, 0]
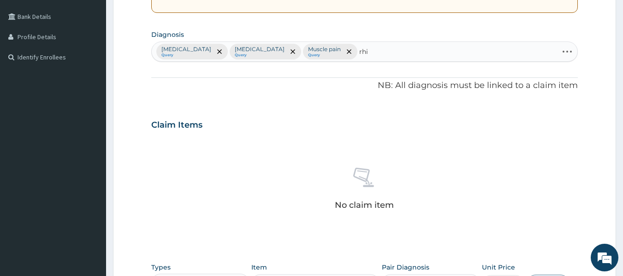
type input "rhin"
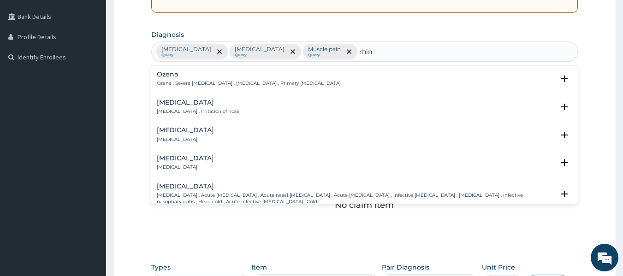
click at [180, 103] on h4 "[MEDICAL_DATA]" at bounding box center [198, 102] width 82 height 7
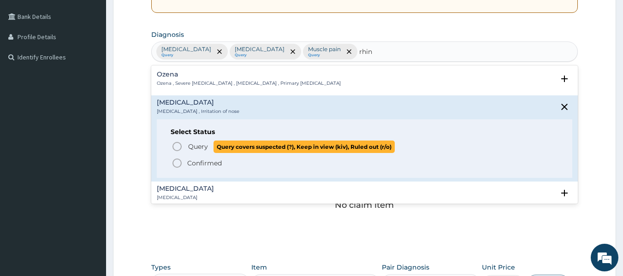
click at [181, 147] on circle "status option query" at bounding box center [177, 146] width 8 height 8
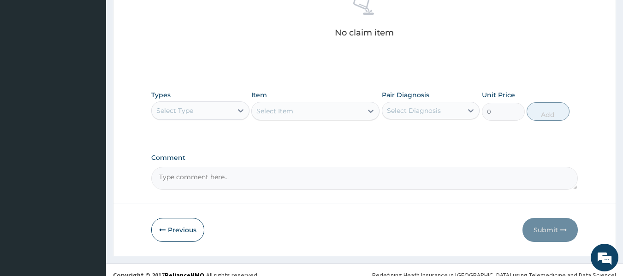
scroll to position [389, 0]
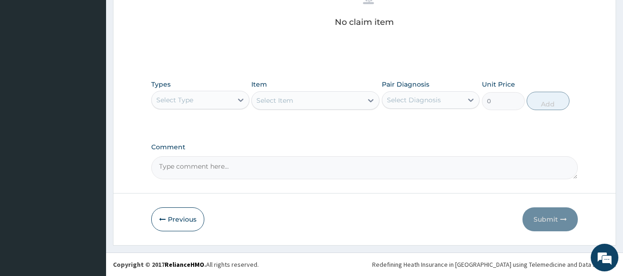
click at [221, 99] on div "Select Type" at bounding box center [192, 100] width 81 height 15
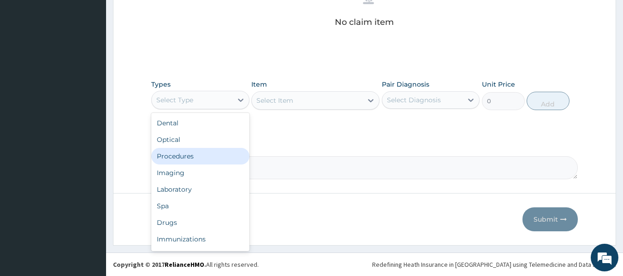
click at [194, 161] on div "Procedures" at bounding box center [200, 156] width 98 height 17
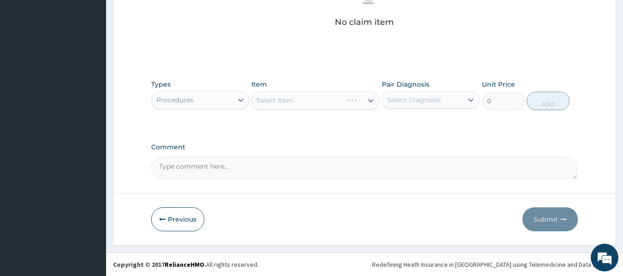
click at [418, 107] on div "Select Diagnosis" at bounding box center [422, 100] width 81 height 15
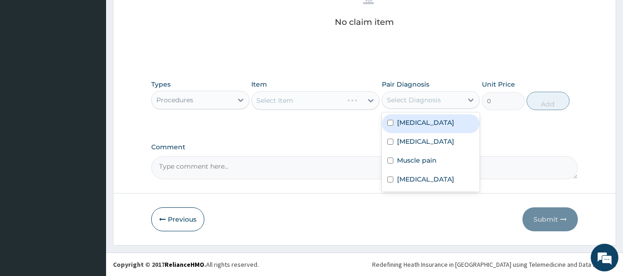
click at [411, 124] on label "[MEDICAL_DATA]" at bounding box center [425, 122] width 57 height 9
checkbox input "true"
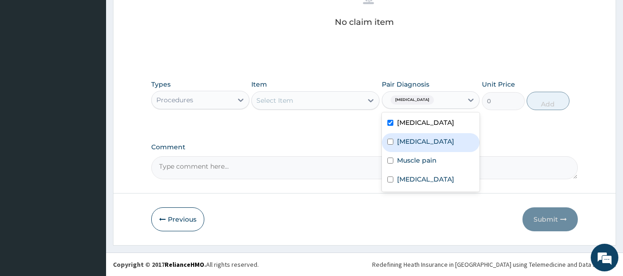
click at [410, 140] on label "[MEDICAL_DATA]" at bounding box center [425, 141] width 57 height 9
checkbox input "true"
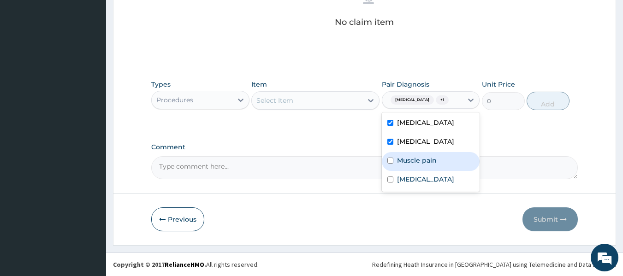
click at [406, 163] on div "Muscle pain" at bounding box center [431, 161] width 98 height 19
checkbox input "true"
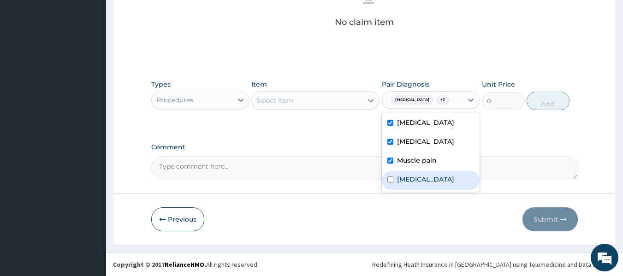
click at [404, 184] on label "[MEDICAL_DATA]" at bounding box center [425, 179] width 57 height 9
checkbox input "true"
click at [369, 100] on icon at bounding box center [370, 100] width 9 height 9
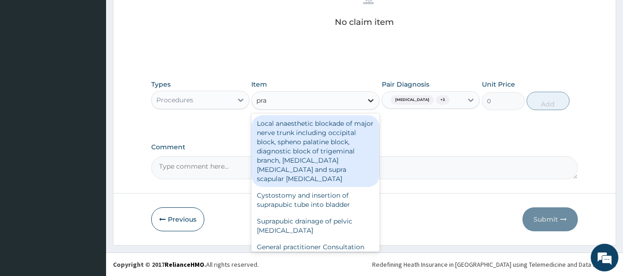
type input "prac"
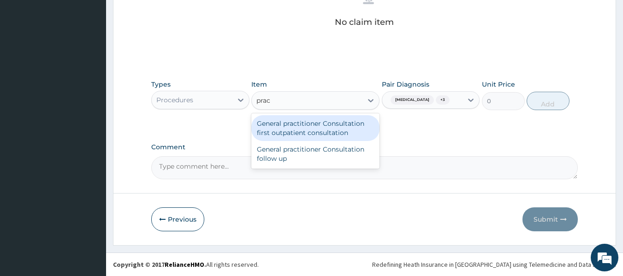
click at [348, 136] on div "General practitioner Consultation first outpatient consultation" at bounding box center [315, 128] width 128 height 26
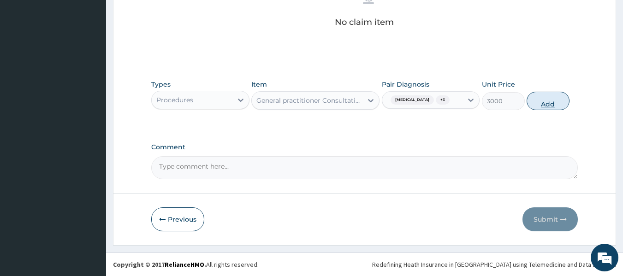
click at [543, 105] on button "Add" at bounding box center [547, 101] width 43 height 18
type input "0"
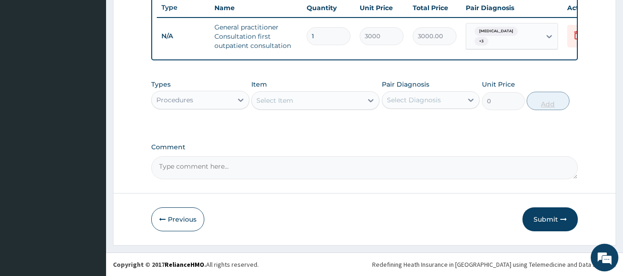
scroll to position [357, 0]
click at [208, 105] on div "Procedures" at bounding box center [192, 100] width 81 height 15
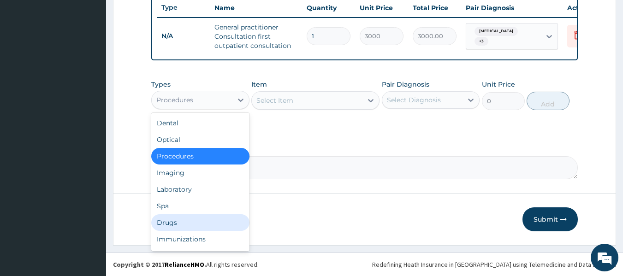
click at [187, 225] on div "Drugs" at bounding box center [200, 222] width 98 height 17
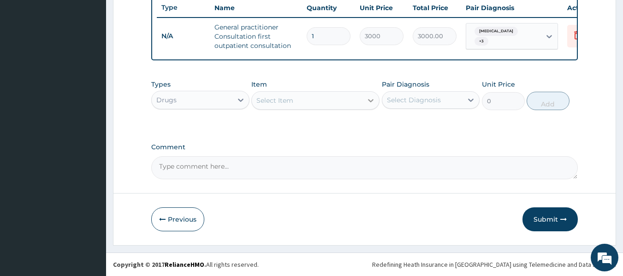
click at [370, 101] on icon at bounding box center [371, 100] width 6 height 3
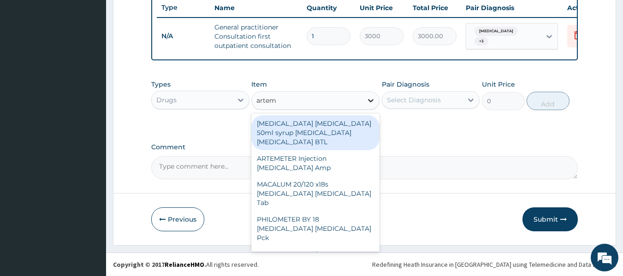
type input "arteme"
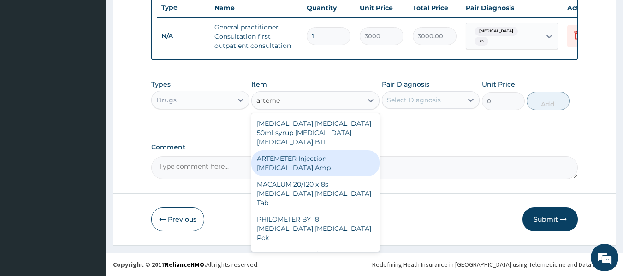
click at [313, 171] on div "ARTEMETER Injection [MEDICAL_DATA] Amp" at bounding box center [315, 163] width 128 height 26
type input "360"
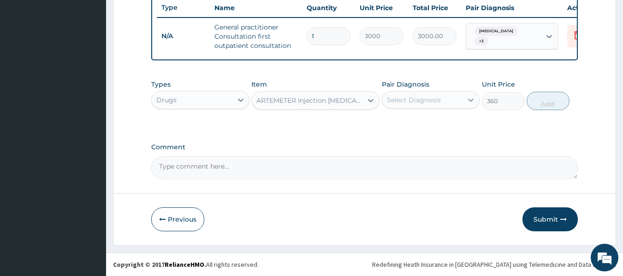
click at [466, 101] on icon at bounding box center [470, 99] width 9 height 9
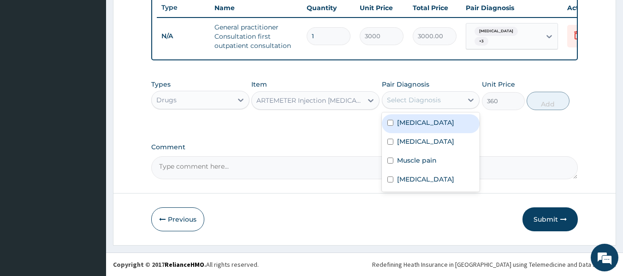
click at [424, 121] on div "[MEDICAL_DATA]" at bounding box center [431, 123] width 98 height 19
checkbox input "true"
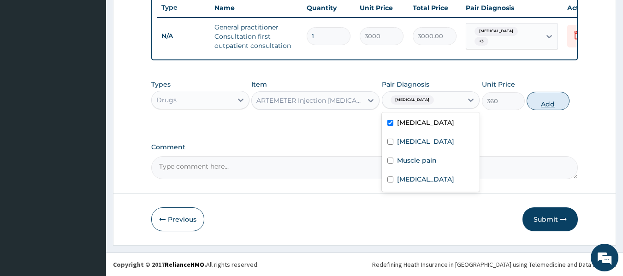
click at [552, 101] on button "Add" at bounding box center [547, 101] width 43 height 18
type input "0"
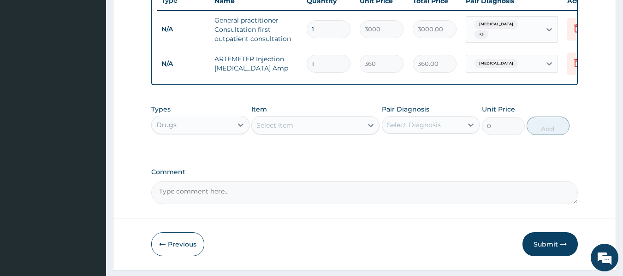
type input "0.00"
type input "2"
type input "720.00"
type input "2"
click at [366, 130] on icon at bounding box center [370, 125] width 9 height 9
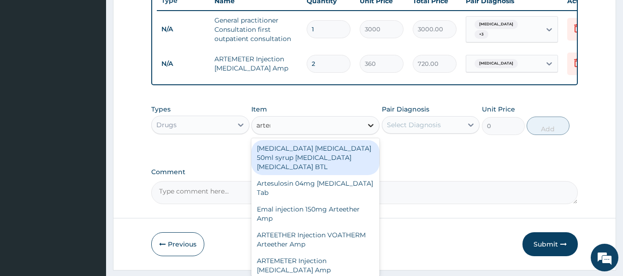
type input "arteme"
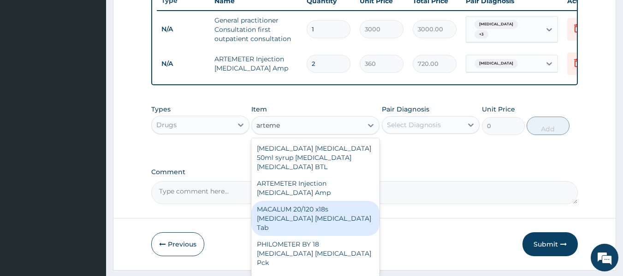
click at [330, 219] on div "MACALUM 20/120 x18s [MEDICAL_DATA] [MEDICAL_DATA] Tab" at bounding box center [315, 218] width 128 height 35
type input "348"
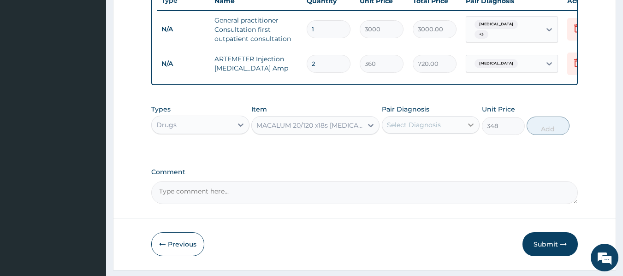
click at [469, 128] on icon at bounding box center [470, 124] width 9 height 9
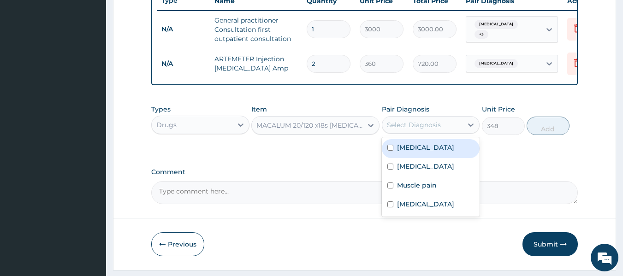
click at [435, 158] on div "[MEDICAL_DATA]" at bounding box center [431, 148] width 98 height 19
checkbox input "true"
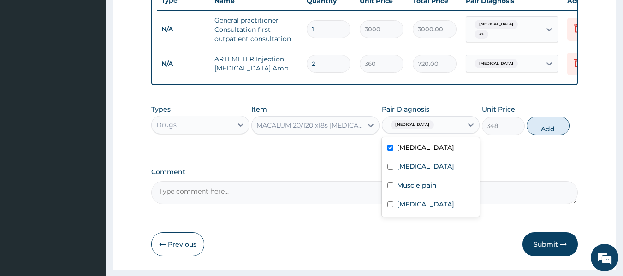
click at [545, 135] on button "Add" at bounding box center [547, 126] width 43 height 18
type input "0"
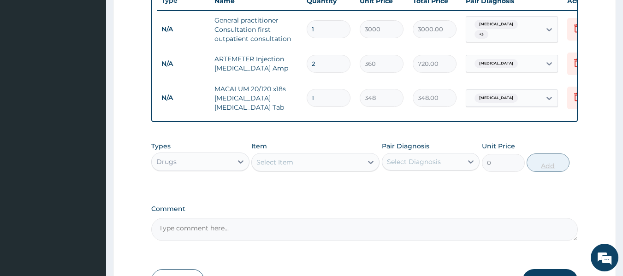
type input "0.00"
type input "2"
type input "696.00"
type input "24"
type input "8352.00"
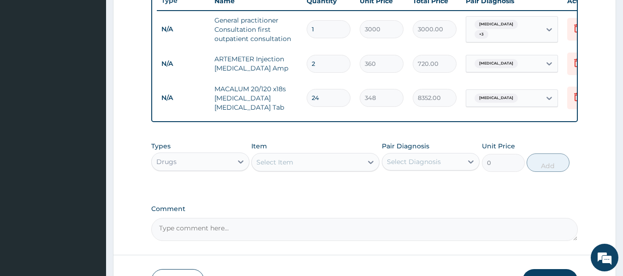
type input "24"
click at [355, 170] on div "Select Item" at bounding box center [307, 162] width 111 height 15
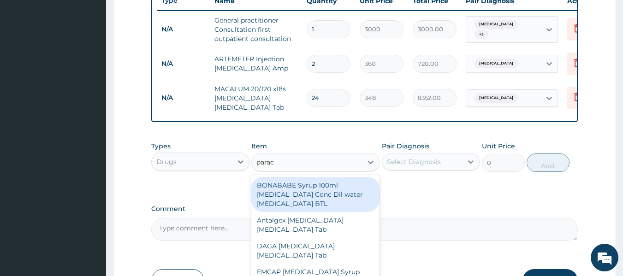
type input "parace"
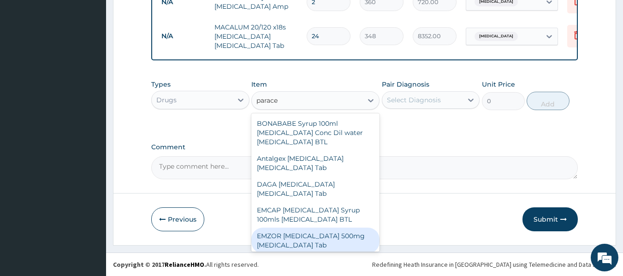
click at [329, 251] on div "EMZOR PARACETAMOL 500mg Acetaminophen Tab" at bounding box center [315, 241] width 128 height 26
type input "12"
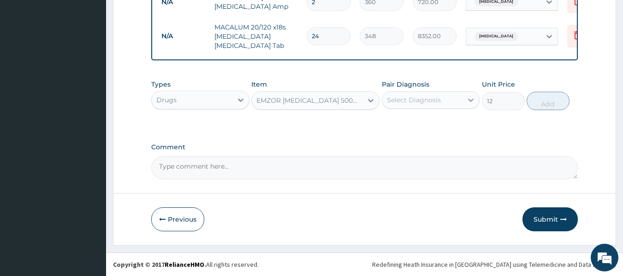
click at [465, 103] on div at bounding box center [470, 100] width 17 height 17
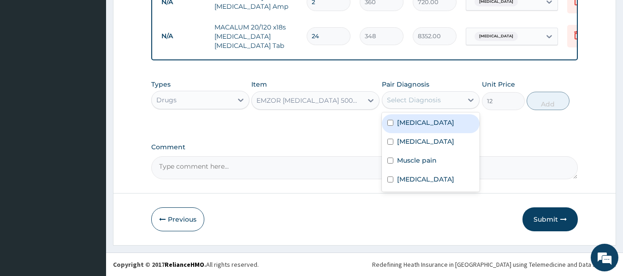
click at [428, 131] on div "Malaria" at bounding box center [431, 123] width 98 height 19
checkbox input "true"
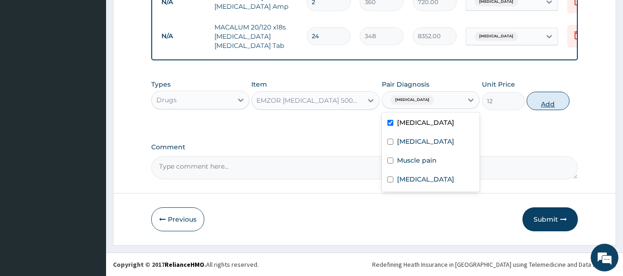
click at [549, 103] on button "Add" at bounding box center [547, 101] width 43 height 18
type input "0"
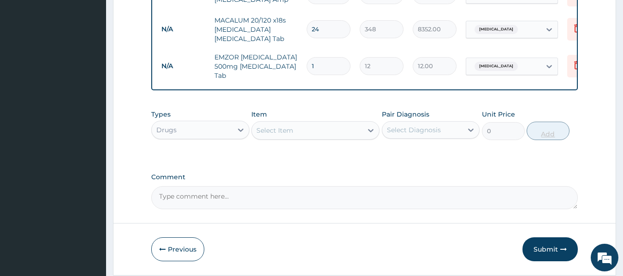
type input "18"
type input "216.00"
type input "18"
click at [361, 136] on div "Select Item" at bounding box center [307, 130] width 111 height 15
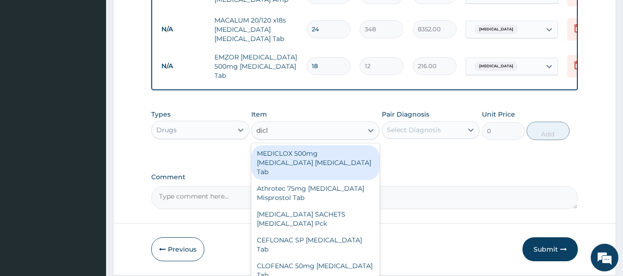
type input "diclo"
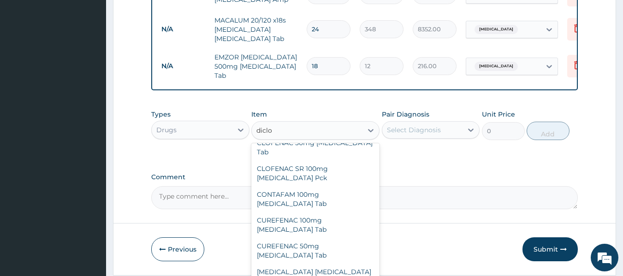
scroll to position [133, 0]
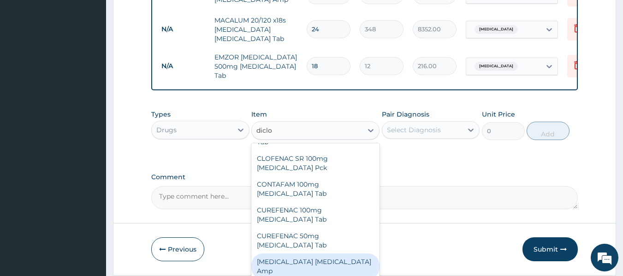
click at [317, 253] on div "Diclofenac Diclofenac Amp" at bounding box center [315, 266] width 128 height 26
type input "288"
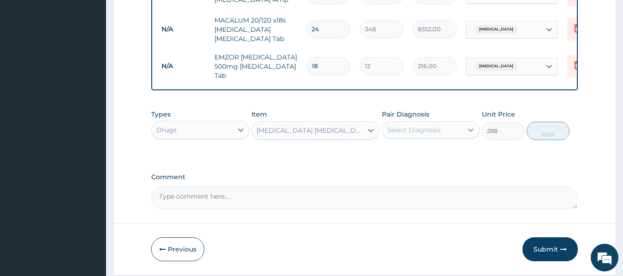
click at [467, 130] on div at bounding box center [470, 130] width 17 height 17
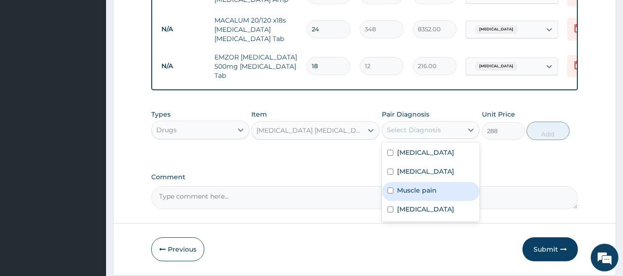
click at [427, 195] on label "Muscle pain" at bounding box center [417, 190] width 40 height 9
checkbox input "true"
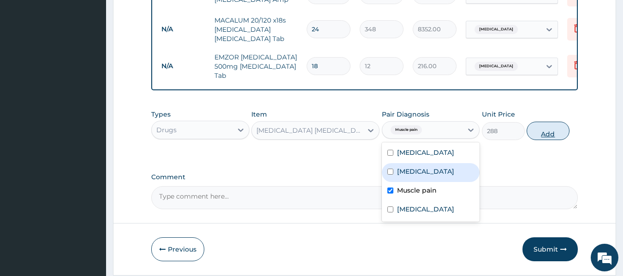
click at [547, 140] on button "Add" at bounding box center [547, 131] width 43 height 18
type input "0"
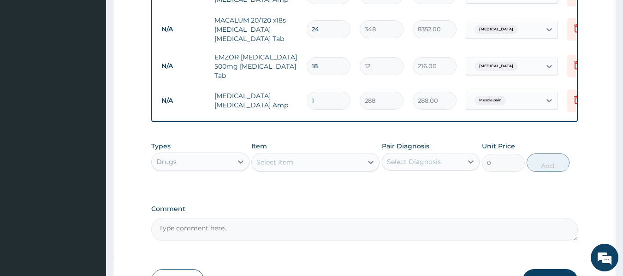
click at [334, 170] on div "Select Item" at bounding box center [307, 162] width 111 height 15
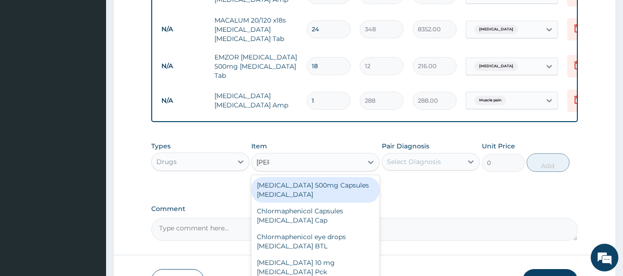
type input "lorat"
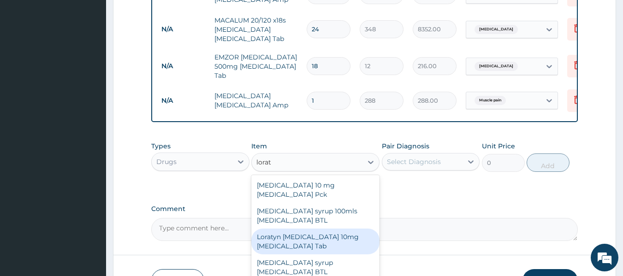
click at [333, 229] on div "Loratyn Loratadine 10mg Loratadine Tab" at bounding box center [315, 242] width 128 height 26
type input "54"
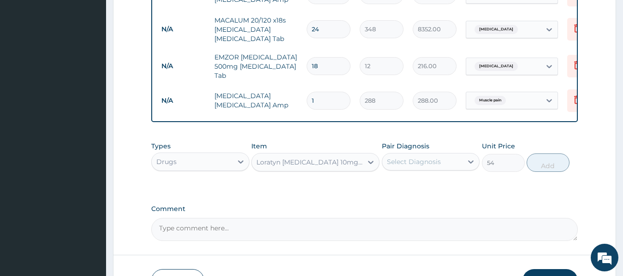
click at [459, 169] on div "Select Diagnosis" at bounding box center [422, 161] width 81 height 15
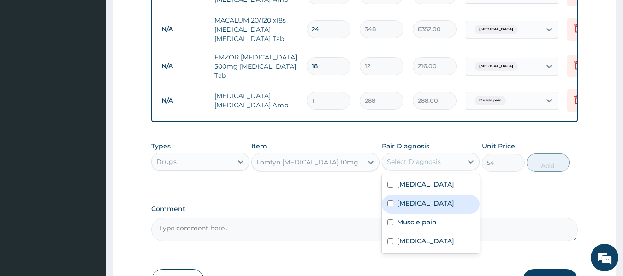
click at [428, 208] on label "Upper respiratory infection" at bounding box center [425, 203] width 57 height 9
checkbox input "true"
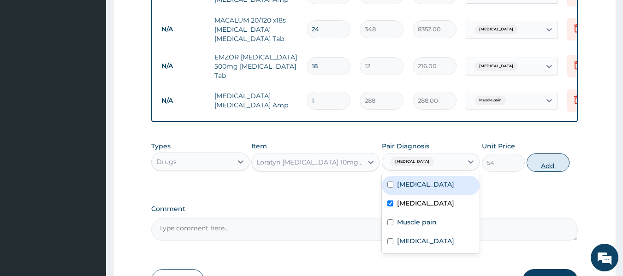
click at [548, 172] on button "Add" at bounding box center [547, 162] width 43 height 18
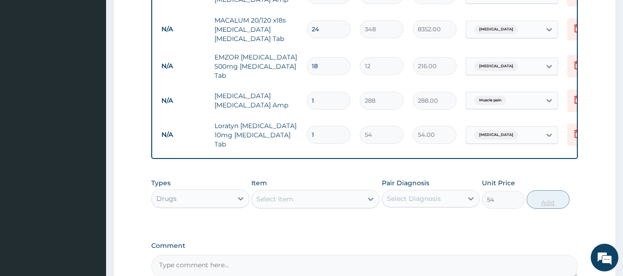
type input "0"
type input "0.00"
type input "5"
type input "270.00"
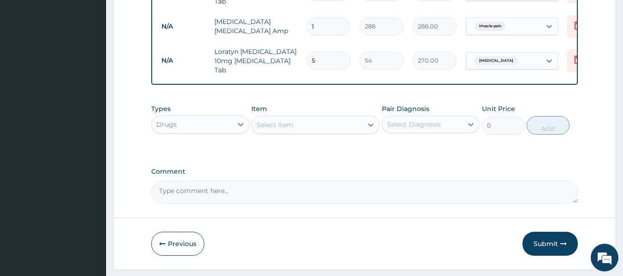
scroll to position [526, 0]
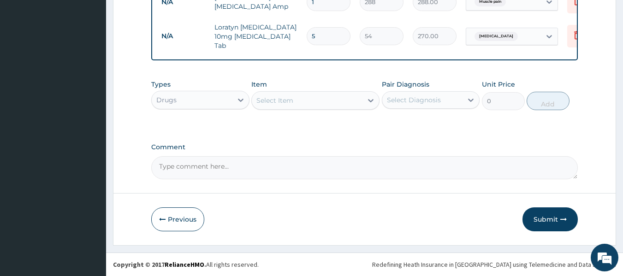
type input "5"
click at [288, 101] on div "Select Item" at bounding box center [274, 100] width 37 height 9
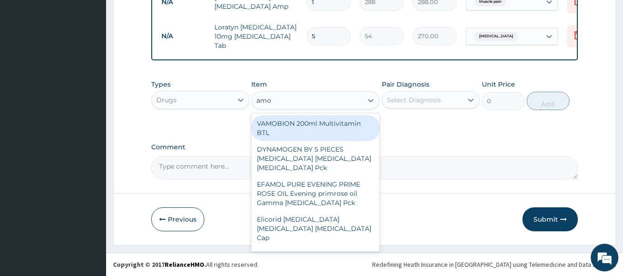
type input "amox"
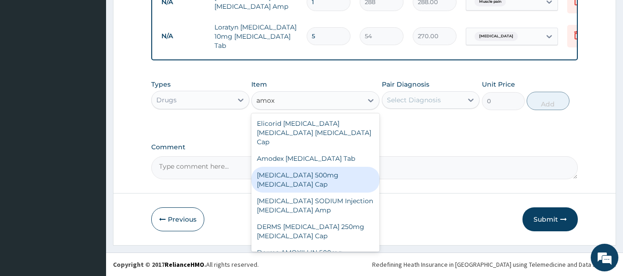
click at [313, 171] on div "AMOXICILLIN 500mg Amoxicillin Cap" at bounding box center [315, 180] width 128 height 26
type input "84"
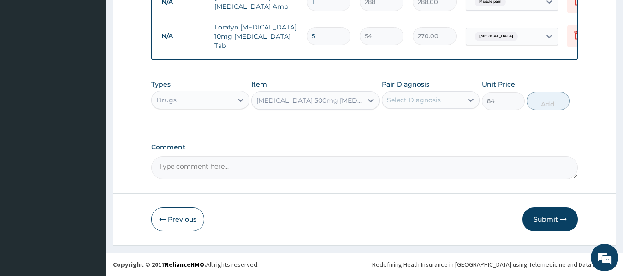
click at [455, 99] on div "Select Diagnosis" at bounding box center [422, 100] width 81 height 15
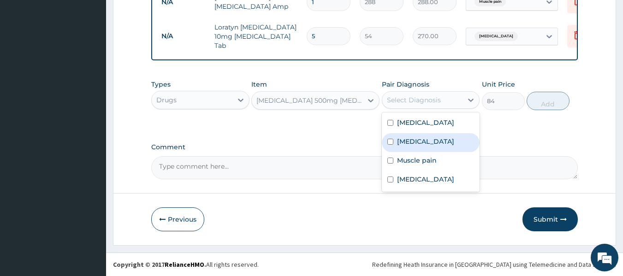
click at [434, 134] on div "Upper respiratory infection" at bounding box center [431, 142] width 98 height 19
checkbox input "true"
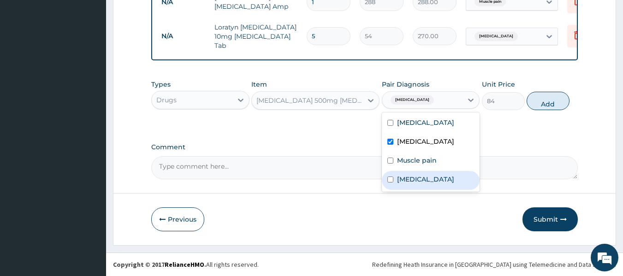
click at [424, 186] on div "Rhinitis" at bounding box center [431, 180] width 98 height 19
checkbox input "true"
click at [566, 110] on button "Add" at bounding box center [547, 101] width 43 height 18
type input "0"
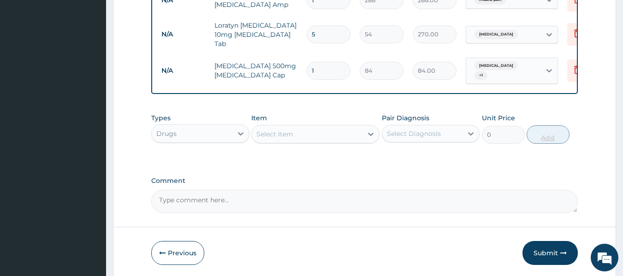
type input "15"
type input "1260.00"
type input "15"
click at [542, 248] on button "Submit" at bounding box center [549, 253] width 55 height 24
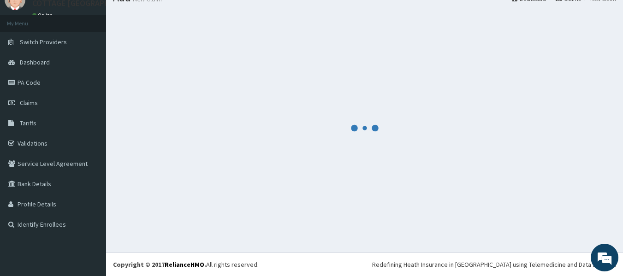
scroll to position [38, 0]
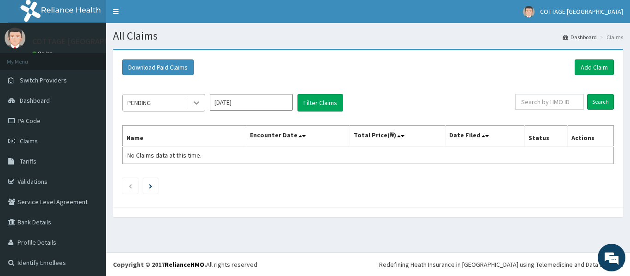
click at [194, 105] on icon at bounding box center [196, 102] width 9 height 9
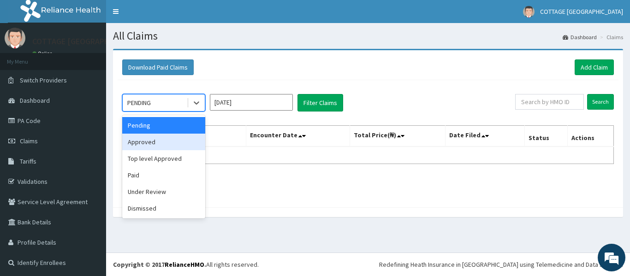
click at [174, 147] on div "Approved" at bounding box center [163, 142] width 83 height 17
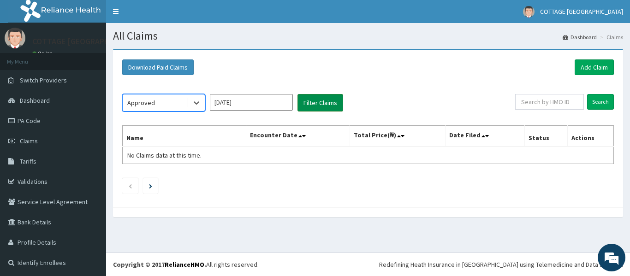
click at [326, 101] on button "Filter Claims" at bounding box center [320, 103] width 46 height 18
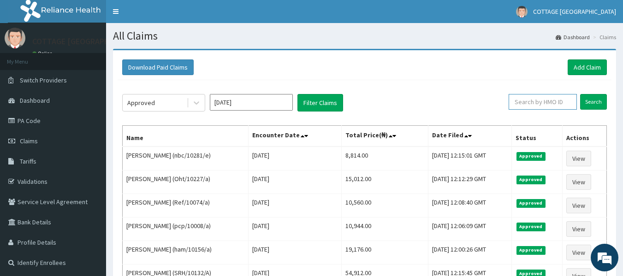
click at [525, 101] on input "text" at bounding box center [542, 102] width 68 height 16
paste input "Pln/10051/b"
type input "Pln/10051/b"
click at [597, 98] on input "Search" at bounding box center [593, 102] width 27 height 16
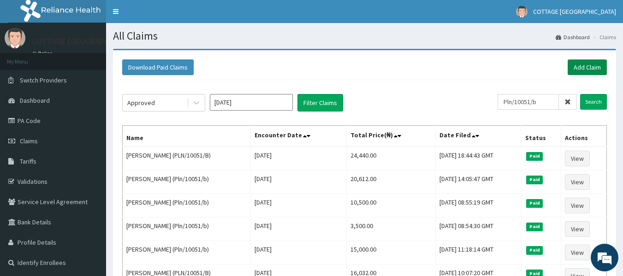
click at [583, 66] on link "Add Claim" at bounding box center [586, 67] width 39 height 16
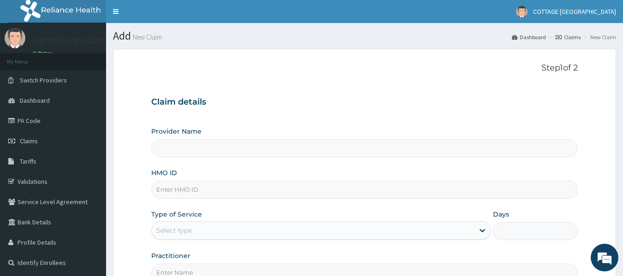
click at [348, 194] on input "HMO ID" at bounding box center [364, 190] width 427 height 18
paste input "Pln/10051/b"
type input "Pln/10051/b"
type input "COTTAGE [GEOGRAPHIC_DATA]"
type input "PLN/10051/B"
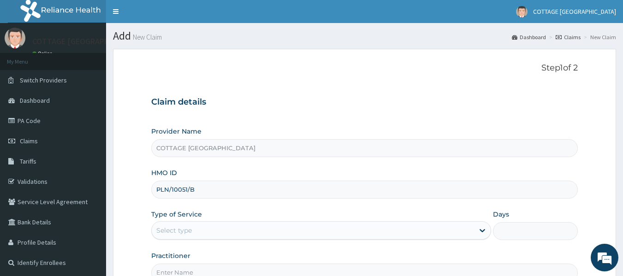
click at [321, 226] on div "Select type" at bounding box center [313, 230] width 322 height 15
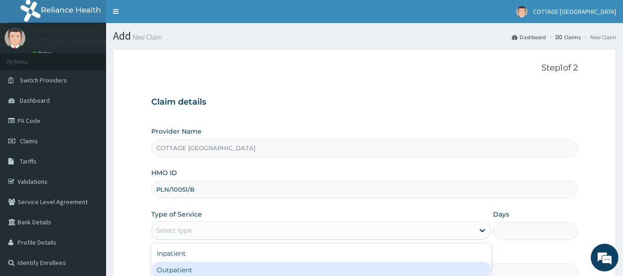
click at [277, 269] on div "Outpatient" at bounding box center [321, 270] width 340 height 17
type input "1"
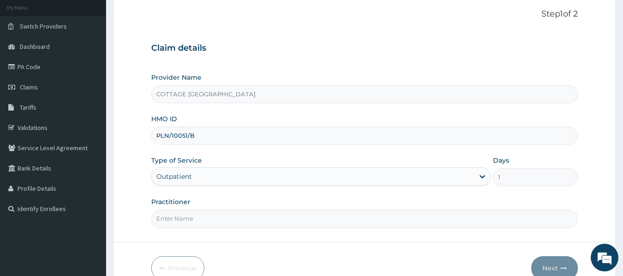
scroll to position [103, 0]
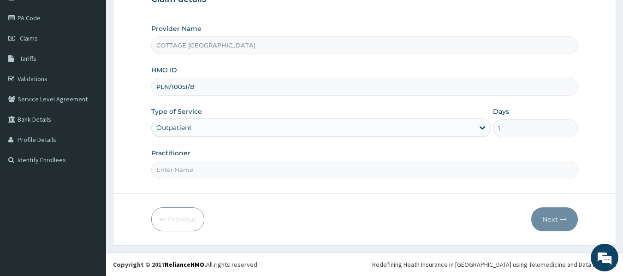
click at [339, 171] on input "Practitioner" at bounding box center [364, 170] width 427 height 18
type input "[PERSON_NAME]"
click at [544, 220] on button "Next" at bounding box center [554, 219] width 47 height 24
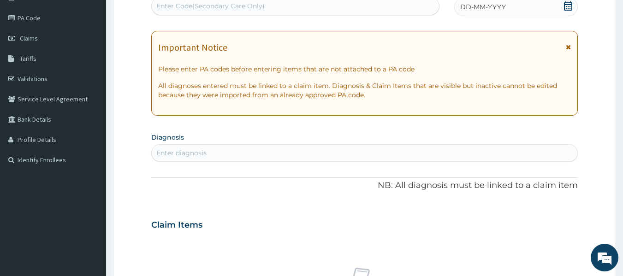
click at [492, 11] on span "DD-MM-YYYY" at bounding box center [483, 6] width 46 height 9
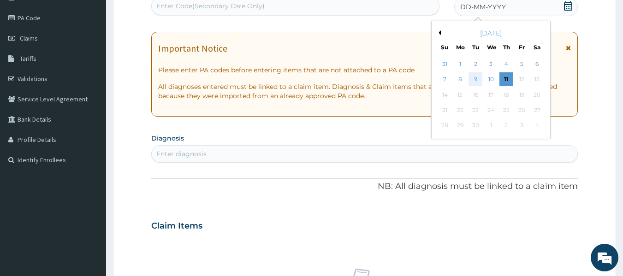
click at [477, 77] on div "9" at bounding box center [476, 80] width 14 height 14
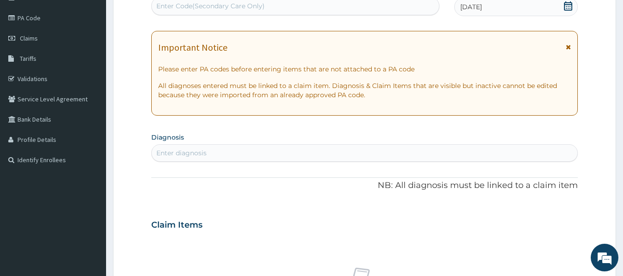
click at [418, 157] on div "Enter diagnosis" at bounding box center [365, 153] width 426 height 15
type input "mala"
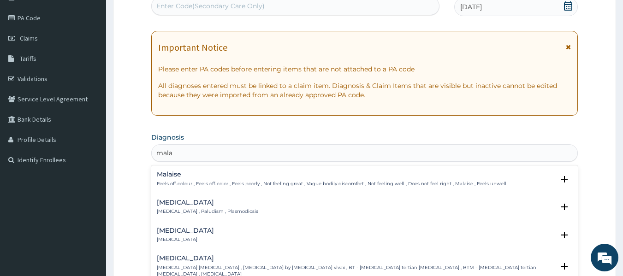
click at [189, 200] on h4 "Malaria" at bounding box center [207, 202] width 101 height 7
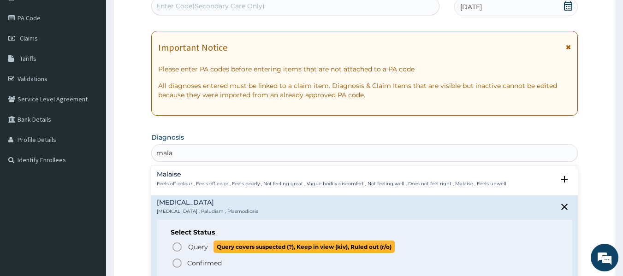
click at [178, 244] on icon "status option query" at bounding box center [176, 247] width 11 height 11
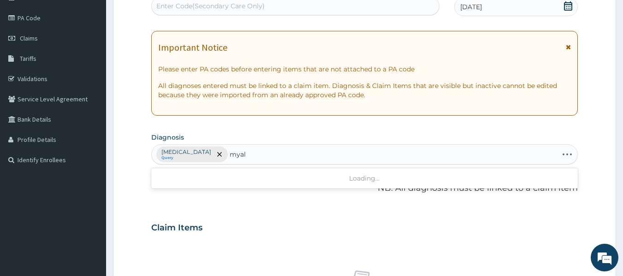
type input "myalg"
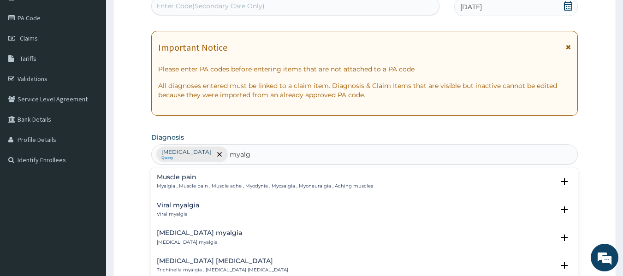
click at [168, 180] on h4 "Muscle pain" at bounding box center [265, 177] width 216 height 7
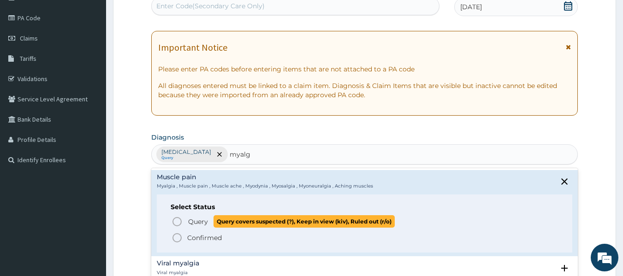
click at [176, 220] on icon "status option query" at bounding box center [176, 221] width 11 height 11
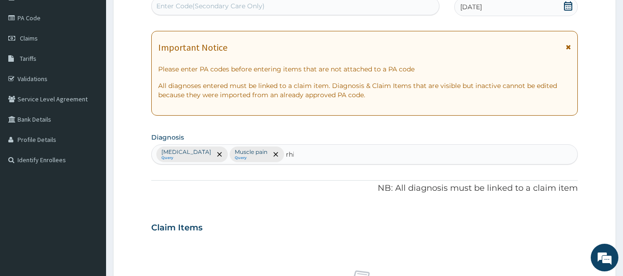
type input "rhin"
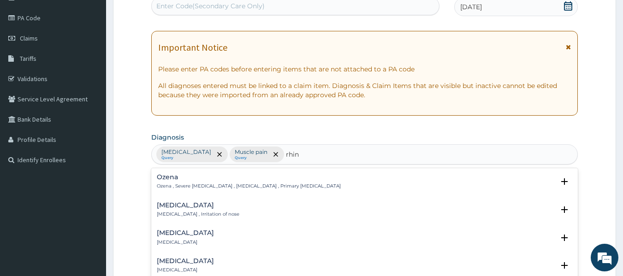
click at [164, 208] on h4 "Rhinitis" at bounding box center [198, 205] width 82 height 7
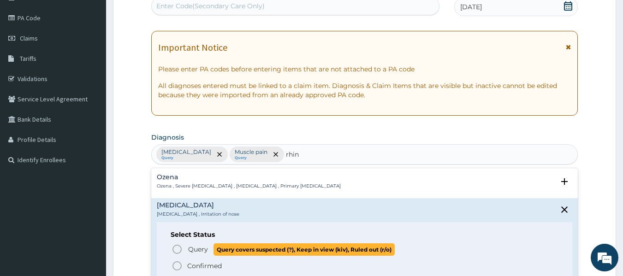
click at [176, 248] on icon "status option query" at bounding box center [176, 249] width 11 height 11
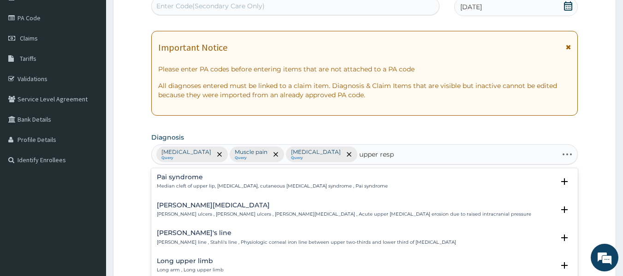
type input "upper respi"
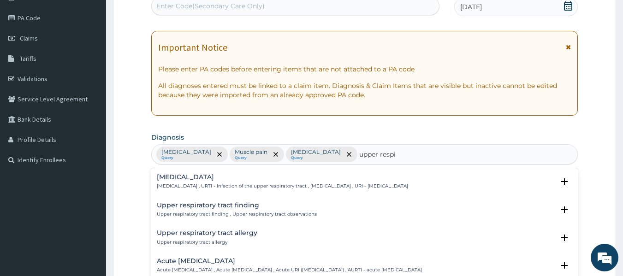
click at [200, 183] on div "Upper respiratory infection Upper respiratory infection , URTI - Infection of t…" at bounding box center [282, 182] width 251 height 16
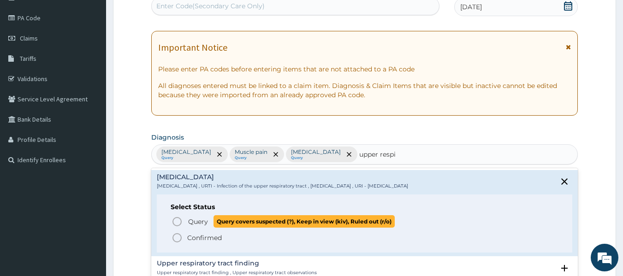
click at [177, 225] on circle "status option query" at bounding box center [177, 222] width 8 height 8
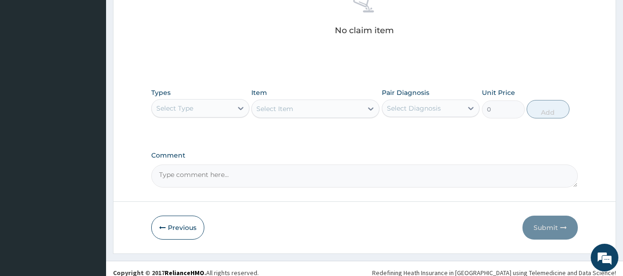
scroll to position [389, 0]
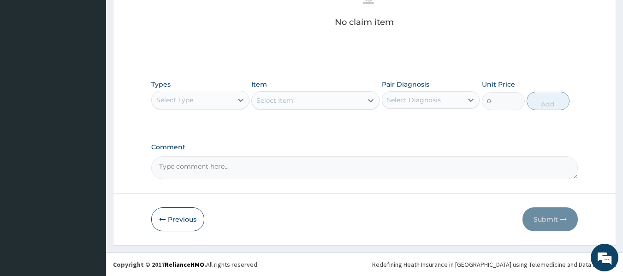
click at [215, 104] on div "Select Type" at bounding box center [192, 100] width 81 height 15
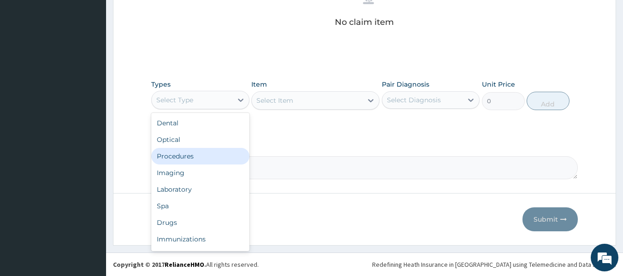
click at [196, 153] on div "Procedures" at bounding box center [200, 156] width 98 height 17
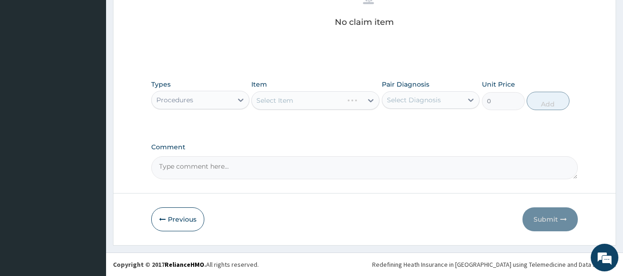
click at [441, 100] on div "Select Diagnosis" at bounding box center [422, 100] width 81 height 15
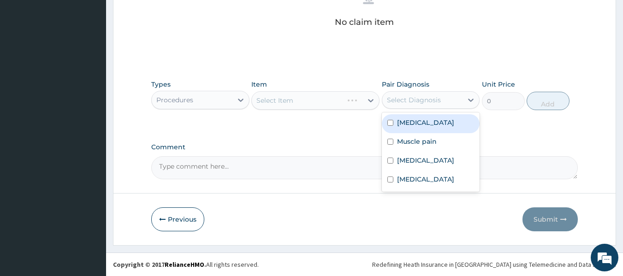
click at [431, 125] on div "Malaria" at bounding box center [431, 123] width 98 height 19
checkbox input "true"
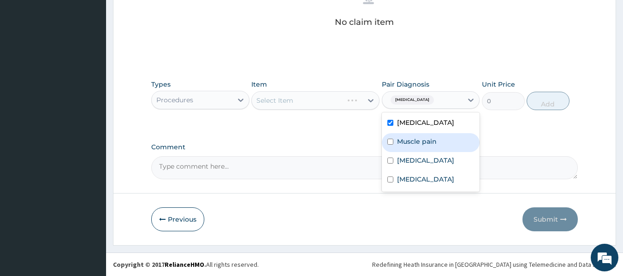
click at [429, 141] on label "Muscle pain" at bounding box center [417, 141] width 40 height 9
checkbox input "true"
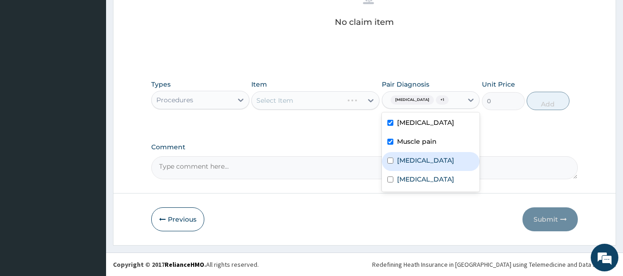
click at [423, 164] on div "Rhinitis" at bounding box center [431, 161] width 98 height 19
checkbox input "true"
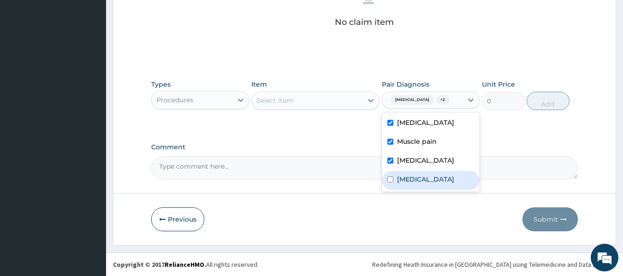
click at [419, 184] on label "Upper respiratory infection" at bounding box center [425, 179] width 57 height 9
checkbox input "true"
click at [366, 100] on icon at bounding box center [370, 100] width 9 height 9
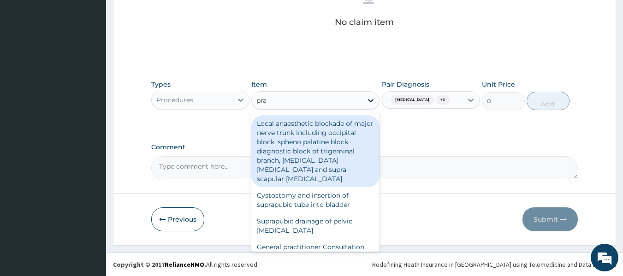
type input "prac"
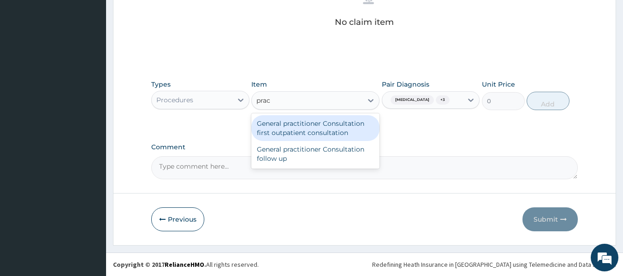
click at [347, 124] on div "General practitioner Consultation first outpatient consultation" at bounding box center [315, 128] width 128 height 26
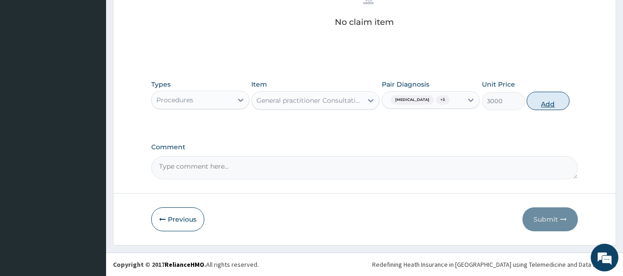
click at [548, 101] on button "Add" at bounding box center [547, 101] width 43 height 18
type input "0"
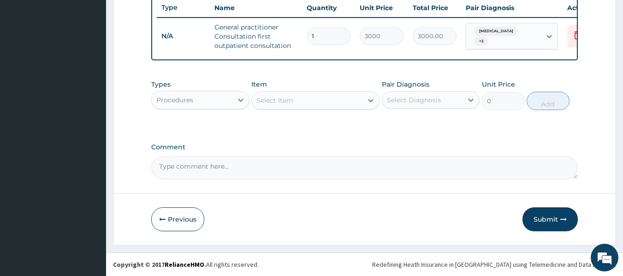
scroll to position [357, 0]
click at [222, 104] on div "Procedures" at bounding box center [192, 100] width 81 height 15
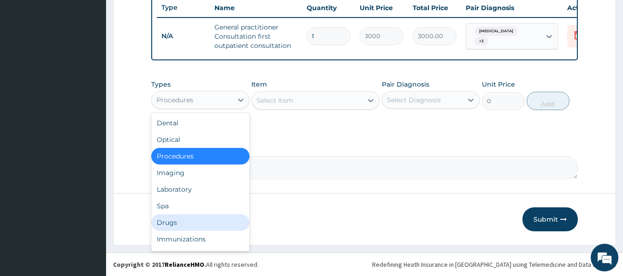
click at [194, 225] on div "Drugs" at bounding box center [200, 222] width 98 height 17
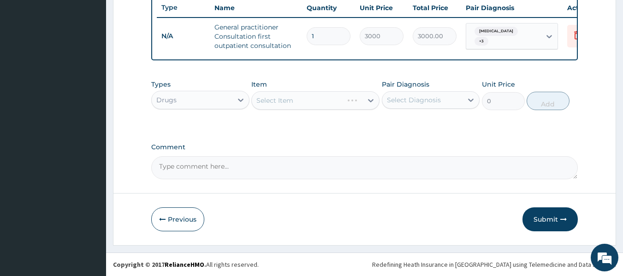
click at [461, 101] on div "Select Diagnosis" at bounding box center [422, 100] width 81 height 15
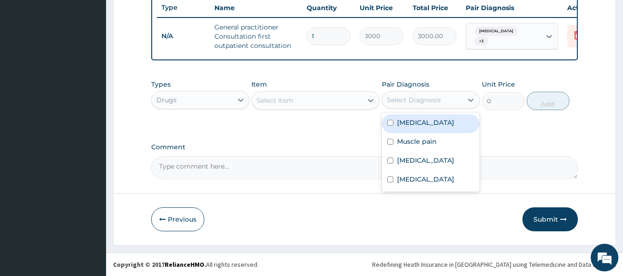
click at [407, 123] on label "Malaria" at bounding box center [425, 122] width 57 height 9
checkbox input "true"
click at [371, 105] on div at bounding box center [370, 100] width 17 height 17
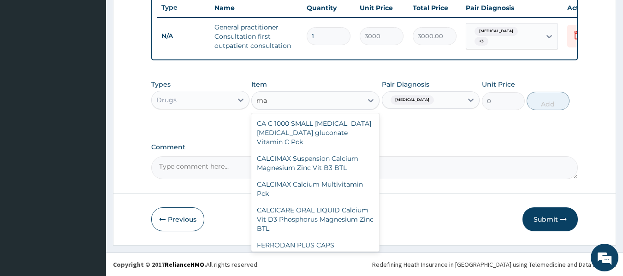
type input "m"
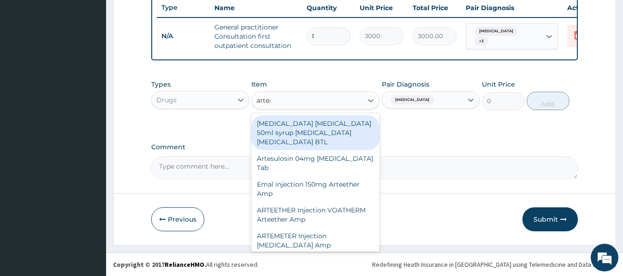
type input "arteme"
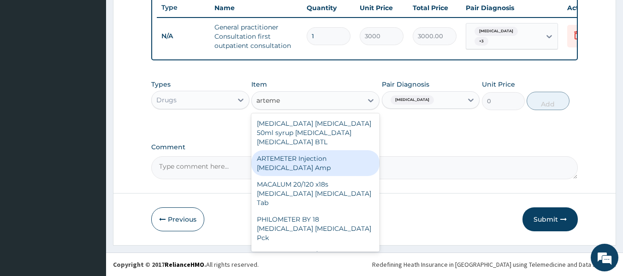
click at [299, 174] on div "ARTEMETER Injection Artemether Amp" at bounding box center [315, 163] width 128 height 26
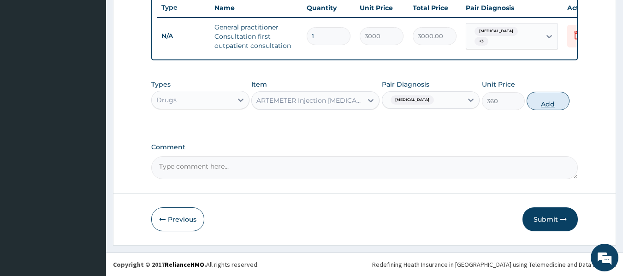
click at [548, 100] on button "Add" at bounding box center [547, 101] width 43 height 18
type input "0"
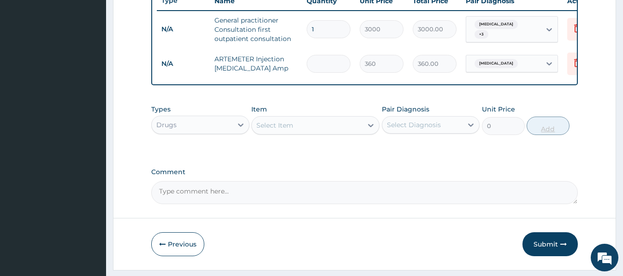
type input "0.00"
type input "2"
type input "720.00"
type input "2"
click at [363, 130] on div at bounding box center [370, 125] width 17 height 17
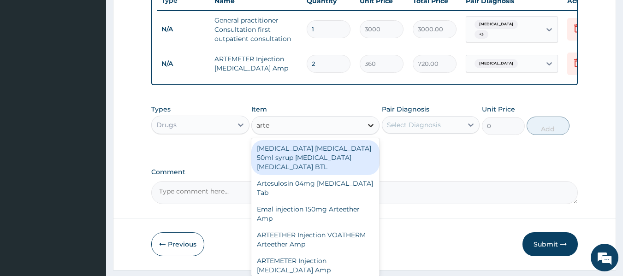
type input "artem"
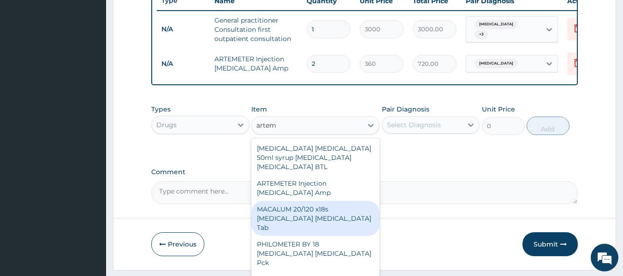
click at [307, 222] on div "MACALUM 20/120 x18s Artemether Lumefantrine Tab" at bounding box center [315, 218] width 128 height 35
type input "348"
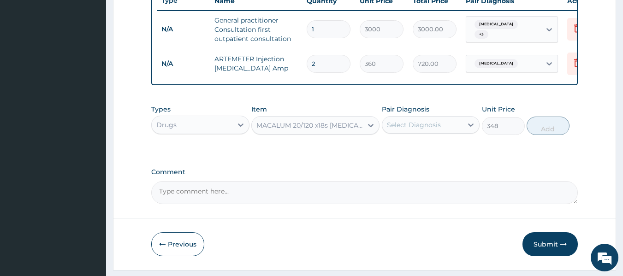
click at [459, 132] on div "Select Diagnosis" at bounding box center [422, 125] width 81 height 15
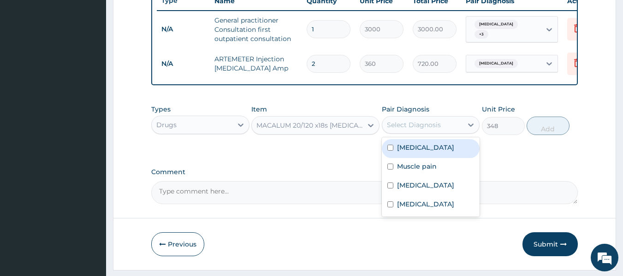
click at [415, 152] on label "Malaria" at bounding box center [425, 147] width 57 height 9
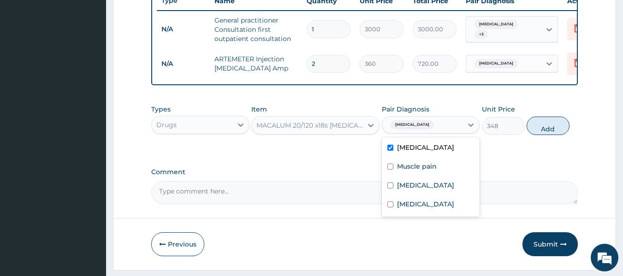
checkbox input "true"
click at [545, 135] on button "Add" at bounding box center [547, 126] width 43 height 18
type input "0"
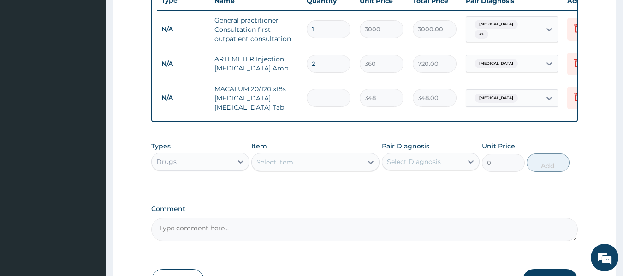
type input "0.00"
type input "2"
type input "696.00"
type input "24"
type input "8352.00"
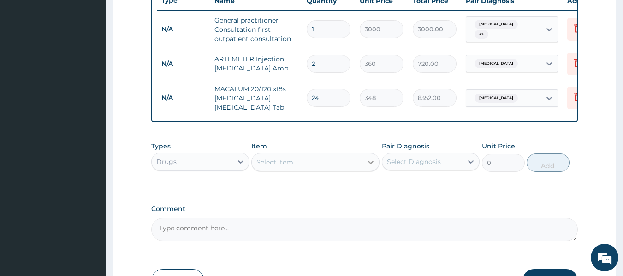
type input "24"
click at [372, 167] on icon at bounding box center [370, 162] width 9 height 9
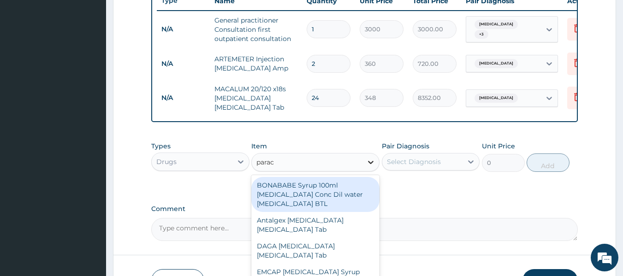
type input "parace"
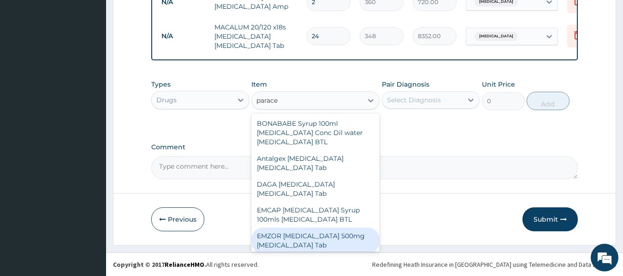
click at [347, 239] on div "EMZOR PARACETAMOL 500mg Acetaminophen Tab" at bounding box center [315, 241] width 128 height 26
type input "12"
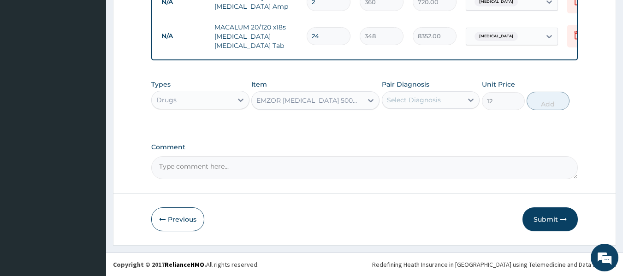
click at [461, 100] on div "Select Diagnosis" at bounding box center [422, 100] width 81 height 15
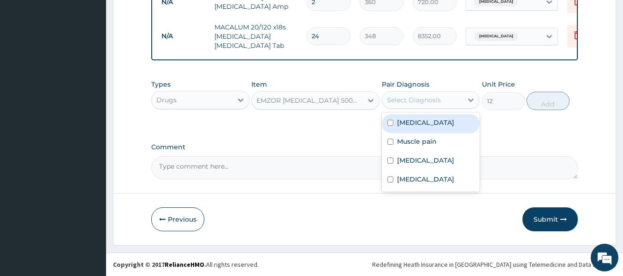
click at [437, 125] on div "Malaria" at bounding box center [431, 123] width 98 height 19
checkbox input "true"
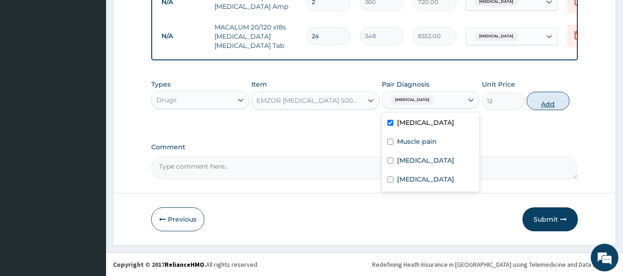
click at [560, 101] on button "Add" at bounding box center [547, 101] width 43 height 18
type input "0"
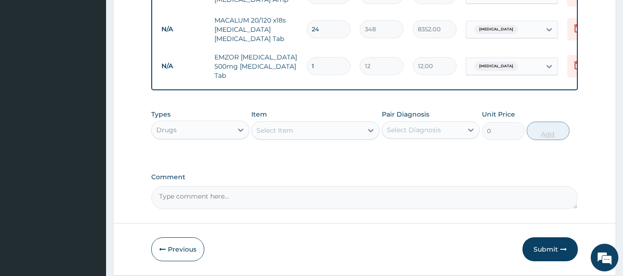
type input "18"
type input "216.00"
type input "18"
click at [369, 133] on icon at bounding box center [370, 130] width 9 height 9
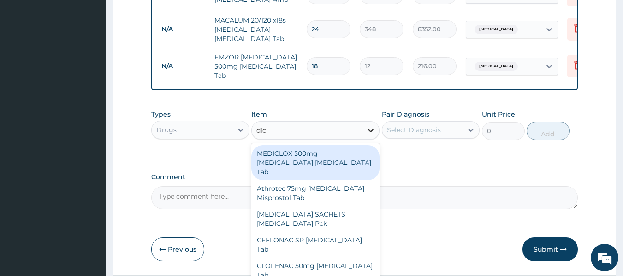
type input "diclo"
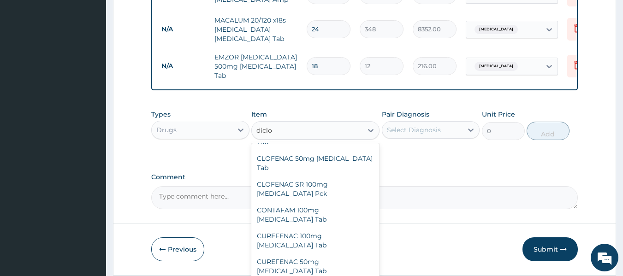
scroll to position [112, 0]
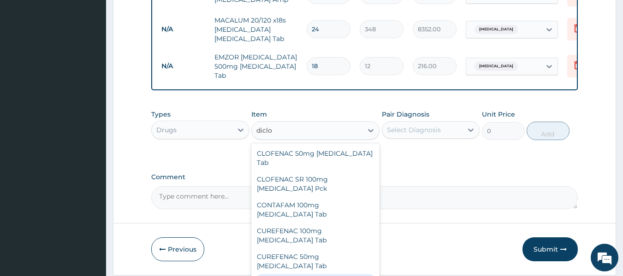
type input "288"
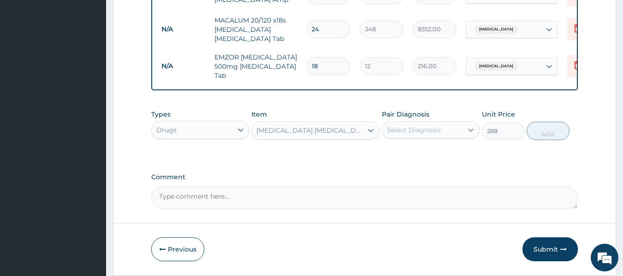
click at [465, 137] on div at bounding box center [470, 130] width 17 height 17
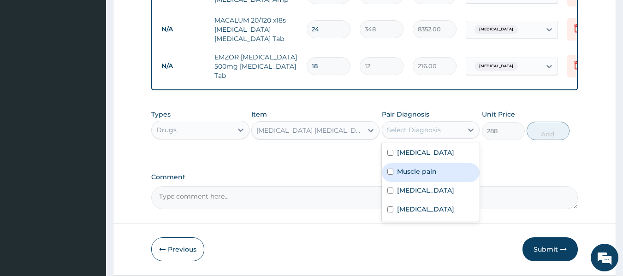
click at [431, 176] on label "Muscle pain" at bounding box center [417, 171] width 40 height 9
checkbox input "true"
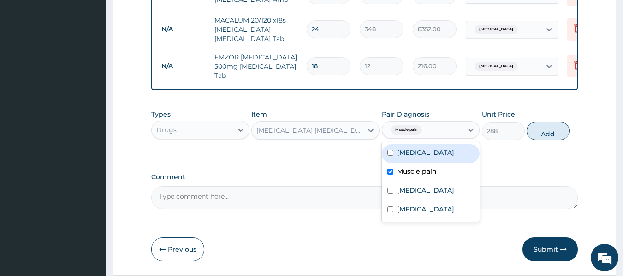
click at [547, 140] on button "Add" at bounding box center [547, 131] width 43 height 18
type input "0"
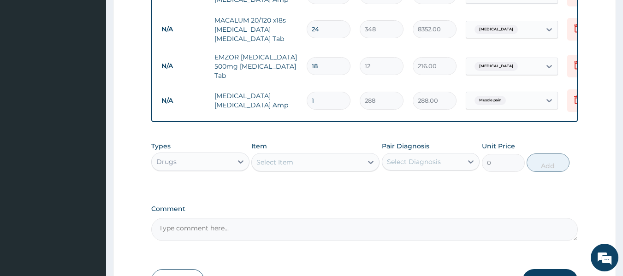
click at [348, 168] on div "Select Item" at bounding box center [307, 162] width 111 height 15
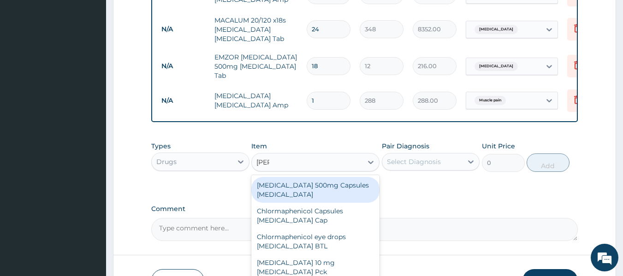
type input "lorat"
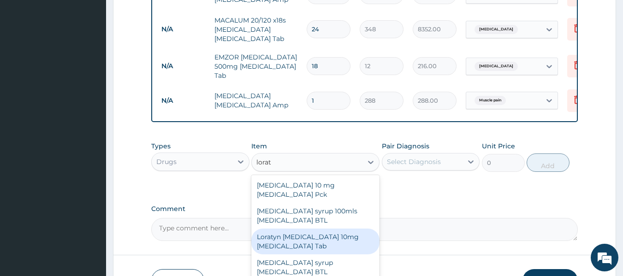
click at [336, 237] on div "Loratyn Loratadine 10mg Loratadine Tab" at bounding box center [315, 242] width 128 height 26
type input "54"
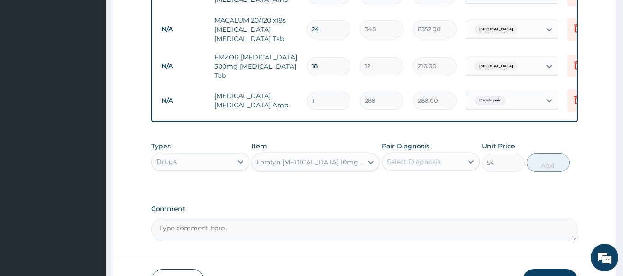
click at [452, 168] on div "Select Diagnosis" at bounding box center [422, 161] width 81 height 15
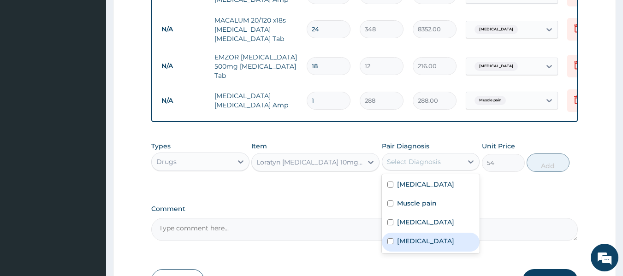
click at [423, 246] on label "Upper respiratory infection" at bounding box center [425, 240] width 57 height 9
checkbox input "true"
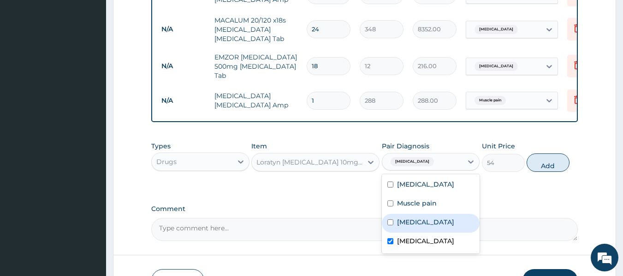
click at [440, 231] on div "Rhinitis" at bounding box center [431, 223] width 98 height 19
checkbox input "true"
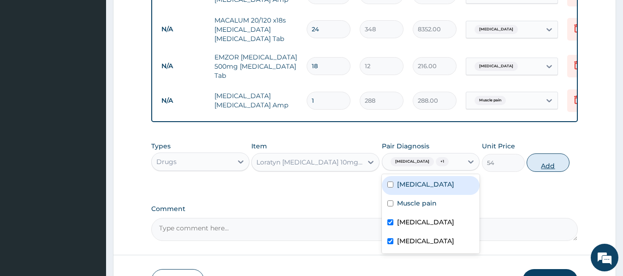
click at [556, 172] on button "Add" at bounding box center [547, 162] width 43 height 18
type input "0"
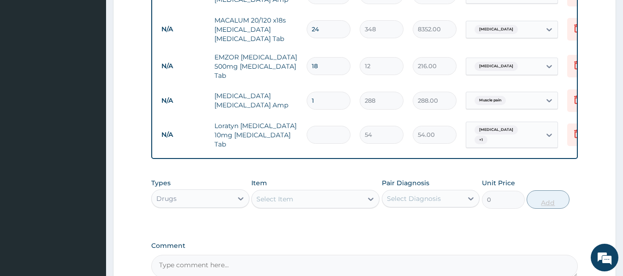
type input "0.00"
type input "5"
type input "270.00"
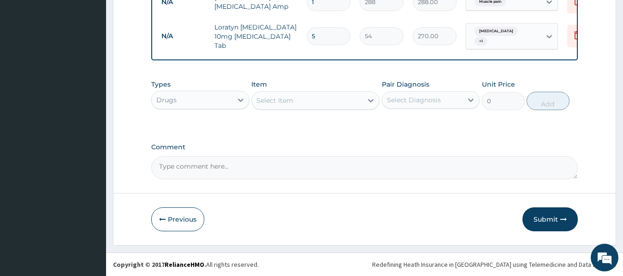
type input "5"
click at [353, 98] on div "Select Item" at bounding box center [307, 100] width 111 height 15
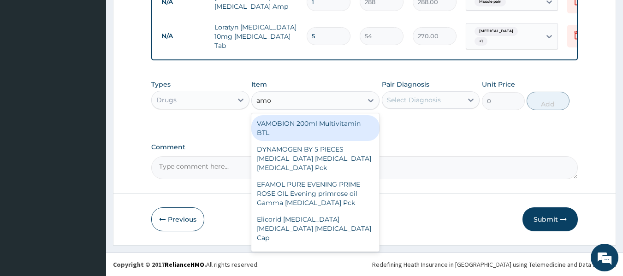
type input "amox"
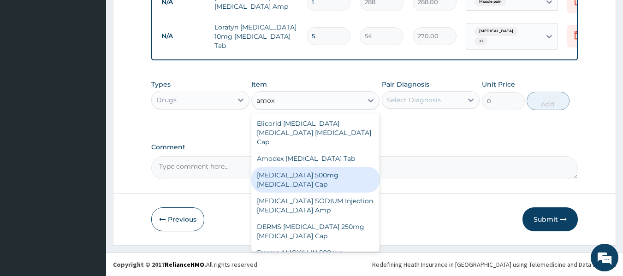
click at [346, 173] on div "AMOXICILLIN 500mg Amoxicillin Cap" at bounding box center [315, 180] width 128 height 26
type input "84"
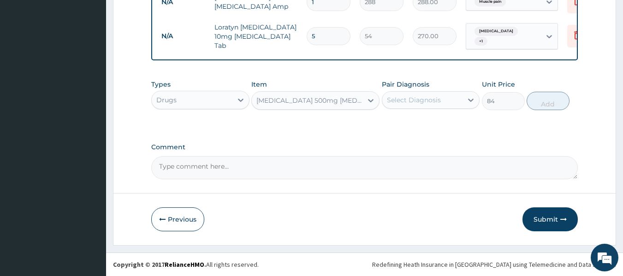
click at [440, 96] on div "Select Diagnosis" at bounding box center [422, 100] width 81 height 15
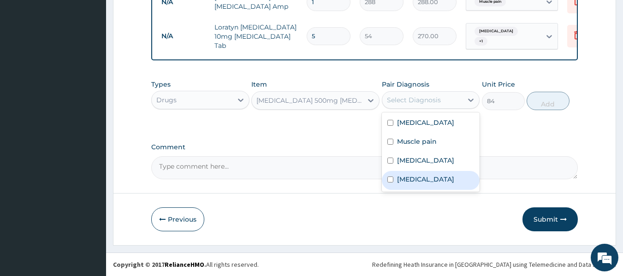
click at [421, 177] on label "Upper respiratory infection" at bounding box center [425, 179] width 57 height 9
checkbox input "true"
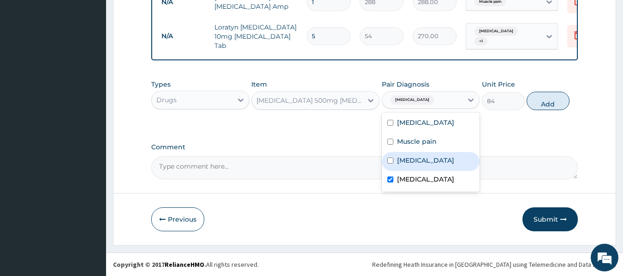
click at [449, 155] on div "Rhinitis" at bounding box center [431, 161] width 98 height 19
checkbox input "true"
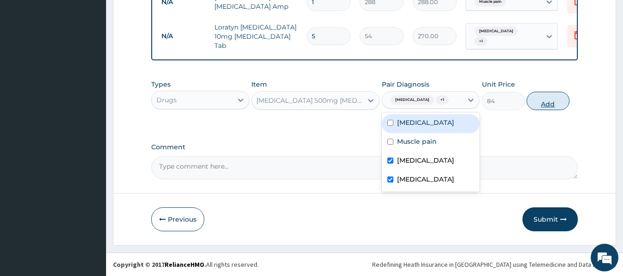
click at [553, 110] on button "Add" at bounding box center [547, 101] width 43 height 18
type input "0"
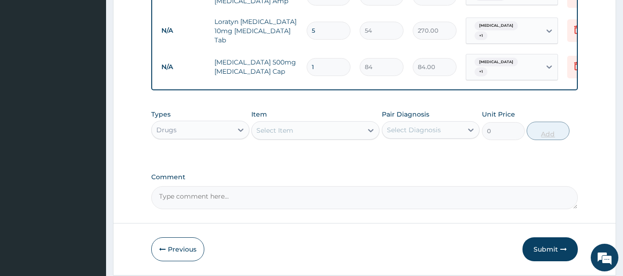
type input "15"
type input "1260.00"
click at [545, 250] on button "Submit" at bounding box center [549, 249] width 55 height 24
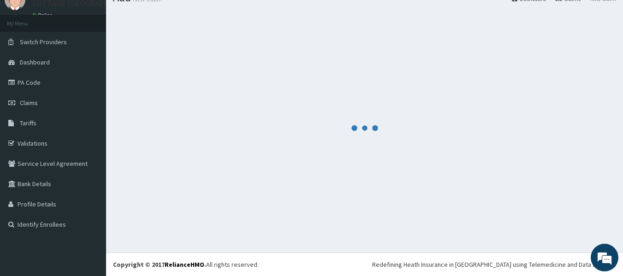
scroll to position [38, 0]
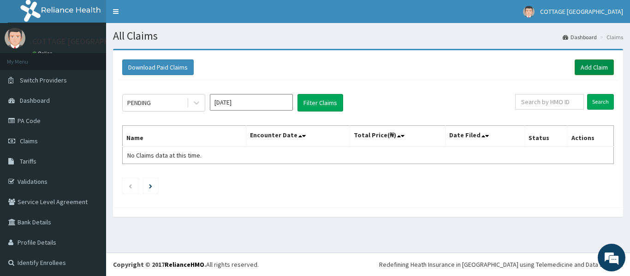
click at [582, 65] on link "Add Claim" at bounding box center [593, 67] width 39 height 16
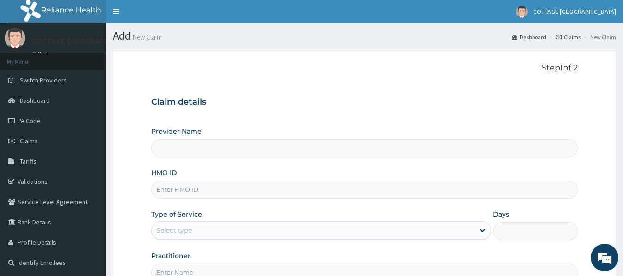
click at [255, 191] on input "HMO ID" at bounding box center [364, 190] width 427 height 18
paste input "Enp/11134/a"
type input "enp/11134/a"
type input "COTTAGE [GEOGRAPHIC_DATA]"
click at [300, 237] on div "Select type" at bounding box center [313, 230] width 322 height 15
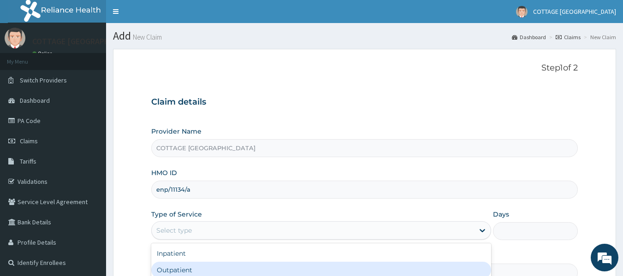
click at [242, 276] on div "Outpatient" at bounding box center [321, 270] width 340 height 17
type input "1"
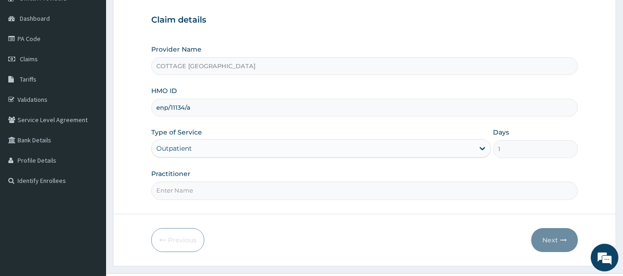
scroll to position [101, 0]
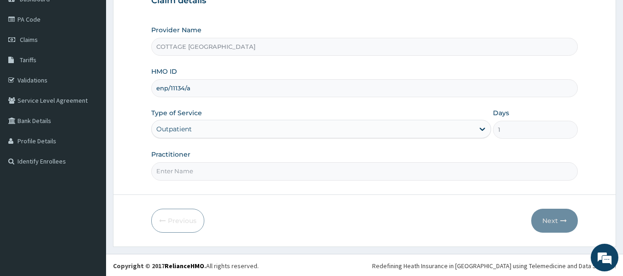
click at [393, 176] on input "Practitioner" at bounding box center [364, 171] width 427 height 18
type input "DR CHISOM"
click at [560, 224] on button "Next" at bounding box center [554, 221] width 47 height 24
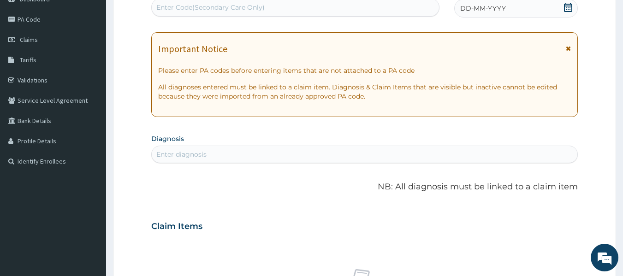
click at [401, 6] on div "Enter Code(Secondary Care Only)" at bounding box center [296, 7] width 288 height 15
paste input "PA/E3E47B"
type input "PA/E3E47B"
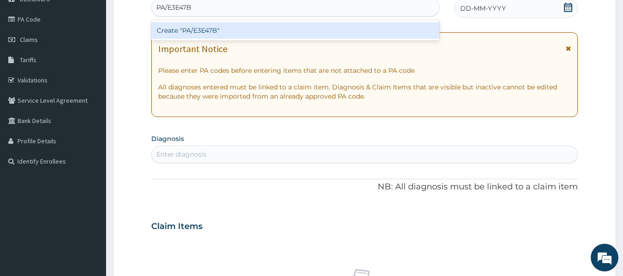
click at [355, 29] on div "Create "PA/E3E47B"" at bounding box center [295, 30] width 289 height 17
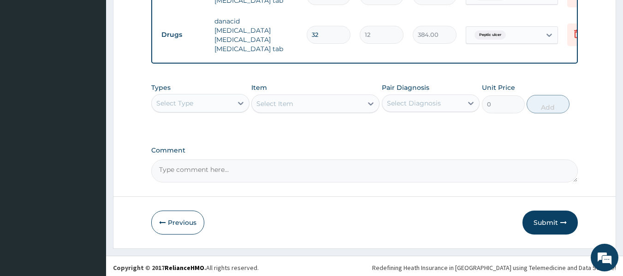
scroll to position [398, 0]
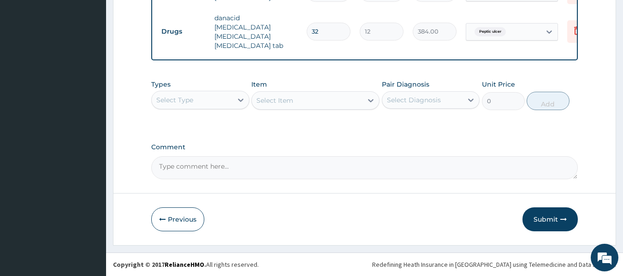
click at [224, 97] on div "Select Type" at bounding box center [192, 100] width 81 height 15
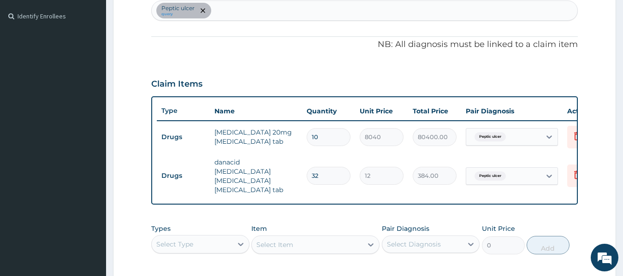
scroll to position [244, 0]
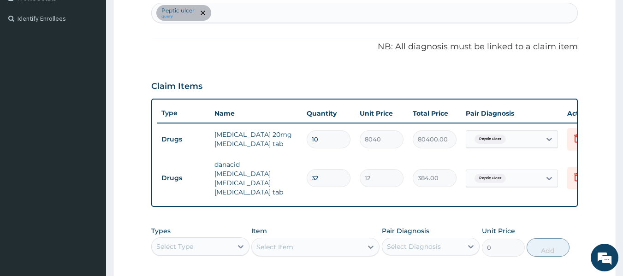
click at [349, 16] on div "Peptic ulcer query" at bounding box center [365, 12] width 426 height 19
type input "malar"
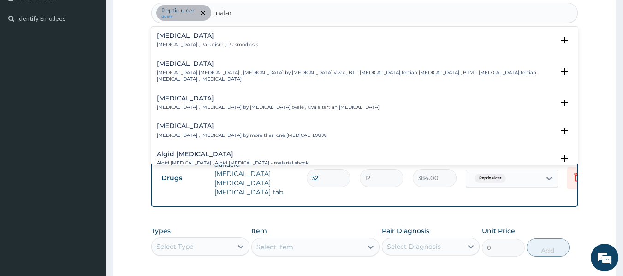
click at [169, 42] on p "Malaria , Paludism , Plasmodiosis" at bounding box center [207, 44] width 101 height 6
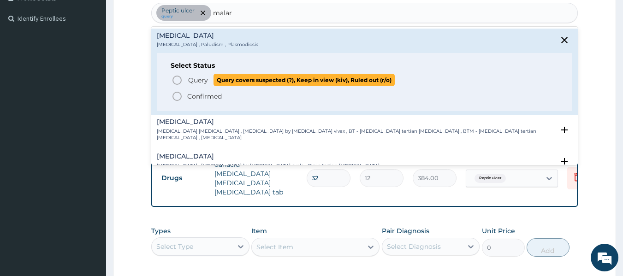
click at [178, 83] on circle "status option query" at bounding box center [177, 80] width 8 height 8
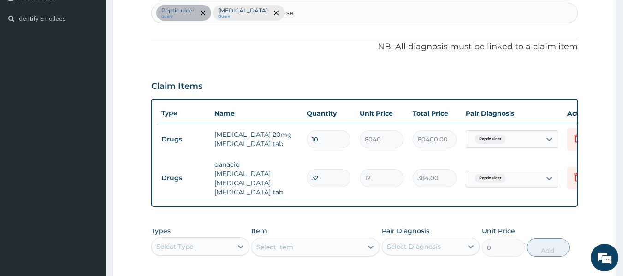
type input "seps"
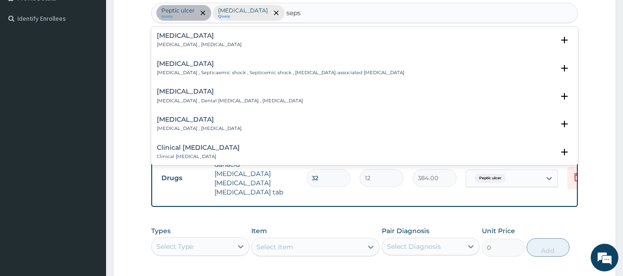
click at [166, 41] on div "Sepsis Systemic infection , Sepsis" at bounding box center [199, 40] width 85 height 16
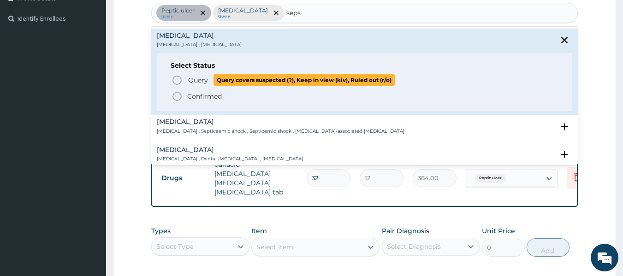
click at [177, 80] on icon "status option query" at bounding box center [176, 80] width 11 height 11
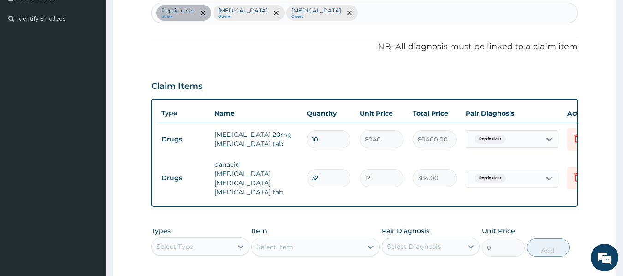
scroll to position [398, 0]
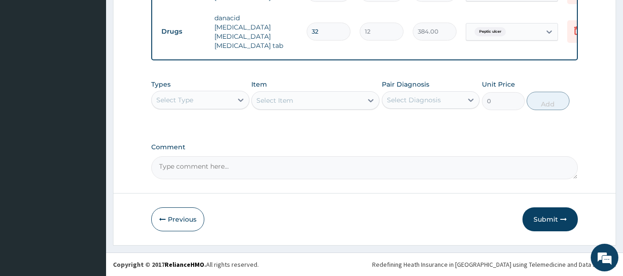
click at [230, 94] on div "Select Type" at bounding box center [192, 100] width 81 height 15
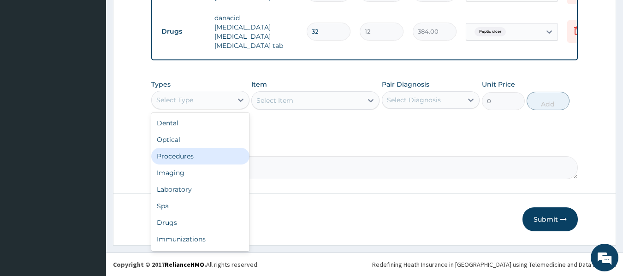
click at [194, 153] on div "Procedures" at bounding box center [200, 156] width 98 height 17
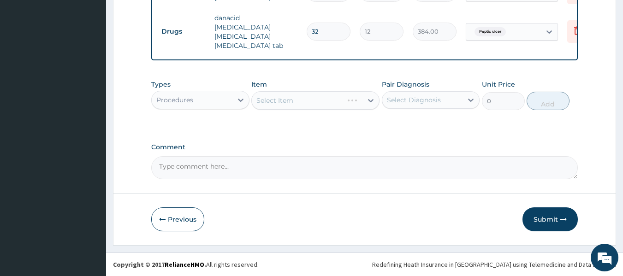
click at [434, 102] on div "Select Diagnosis" at bounding box center [414, 99] width 54 height 9
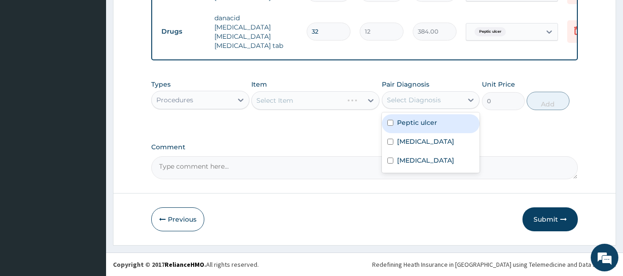
click at [429, 121] on label "Peptic ulcer" at bounding box center [417, 122] width 40 height 9
checkbox input "true"
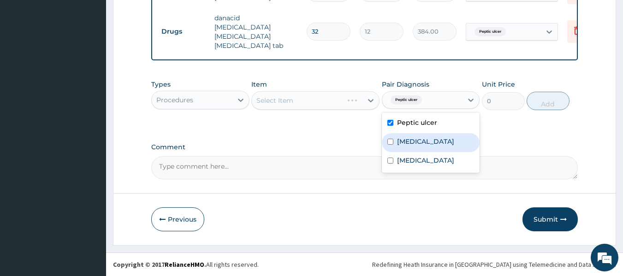
click at [419, 144] on label "Malaria" at bounding box center [425, 141] width 57 height 9
checkbox input "true"
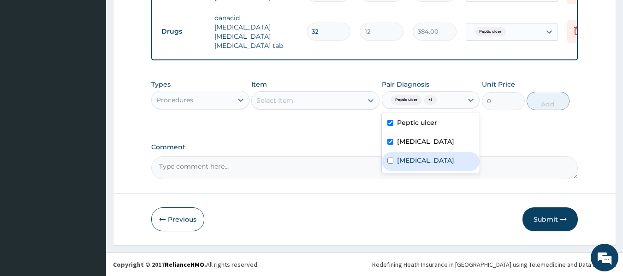
click at [411, 164] on label "Sepsis" at bounding box center [425, 160] width 57 height 9
checkbox input "true"
click at [367, 100] on icon at bounding box center [370, 100] width 9 height 9
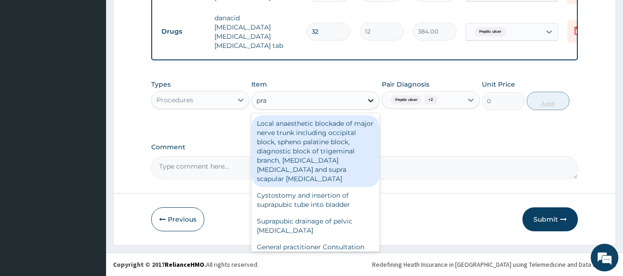
type input "prac"
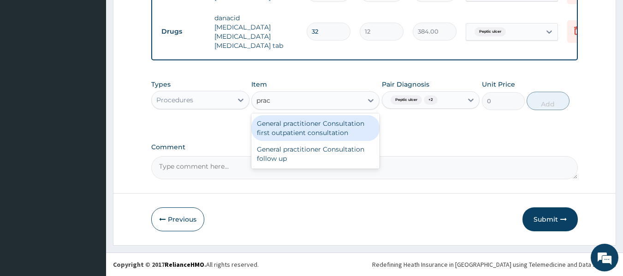
click at [347, 126] on div "General practitioner Consultation first outpatient consultation" at bounding box center [315, 128] width 128 height 26
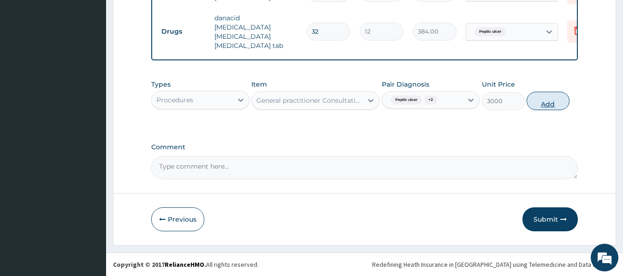
click at [545, 103] on button "Add" at bounding box center [547, 101] width 43 height 18
type input "0"
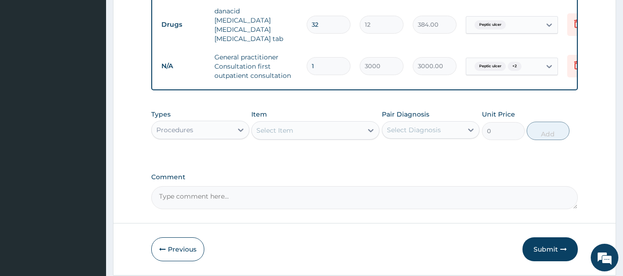
click at [228, 139] on div "Procedures" at bounding box center [200, 130] width 98 height 18
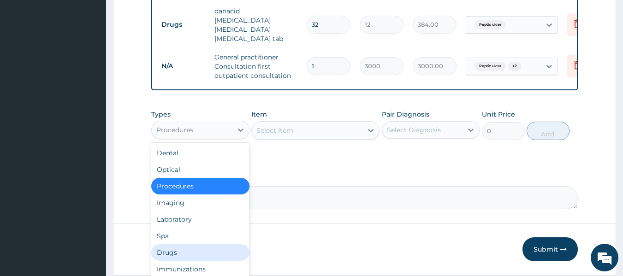
click at [202, 255] on div "Drugs" at bounding box center [200, 252] width 98 height 17
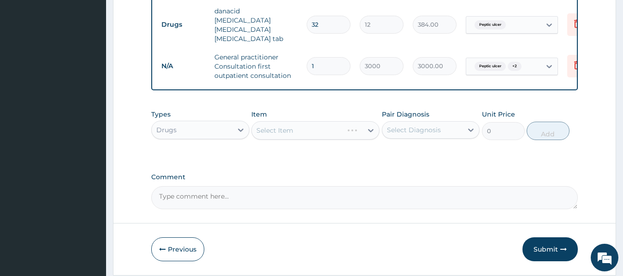
scroll to position [435, 0]
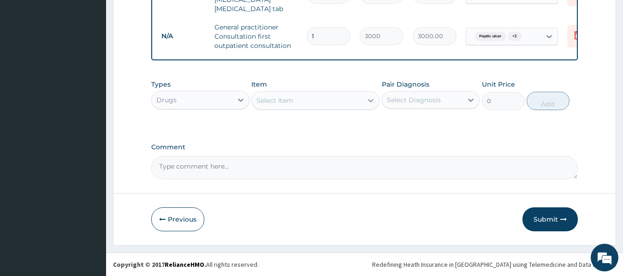
click at [367, 103] on icon at bounding box center [370, 100] width 9 height 9
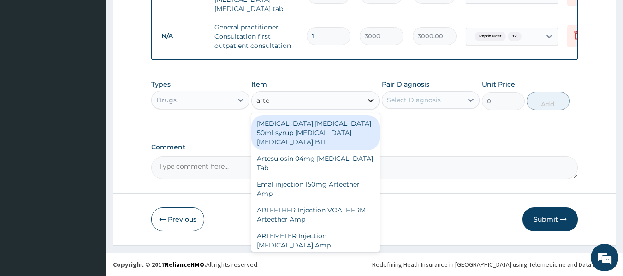
type input "arteme"
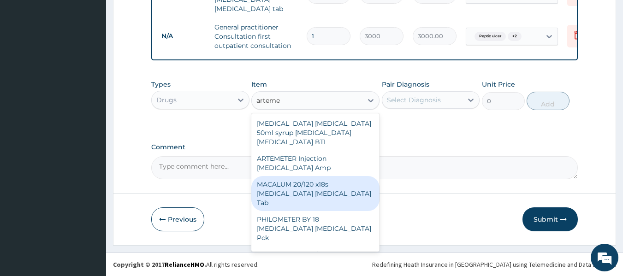
click at [335, 189] on div "MACALUM 20/120 x18s [MEDICAL_DATA] [MEDICAL_DATA] Tab" at bounding box center [315, 193] width 128 height 35
type input "348"
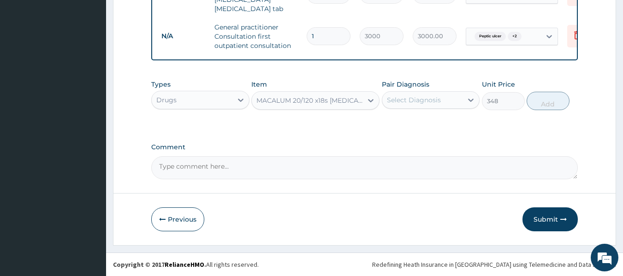
click at [450, 98] on div "Select Diagnosis" at bounding box center [422, 100] width 81 height 15
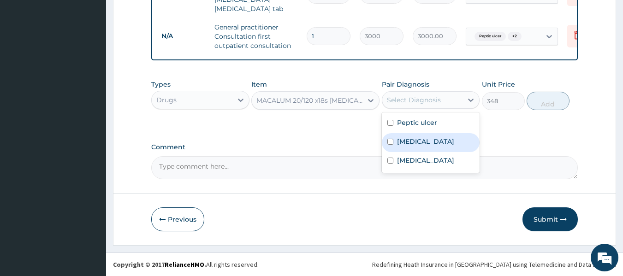
click at [431, 140] on div "Malaria" at bounding box center [431, 142] width 98 height 19
checkbox input "true"
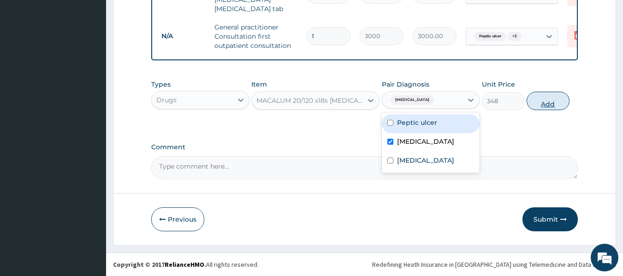
click at [566, 98] on button "Add" at bounding box center [547, 101] width 43 height 18
type input "0"
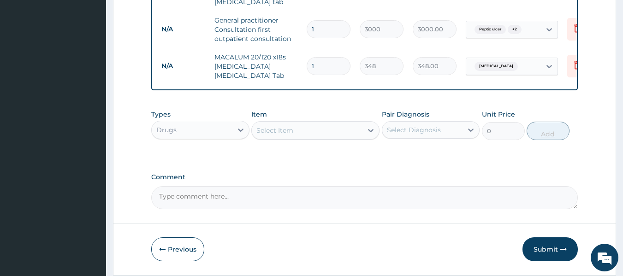
type input "0.00"
type input "2"
type input "696.00"
type input "24"
type input "8352.00"
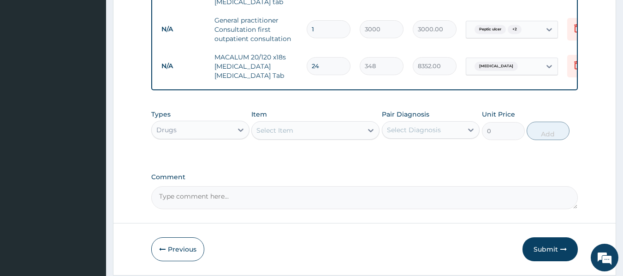
type input "24"
click at [343, 138] on div "Select Item" at bounding box center [307, 130] width 111 height 15
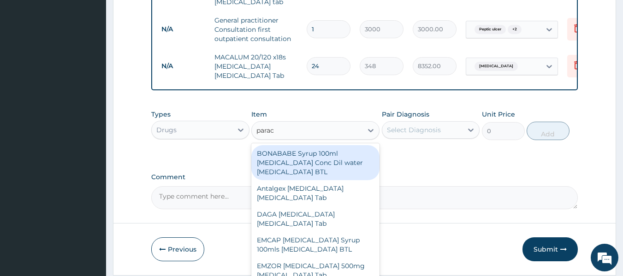
type input "parace"
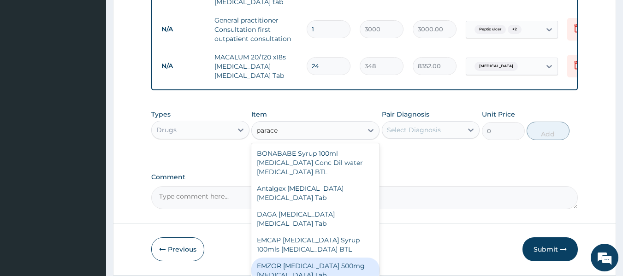
click at [352, 269] on div "EMZOR [MEDICAL_DATA] 500mg [MEDICAL_DATA] Tab" at bounding box center [315, 271] width 128 height 26
type input "12"
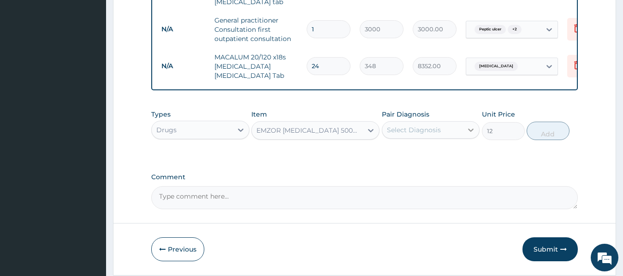
click at [465, 138] on div at bounding box center [470, 130] width 17 height 17
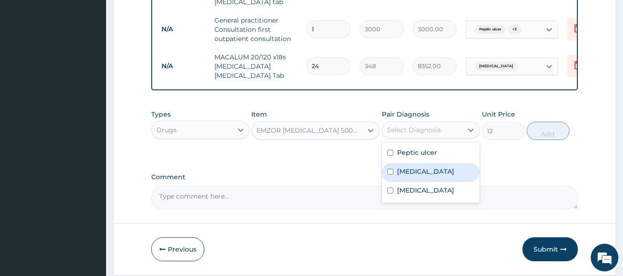
click at [427, 177] on div "Malaria" at bounding box center [431, 172] width 98 height 19
checkbox input "true"
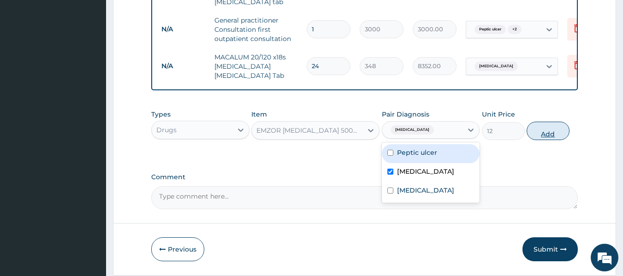
click at [542, 135] on button "Add" at bounding box center [547, 131] width 43 height 18
type input "0"
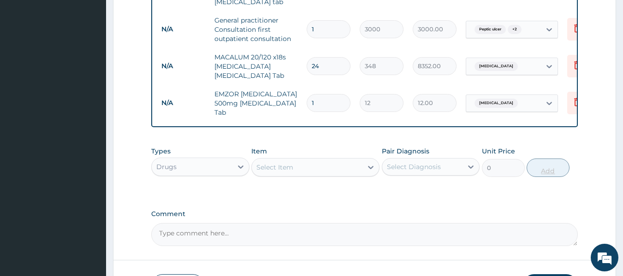
type input "18"
type input "216.00"
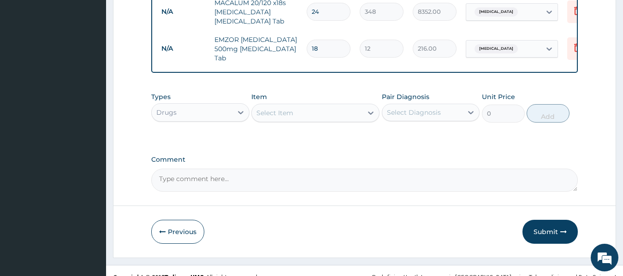
scroll to position [508, 0]
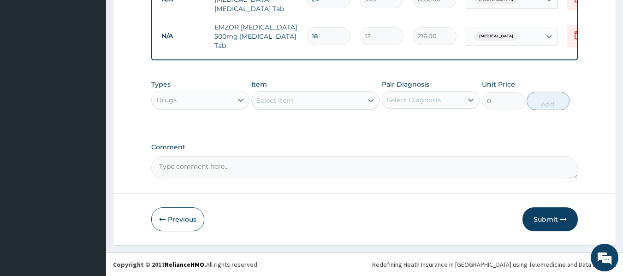
type input "18"
click at [338, 102] on div "Select Item" at bounding box center [307, 100] width 111 height 15
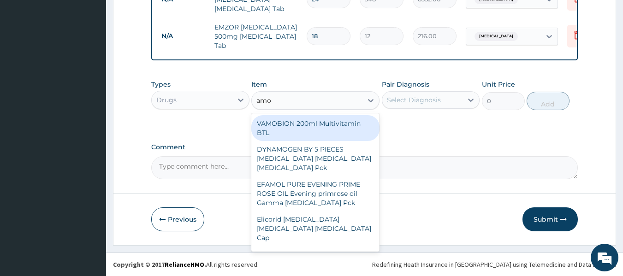
type input "amox"
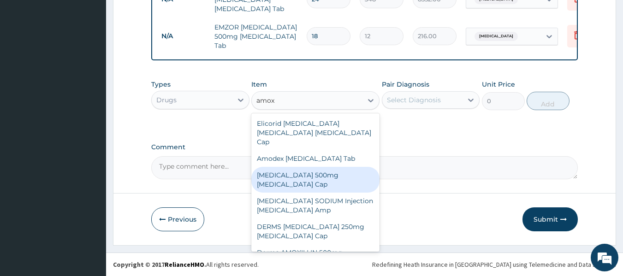
click at [353, 176] on div "AMOXICILLIN 500mg Amoxicillin Cap" at bounding box center [315, 180] width 128 height 26
type input "84"
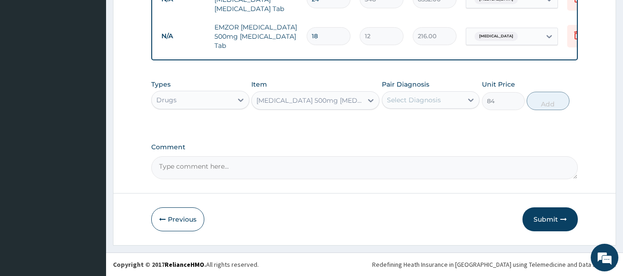
click at [456, 101] on div "Select Diagnosis" at bounding box center [422, 100] width 81 height 15
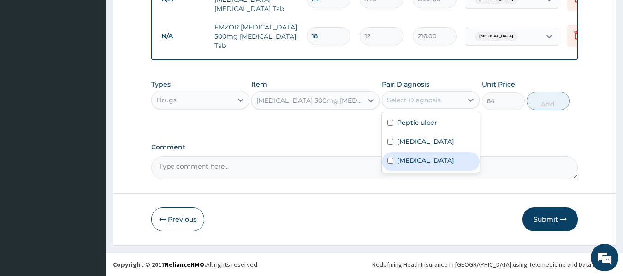
click at [414, 156] on label "Sepsis" at bounding box center [425, 160] width 57 height 9
checkbox input "true"
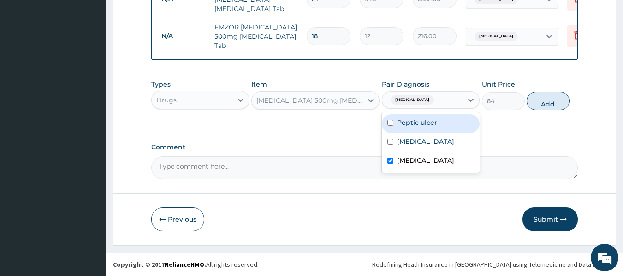
click at [454, 124] on div "Peptic ulcer" at bounding box center [431, 123] width 98 height 19
checkbox input "true"
click at [549, 103] on button "Add" at bounding box center [547, 101] width 43 height 18
type input "0"
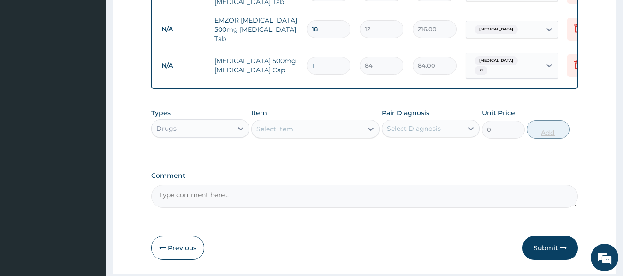
type input "15"
type input "1260.00"
click at [551, 250] on button "Submit" at bounding box center [549, 248] width 55 height 24
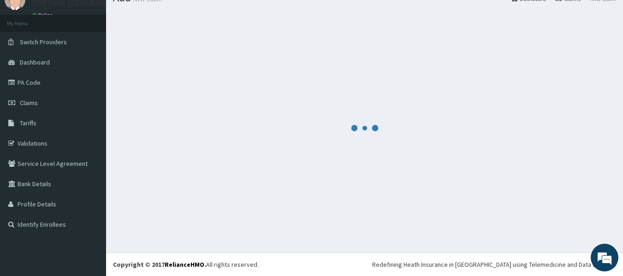
scroll to position [38, 0]
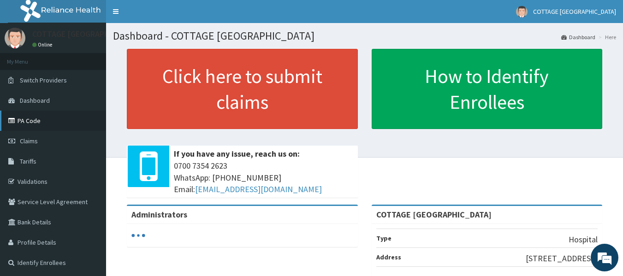
click at [24, 124] on link "PA Code" at bounding box center [53, 121] width 106 height 20
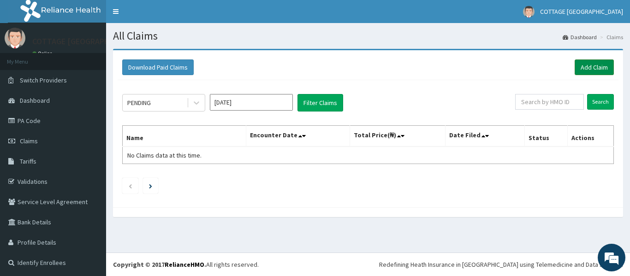
click at [590, 65] on link "Add Claim" at bounding box center [593, 67] width 39 height 16
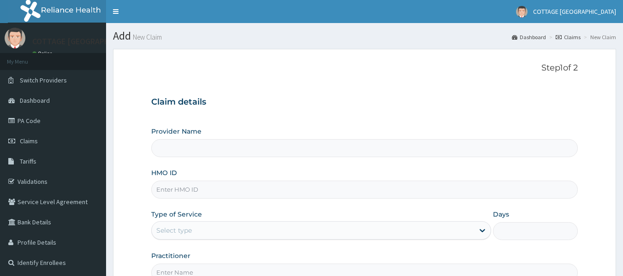
click at [226, 188] on input "HMO ID" at bounding box center [364, 190] width 427 height 18
paste input "Vte/10201/a"
type input "VTE/10201/A"
click at [281, 230] on div "Select type" at bounding box center [313, 230] width 322 height 15
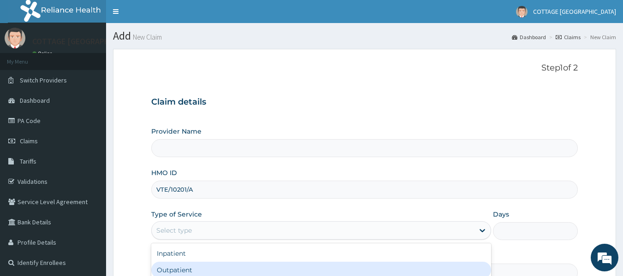
click at [231, 265] on div "Outpatient" at bounding box center [321, 270] width 340 height 17
type input "1"
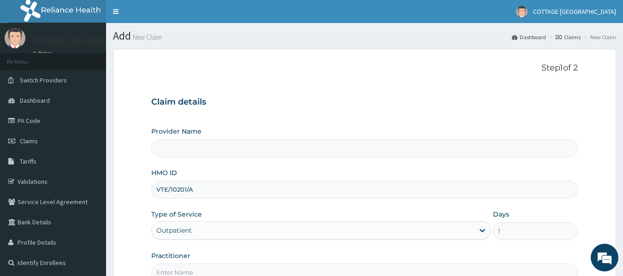
type input "COTTAGE [GEOGRAPHIC_DATA]"
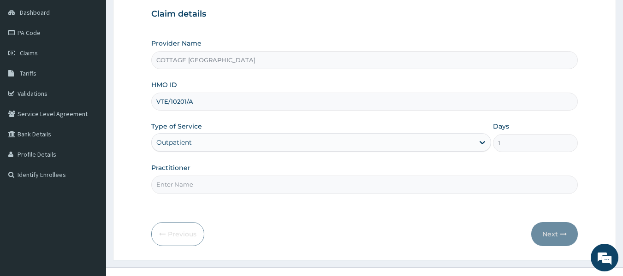
scroll to position [103, 0]
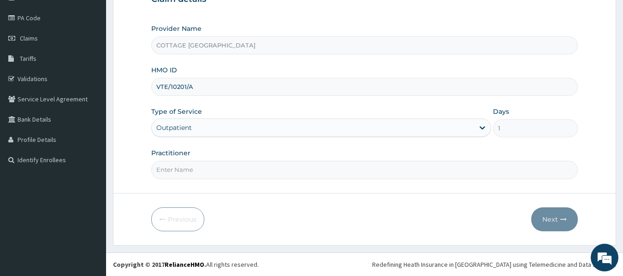
click at [385, 171] on input "Practitioner" at bounding box center [364, 170] width 427 height 18
type input "[PERSON_NAME]"
click at [577, 215] on div "Next" at bounding box center [554, 219] width 47 height 24
click at [556, 218] on button "Next" at bounding box center [554, 219] width 47 height 24
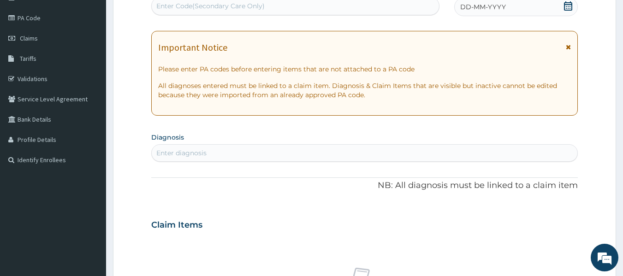
click at [296, 150] on div "Enter diagnosis" at bounding box center [365, 153] width 426 height 15
type input "d"
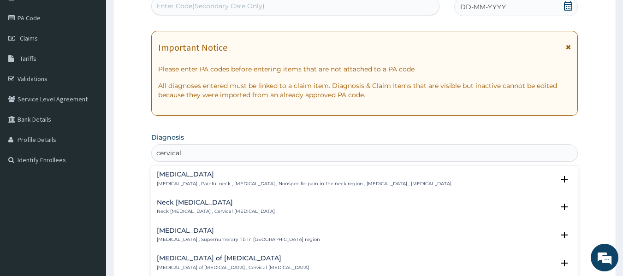
type input "cervical"
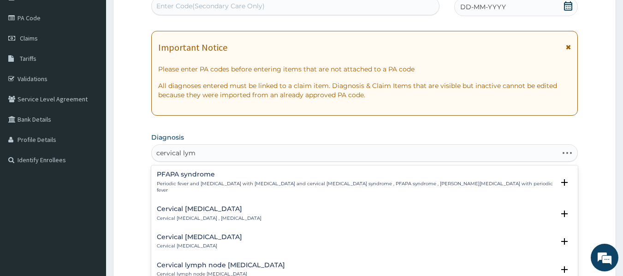
type input "cervical lymp"
click at [189, 235] on div "Cervical [MEDICAL_DATA] Cervical [MEDICAL_DATA]" at bounding box center [199, 242] width 85 height 16
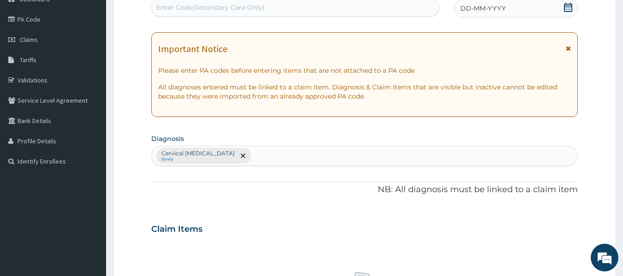
scroll to position [88, 0]
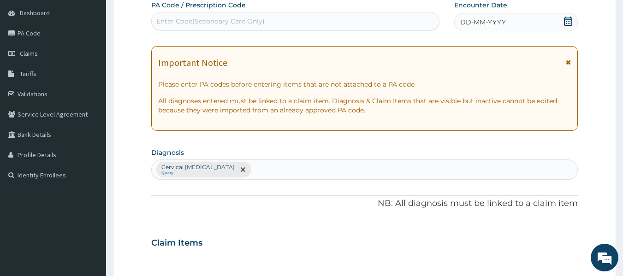
click at [569, 21] on icon at bounding box center [567, 21] width 9 height 9
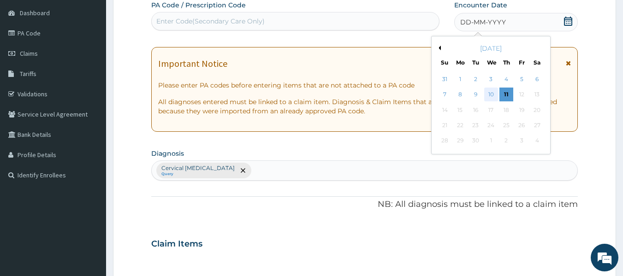
click at [491, 100] on div "10" at bounding box center [491, 95] width 14 height 14
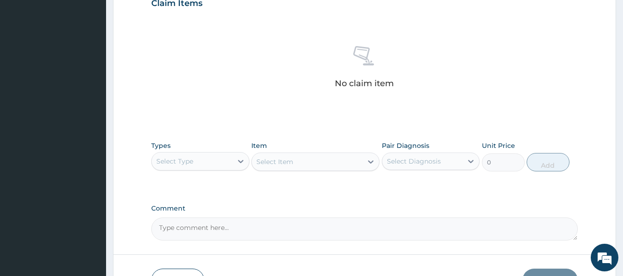
scroll to position [389, 0]
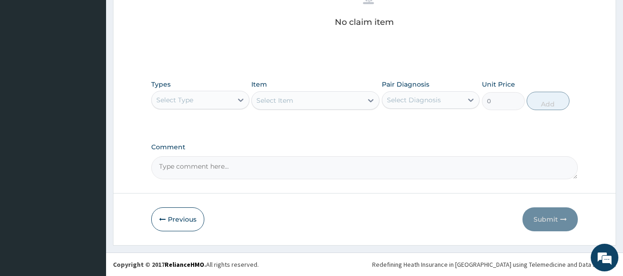
click at [222, 98] on div "Select Type" at bounding box center [192, 100] width 81 height 15
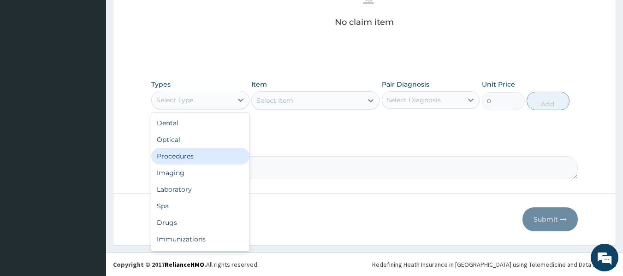
click at [211, 150] on div "Procedures" at bounding box center [200, 156] width 98 height 17
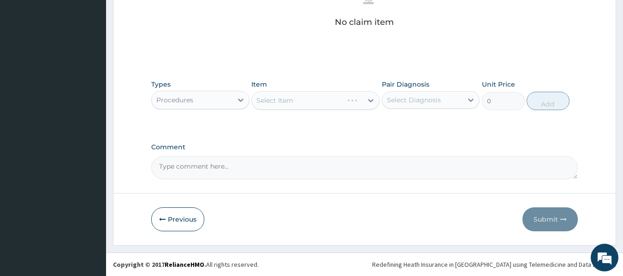
click at [437, 100] on div "Select Diagnosis" at bounding box center [414, 99] width 54 height 9
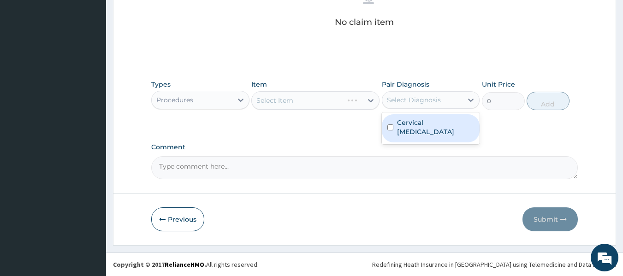
click at [419, 124] on label "Cervical [MEDICAL_DATA]" at bounding box center [435, 127] width 77 height 18
checkbox input "true"
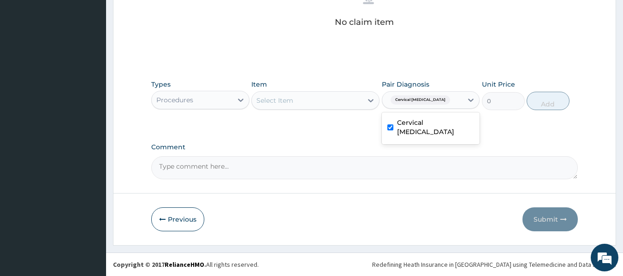
click at [362, 104] on div at bounding box center [370, 100] width 17 height 17
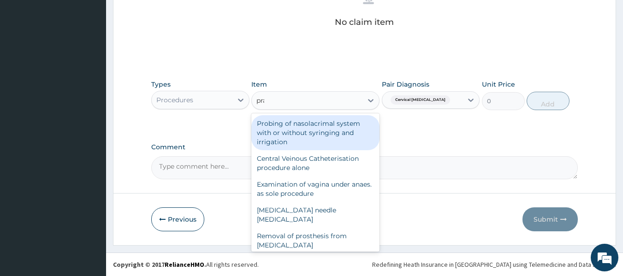
type input "prac"
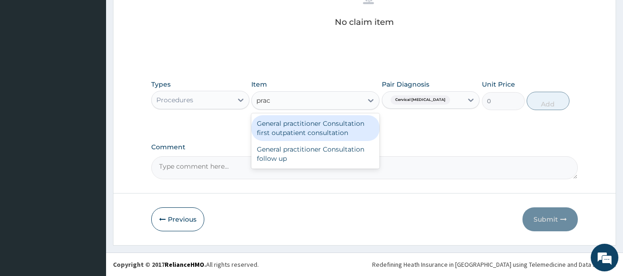
click at [343, 130] on div "General practitioner Consultation first outpatient consultation" at bounding box center [315, 128] width 128 height 26
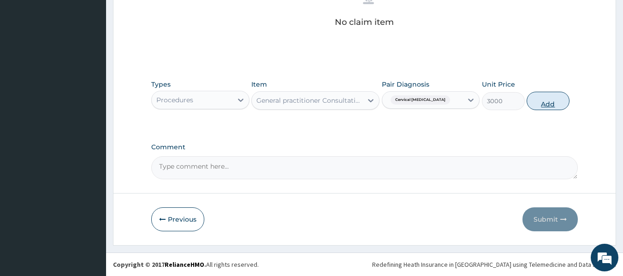
click at [544, 102] on button "Add" at bounding box center [547, 101] width 43 height 18
type input "0"
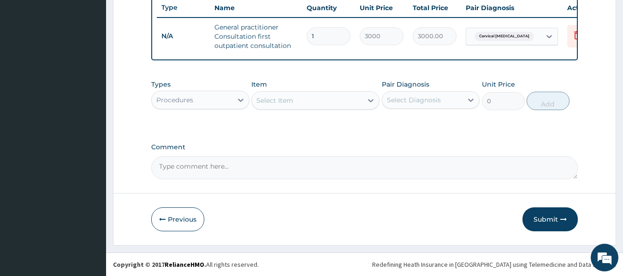
scroll to position [357, 0]
click at [214, 103] on div "Procedures" at bounding box center [192, 100] width 81 height 15
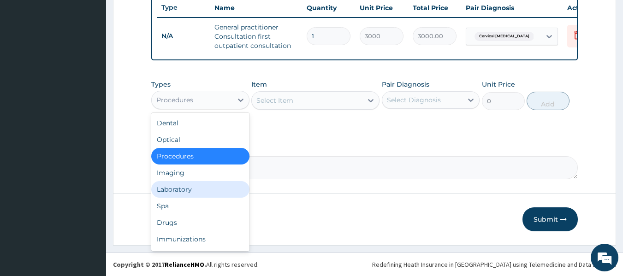
click at [189, 186] on div "Laboratory" at bounding box center [200, 189] width 98 height 17
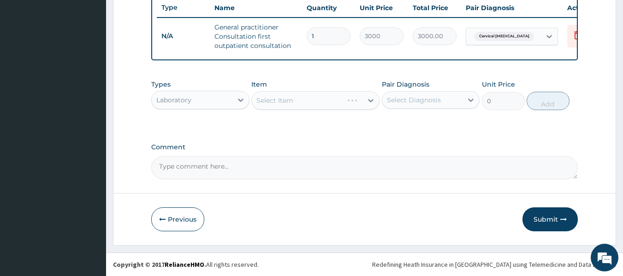
click at [432, 89] on div "Pair Diagnosis Select Diagnosis" at bounding box center [431, 95] width 98 height 30
click at [464, 100] on div at bounding box center [470, 100] width 17 height 17
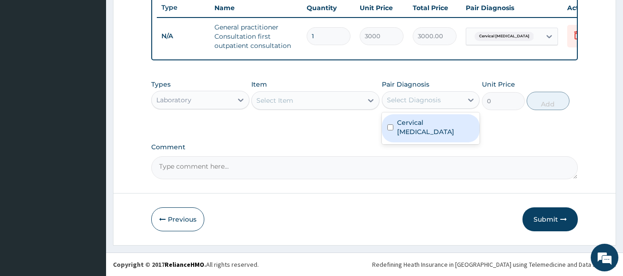
click at [429, 130] on label "Cervical [MEDICAL_DATA]" at bounding box center [435, 127] width 77 height 18
checkbox input "true"
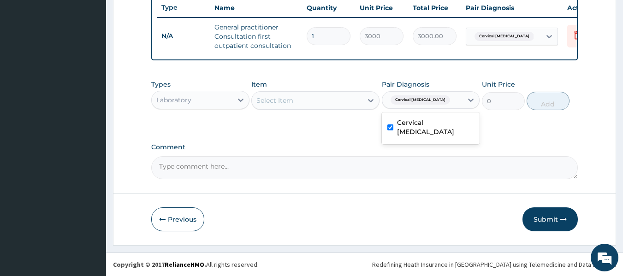
click at [362, 106] on div "Select Item" at bounding box center [307, 100] width 111 height 15
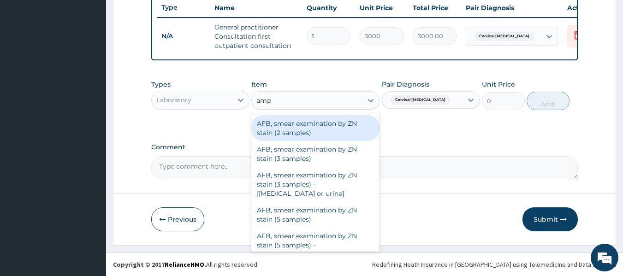
type input "amp"
click at [230, 102] on div "Laboratory" at bounding box center [192, 100] width 81 height 15
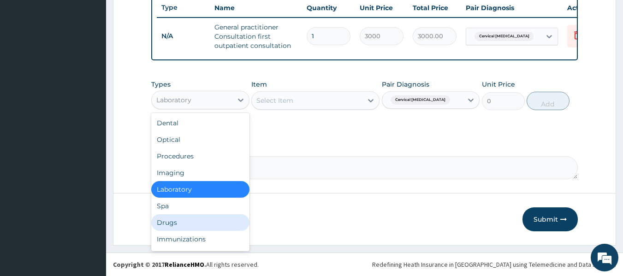
click at [172, 221] on div "Drugs" at bounding box center [200, 222] width 98 height 17
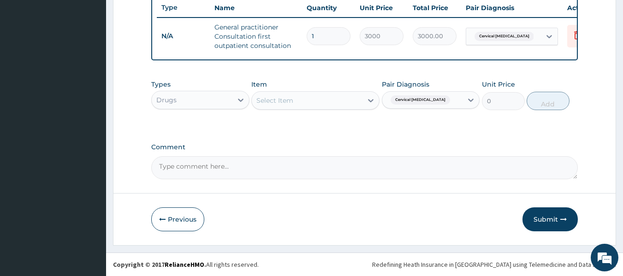
click at [366, 103] on icon at bounding box center [370, 100] width 9 height 9
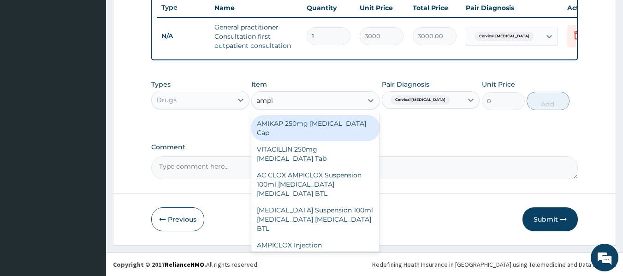
type input "ampi"
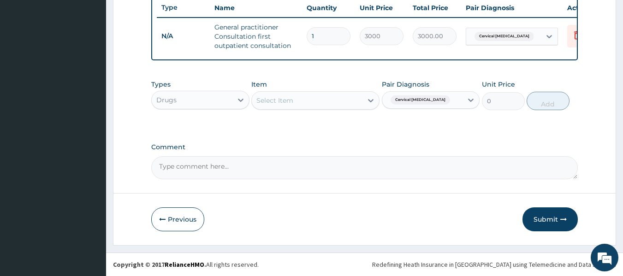
drag, startPoint x: 379, startPoint y: 137, endPoint x: 379, endPoint y: 143, distance: 6.0
click at [355, 98] on div "Select Item" at bounding box center [307, 100] width 111 height 15
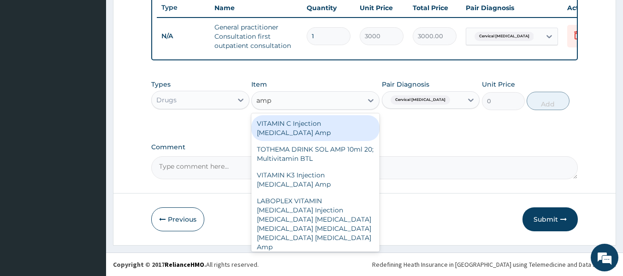
type input "ampi"
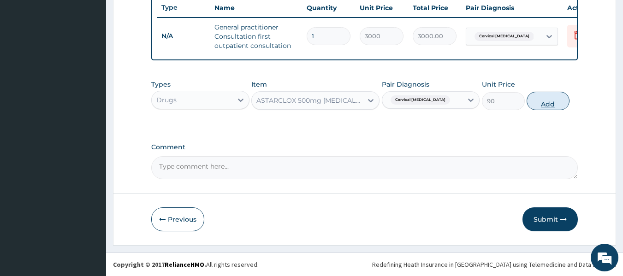
click at [548, 101] on button "Add" at bounding box center [547, 101] width 43 height 18
type input "0"
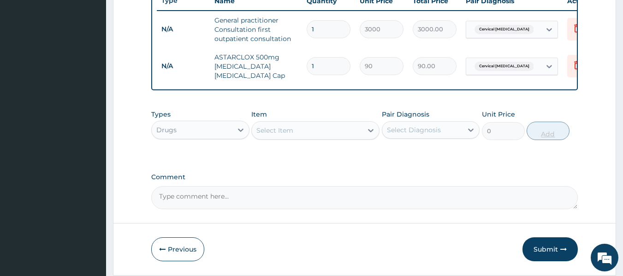
type input "15"
type input "1350.00"
type input "15"
click at [364, 138] on div at bounding box center [370, 130] width 17 height 17
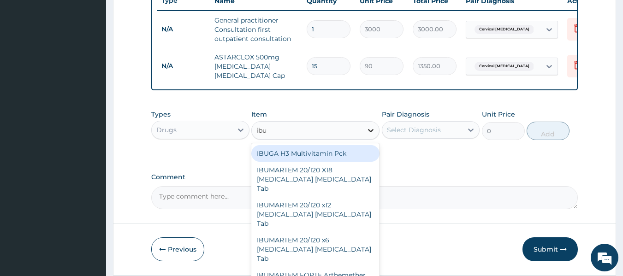
type input "ibup"
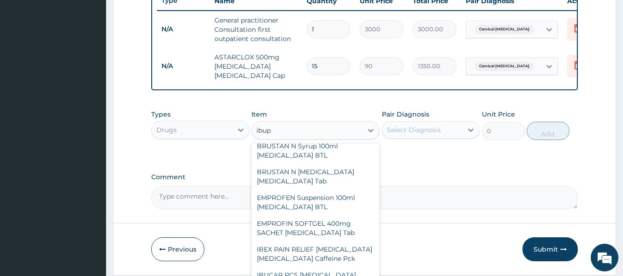
scroll to position [70, 0]
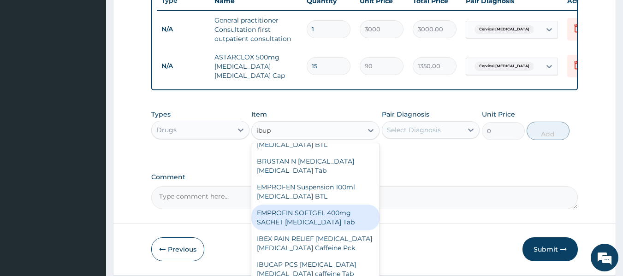
click at [315, 207] on div "EMPROFIN SOFTGEL 400mg SACHET [MEDICAL_DATA] Tab" at bounding box center [315, 218] width 128 height 26
type input "60"
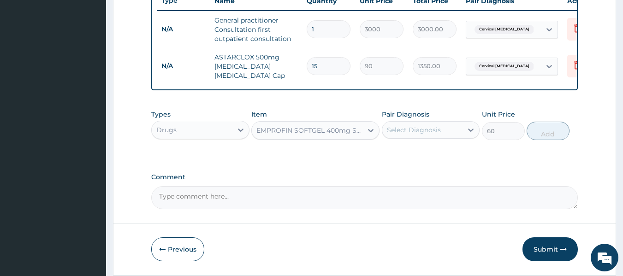
click at [442, 132] on div "Select Diagnosis" at bounding box center [422, 130] width 81 height 15
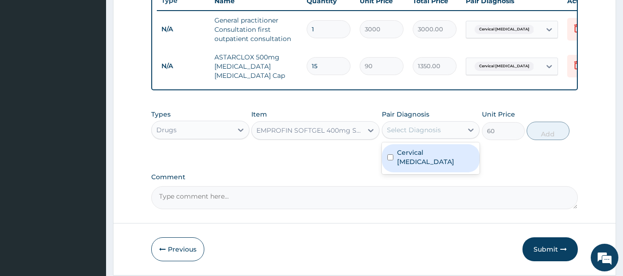
click at [423, 162] on label "Cervical [MEDICAL_DATA]" at bounding box center [435, 157] width 77 height 18
checkbox input "true"
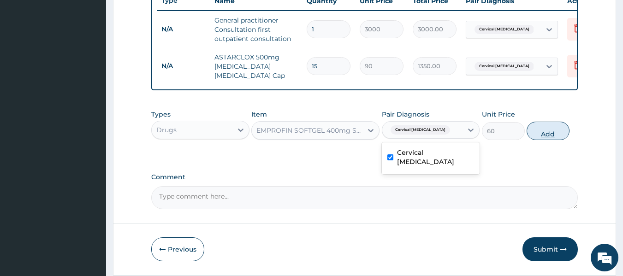
click at [553, 134] on button "Add" at bounding box center [547, 131] width 43 height 18
type input "0"
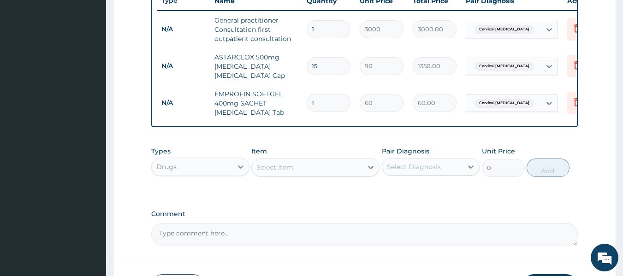
type input "10"
type input "600.00"
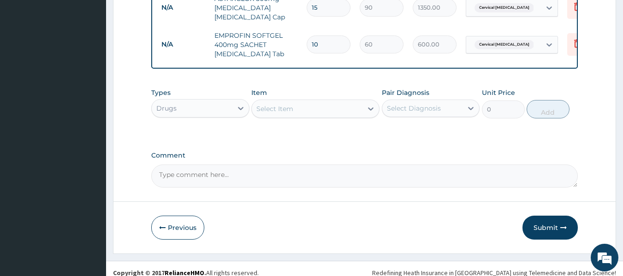
scroll to position [422, 0]
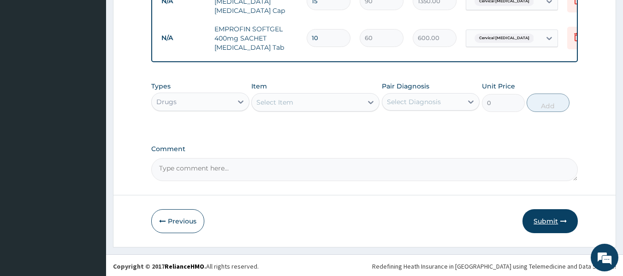
click at [565, 221] on icon "button" at bounding box center [563, 221] width 6 height 6
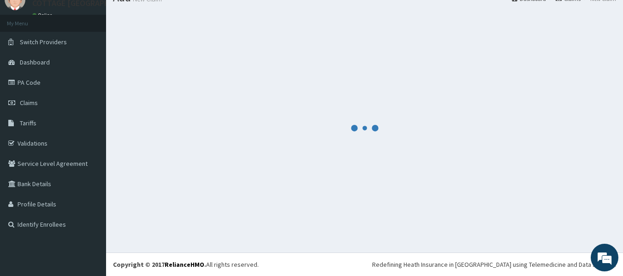
scroll to position [38, 0]
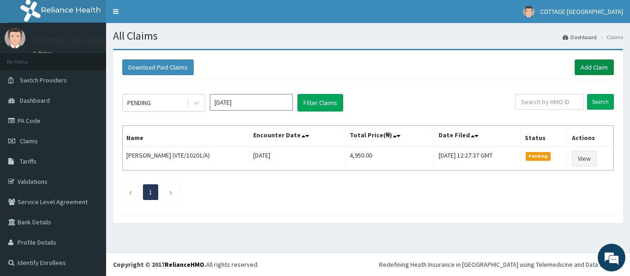
click at [586, 67] on link "Add Claim" at bounding box center [593, 67] width 39 height 16
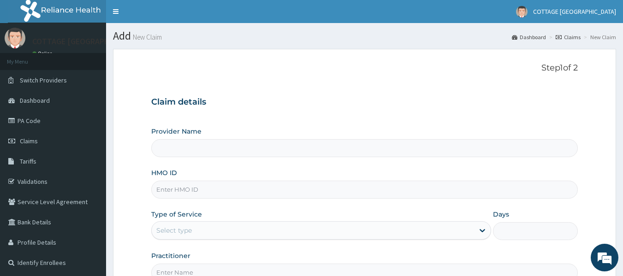
click at [247, 186] on input "HMO ID" at bounding box center [364, 190] width 427 height 18
paste input "Vte/10195/a"
type input "VTE/10195/A"
type input "COTTAGE [GEOGRAPHIC_DATA]"
click at [307, 240] on div "Select type" at bounding box center [321, 230] width 340 height 18
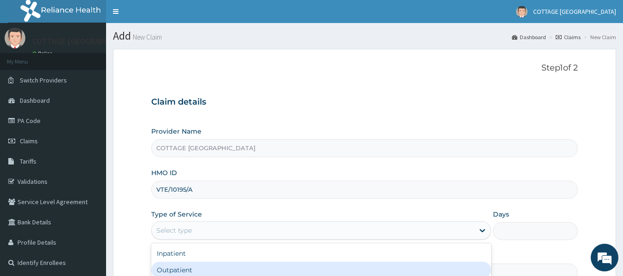
click at [245, 272] on div "Outpatient" at bounding box center [321, 270] width 340 height 17
type input "1"
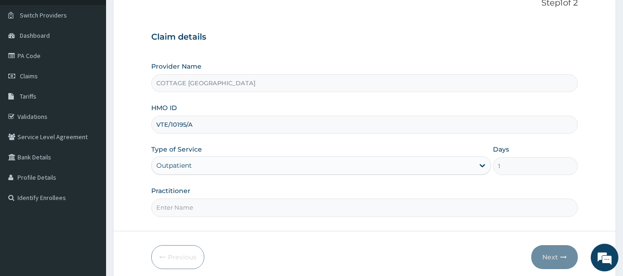
scroll to position [103, 0]
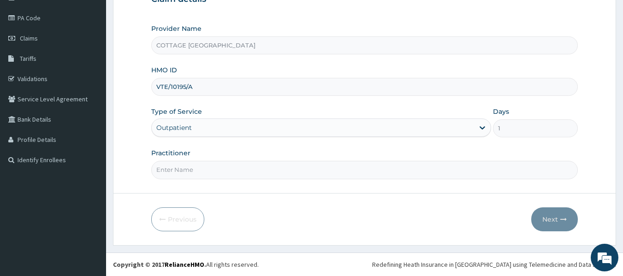
click at [342, 167] on input "Practitioner" at bounding box center [364, 170] width 427 height 18
type input "DR CHISOM"
click at [549, 218] on button "Next" at bounding box center [554, 219] width 47 height 24
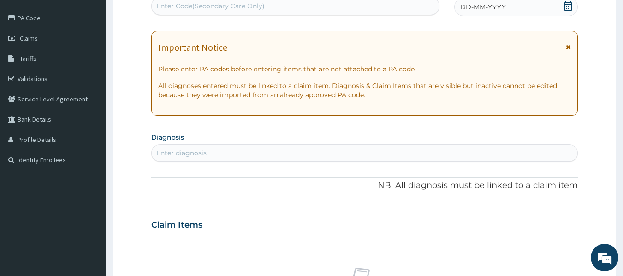
click at [527, 14] on div "DD-MM-YYYY" at bounding box center [516, 7] width 124 height 18
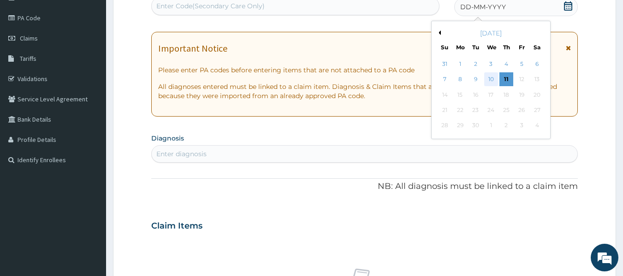
click at [490, 79] on div "10" at bounding box center [491, 80] width 14 height 14
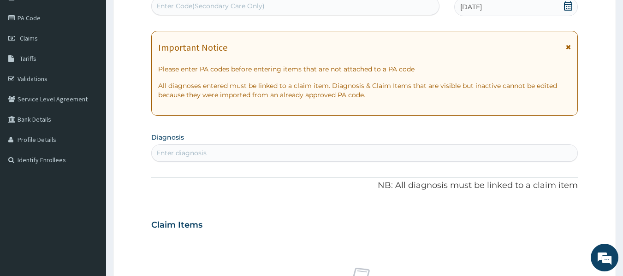
click at [442, 155] on div "Enter diagnosis" at bounding box center [365, 153] width 426 height 15
type input "myal"
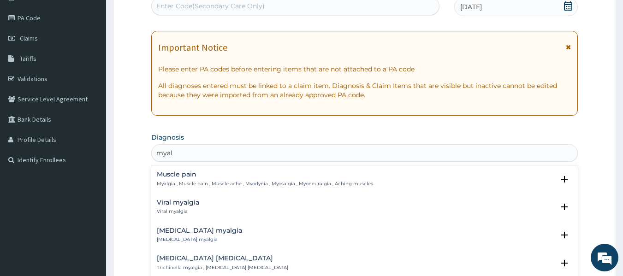
click at [184, 180] on div "Muscle pain Myalgia , Muscle pain , Muscle ache , Myodynia , Myosalgia , Myoneu…" at bounding box center [265, 179] width 216 height 16
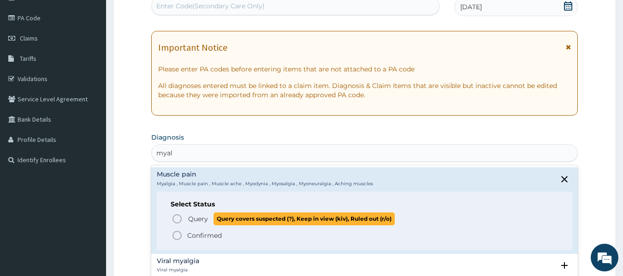
click at [174, 220] on icon "status option query" at bounding box center [176, 218] width 11 height 11
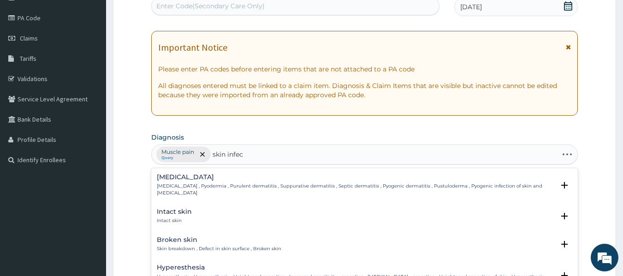
type input "skin infect"
click at [168, 208] on h4 "Infection of skin" at bounding box center [184, 211] width 54 height 7
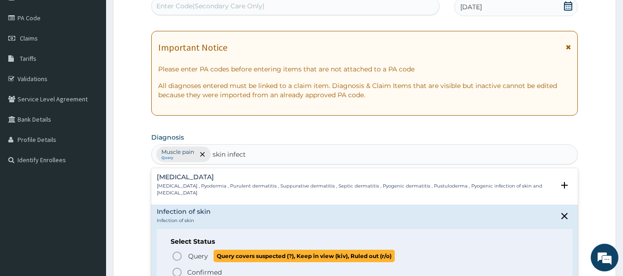
click at [177, 251] on icon "status option query" at bounding box center [176, 256] width 11 height 11
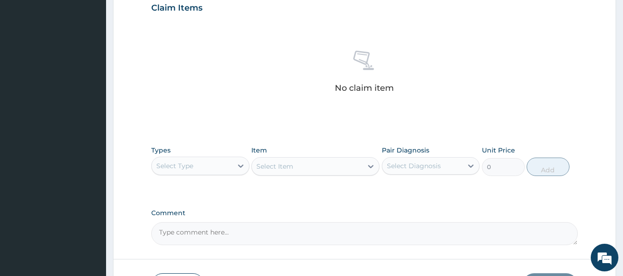
scroll to position [389, 0]
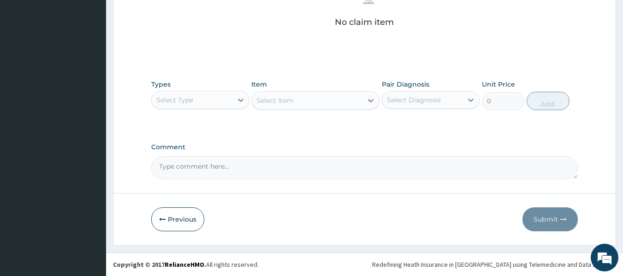
click at [208, 96] on div "Select Type" at bounding box center [192, 100] width 81 height 15
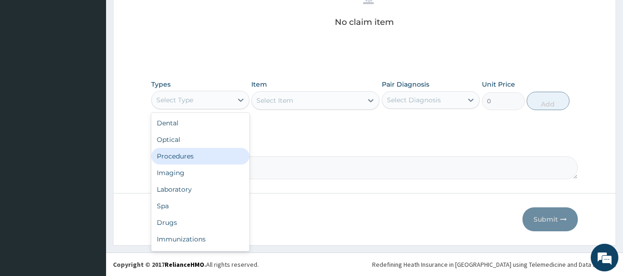
click at [200, 153] on div "Procedures" at bounding box center [200, 156] width 98 height 17
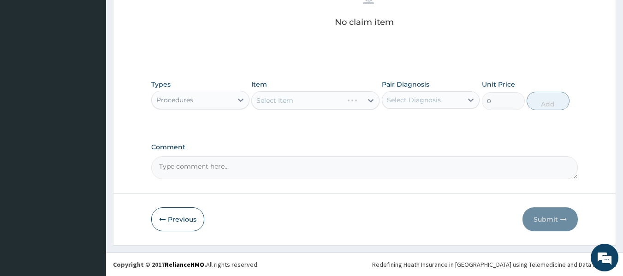
click at [451, 100] on div "Select Diagnosis" at bounding box center [422, 100] width 81 height 15
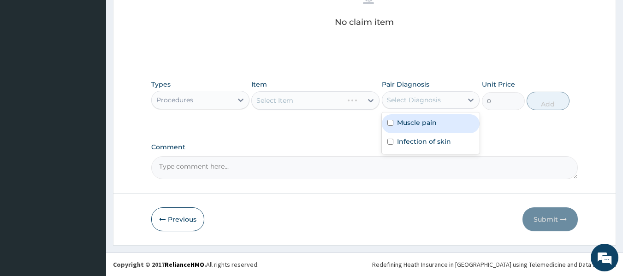
click at [427, 131] on div "Muscle pain" at bounding box center [431, 123] width 98 height 19
checkbox input "true"
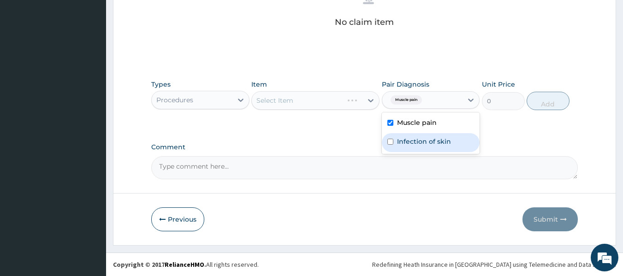
click at [414, 152] on div "Infection of skin" at bounding box center [431, 142] width 98 height 19
checkbox input "true"
click at [362, 106] on div "Select Item" at bounding box center [307, 100] width 111 height 15
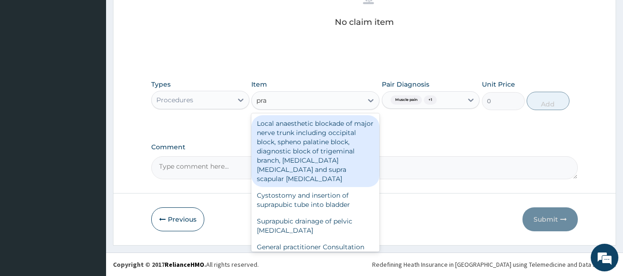
type input "prac"
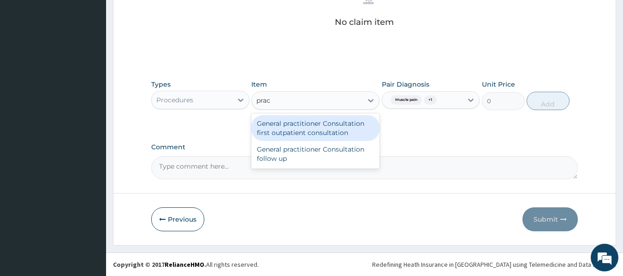
click at [325, 128] on div "General practitioner Consultation first outpatient consultation" at bounding box center [315, 128] width 128 height 26
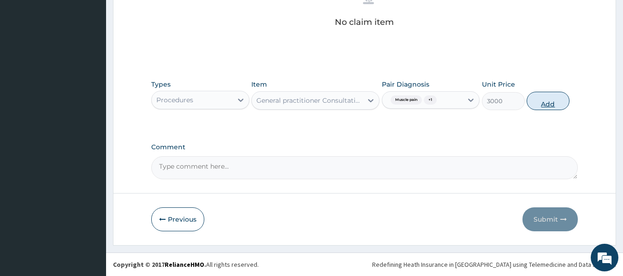
click at [549, 107] on button "Add" at bounding box center [547, 101] width 43 height 18
type input "0"
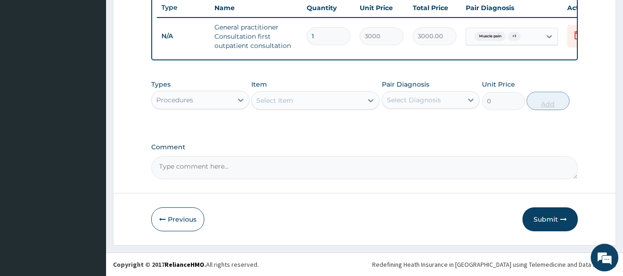
scroll to position [357, 0]
click at [224, 101] on div "Procedures" at bounding box center [192, 100] width 81 height 15
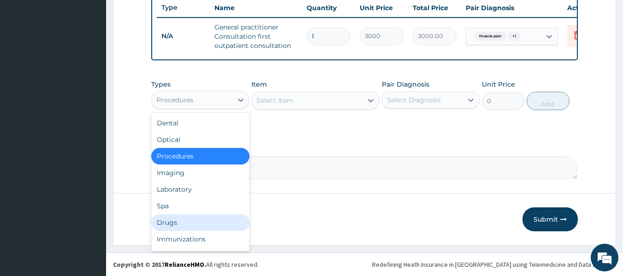
click at [177, 222] on div "Drugs" at bounding box center [200, 222] width 98 height 17
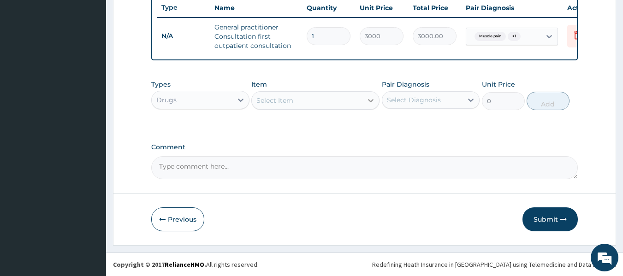
click at [365, 105] on div at bounding box center [370, 100] width 17 height 17
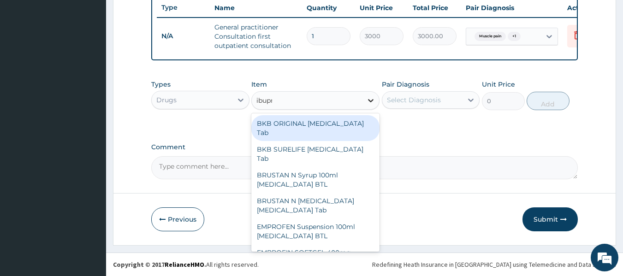
type input "ibupro"
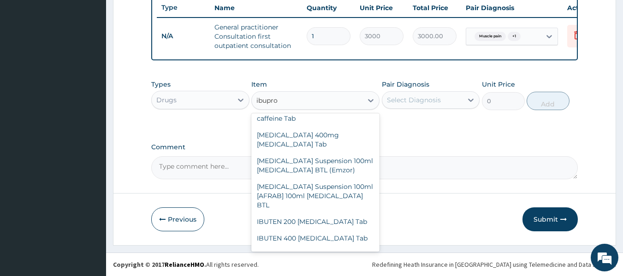
scroll to position [303, 0]
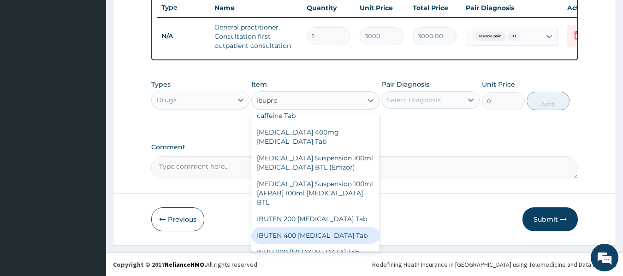
click at [327, 227] on div "IBUTEN 400 Ibuprofen Tab" at bounding box center [315, 235] width 128 height 17
type input "66"
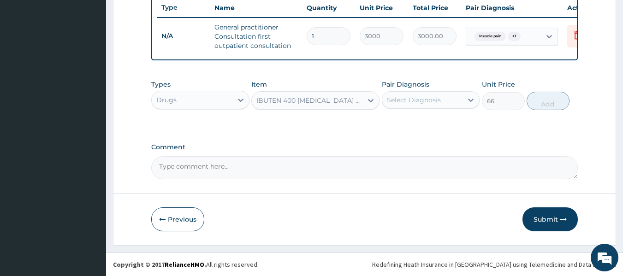
click at [452, 100] on div "Select Diagnosis" at bounding box center [422, 100] width 81 height 15
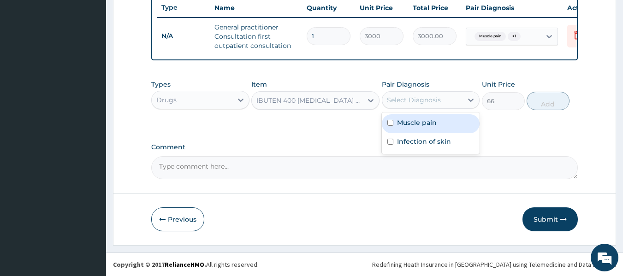
click at [419, 121] on label "Muscle pain" at bounding box center [417, 122] width 40 height 9
checkbox input "true"
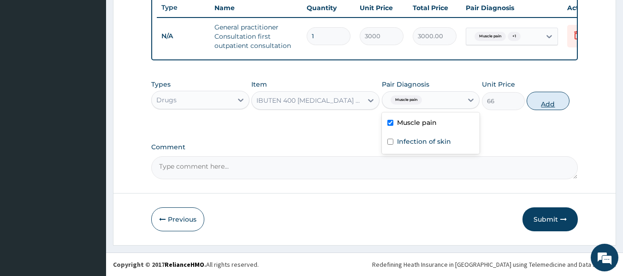
click at [543, 105] on button "Add" at bounding box center [547, 101] width 43 height 18
type input "0"
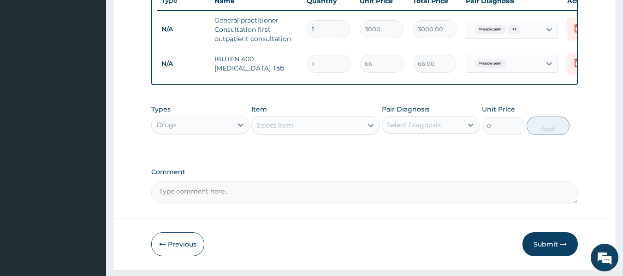
type input "0.00"
type input "8"
type input "528.00"
type input "8"
type input "0.00"
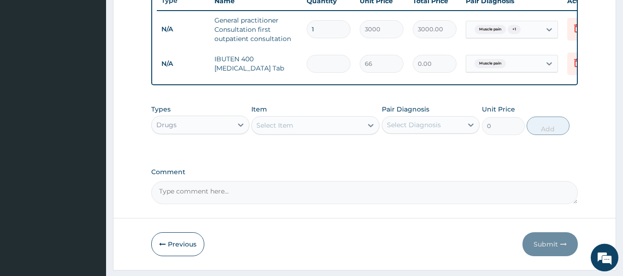
type input "1"
type input "66.00"
type input "10"
type input "660.00"
type input "10"
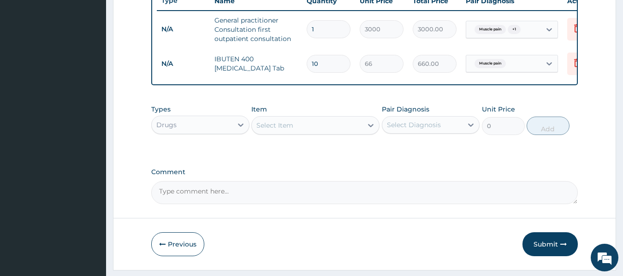
click at [361, 133] on div "Select Item" at bounding box center [307, 125] width 111 height 15
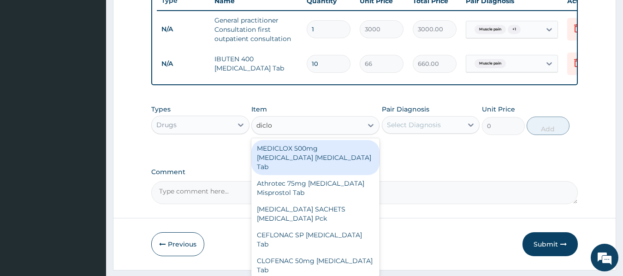
type input "diclom"
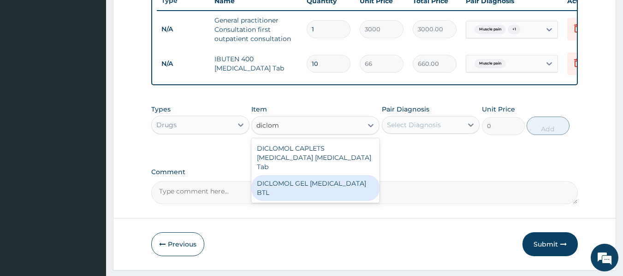
click at [329, 175] on div "DICLOMOL GEL Diclofenac BTL" at bounding box center [315, 188] width 128 height 26
type input "2400"
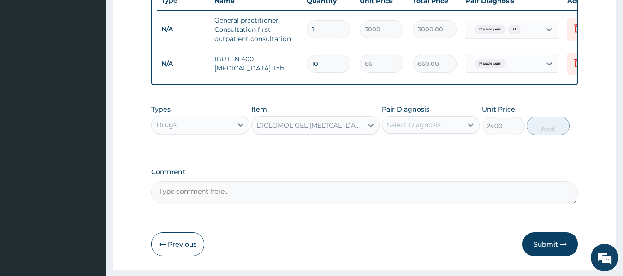
click at [436, 130] on div "Select Diagnosis" at bounding box center [414, 124] width 54 height 9
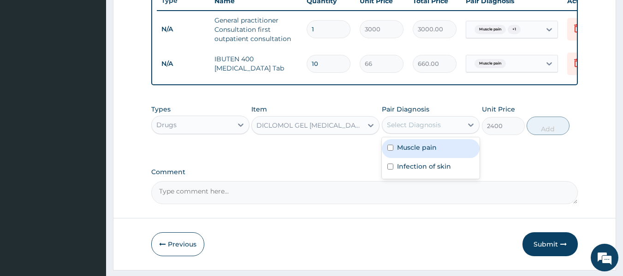
click at [413, 152] on label "Muscle pain" at bounding box center [417, 147] width 40 height 9
checkbox input "true"
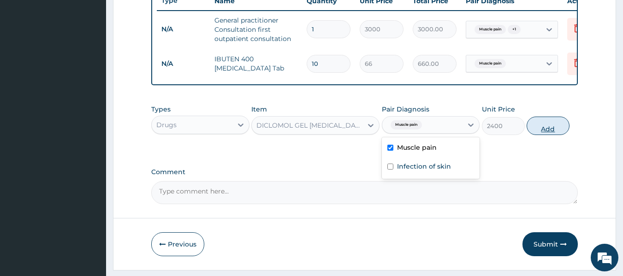
click at [553, 134] on button "Add" at bounding box center [547, 126] width 43 height 18
type input "0"
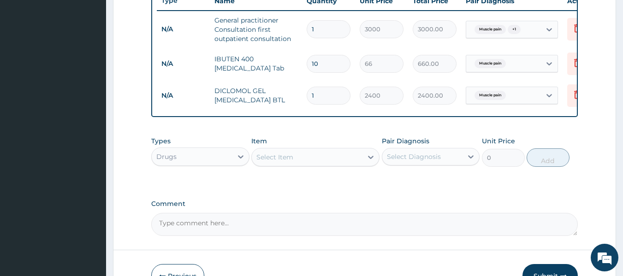
click at [353, 165] on div "Select Item" at bounding box center [307, 157] width 111 height 15
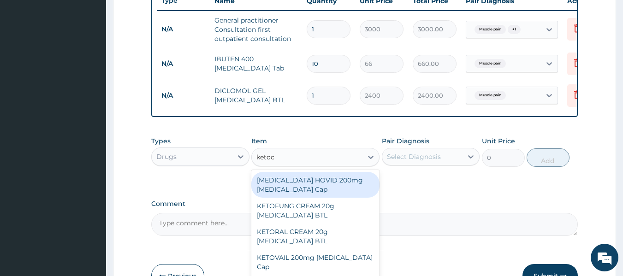
type input "ketoco"
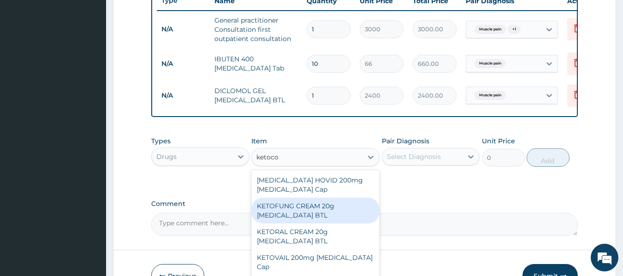
click at [326, 221] on div "KETOFUNG CREAM 20g Ketoconazole BTL" at bounding box center [315, 211] width 128 height 26
type input "1200"
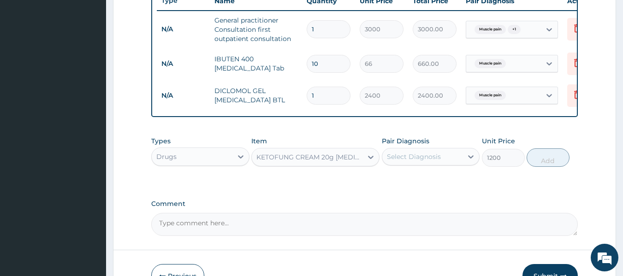
click at [451, 164] on div "Select Diagnosis" at bounding box center [422, 156] width 81 height 15
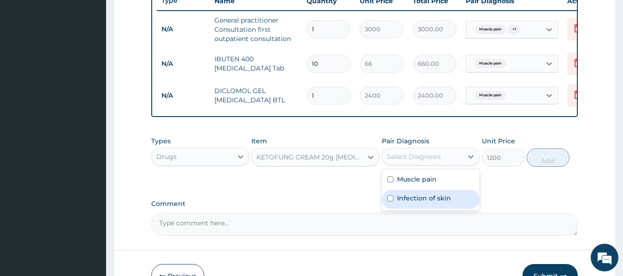
click at [431, 203] on label "Infection of skin" at bounding box center [424, 198] width 54 height 9
checkbox input "true"
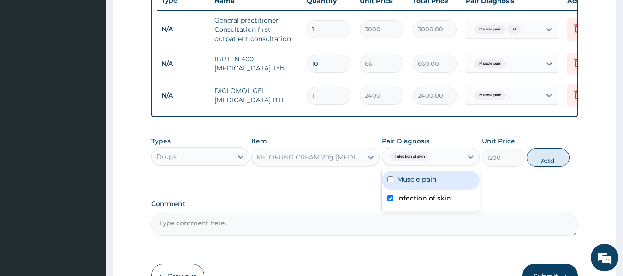
click at [560, 164] on button "Add" at bounding box center [547, 157] width 43 height 18
type input "0"
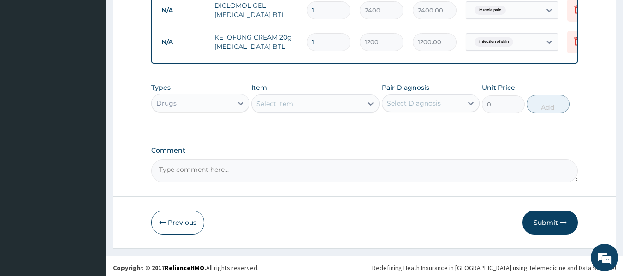
scroll to position [452, 0]
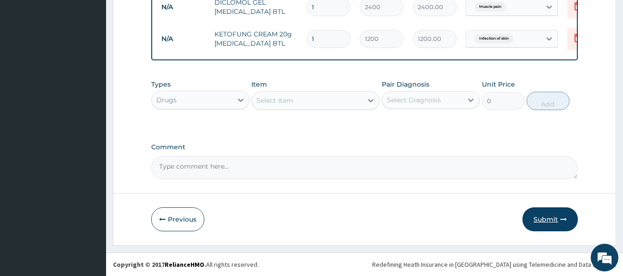
click at [532, 211] on button "Submit" at bounding box center [549, 219] width 55 height 24
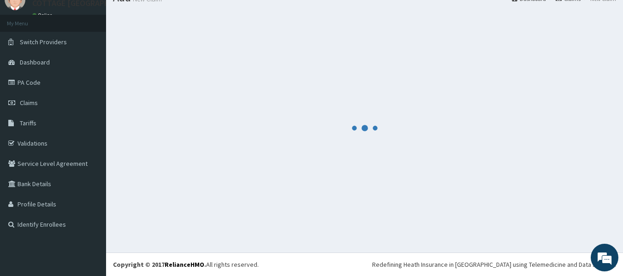
scroll to position [38, 0]
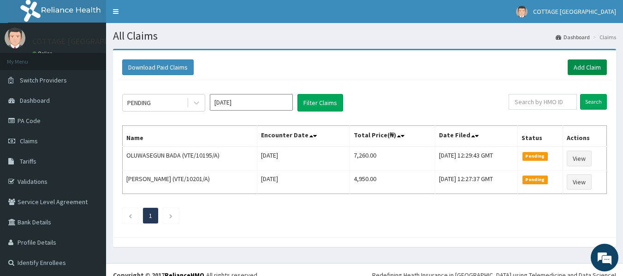
click at [588, 66] on link "Add Claim" at bounding box center [586, 67] width 39 height 16
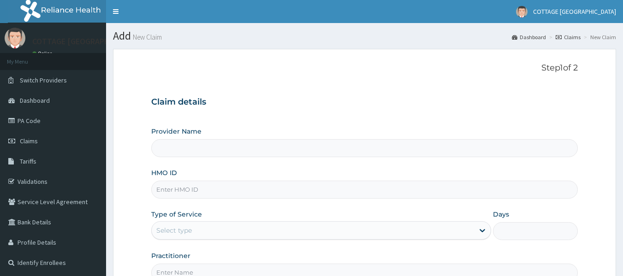
click at [202, 188] on input "HMO ID" at bounding box center [364, 190] width 427 height 18
paste input "Qtt/10044/d"
type input "Qtt/10044/d"
type input "COTTAGE [GEOGRAPHIC_DATA]"
type input "QTT/10044/D"
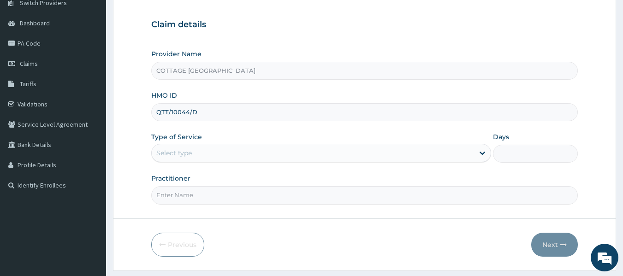
scroll to position [103, 0]
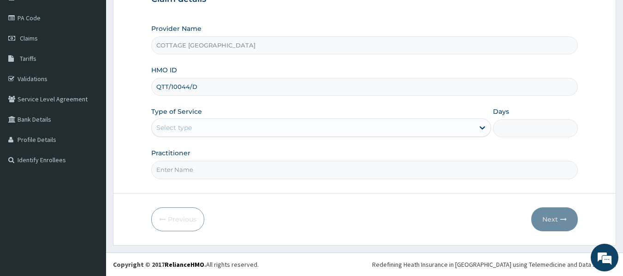
drag, startPoint x: 628, startPoint y: 78, endPoint x: 620, endPoint y: 171, distance: 93.4
click at [620, 171] on html "R EL Toggle navigation COTTAGE MEDICARE HOSPITAL COTTAGE MEDICARE HOSPITAL - co…" at bounding box center [311, 86] width 623 height 379
click at [391, 129] on div "Select type" at bounding box center [313, 127] width 322 height 15
type input "d"
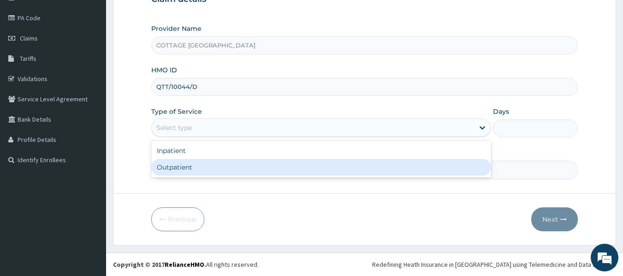
click at [277, 171] on div "Outpatient" at bounding box center [321, 167] width 340 height 17
type input "1"
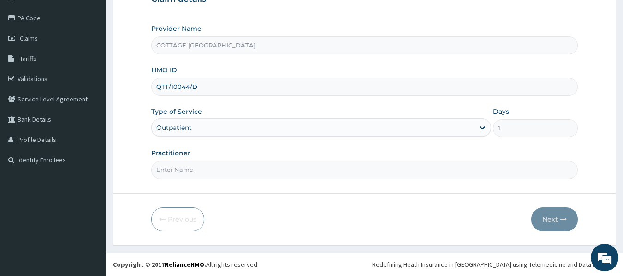
click at [277, 171] on input "Practitioner" at bounding box center [364, 170] width 427 height 18
type input "DR CHISOM"
click at [565, 220] on icon "button" at bounding box center [563, 219] width 6 height 6
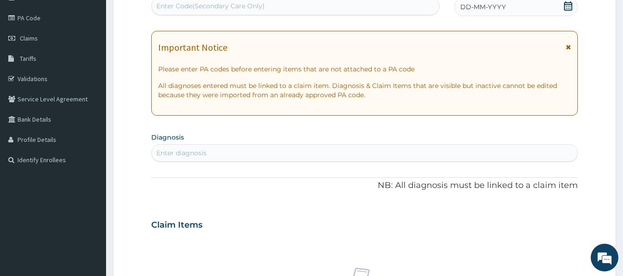
scroll to position [0, 0]
click at [538, 3] on div "DD-MM-YYYY" at bounding box center [516, 7] width 124 height 18
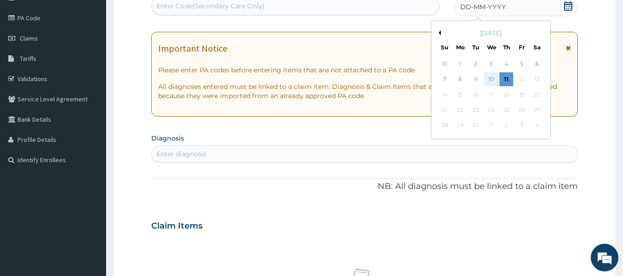
click at [490, 82] on div "10" at bounding box center [491, 80] width 14 height 14
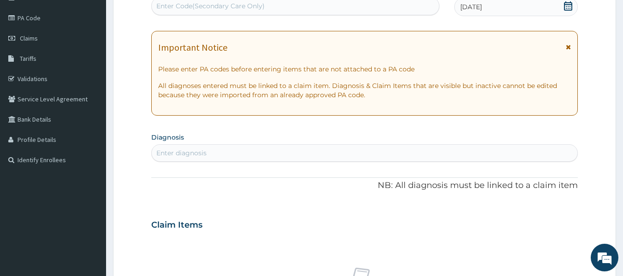
click at [259, 150] on div "Enter diagnosis" at bounding box center [365, 153] width 426 height 15
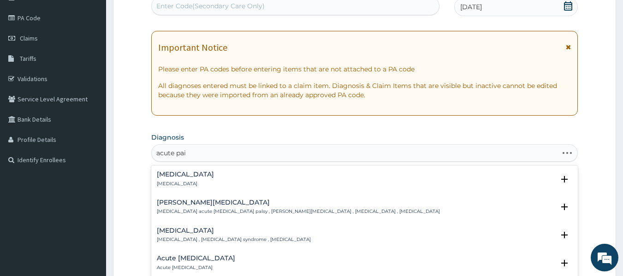
type input "acute pain"
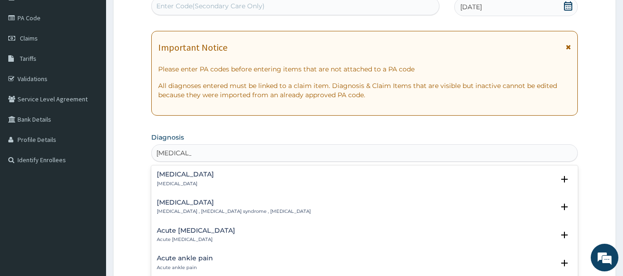
click at [191, 178] on div "Acute pain Acute pain" at bounding box center [185, 179] width 57 height 16
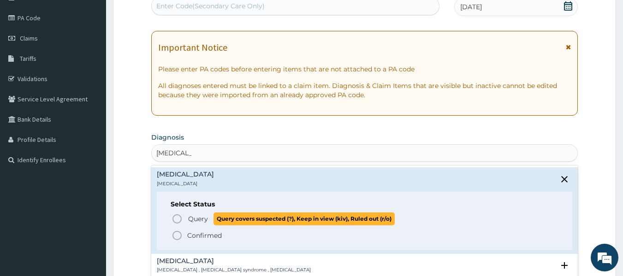
click at [176, 217] on icon "status option query" at bounding box center [176, 218] width 11 height 11
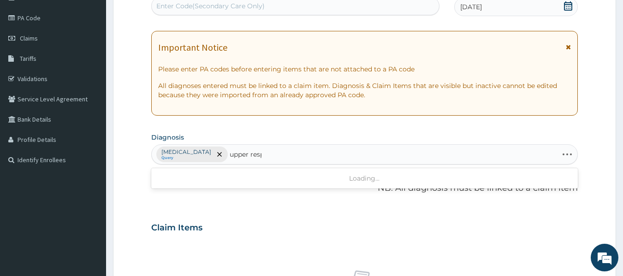
type input "upper respi"
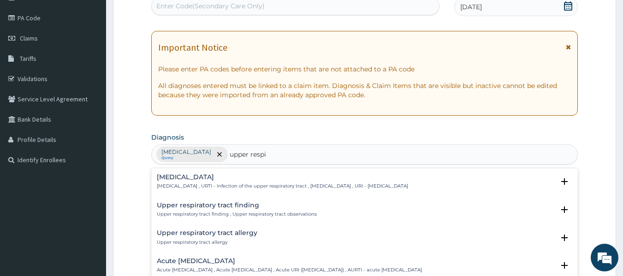
click at [188, 189] on p "Upper respiratory infection , URTI - Infection of the upper respiratory tract ,…" at bounding box center [282, 186] width 251 height 6
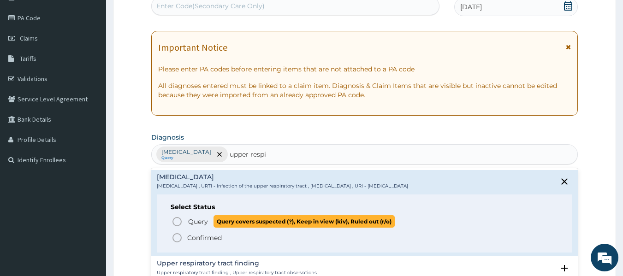
click at [176, 222] on icon "status option query" at bounding box center [176, 221] width 11 height 11
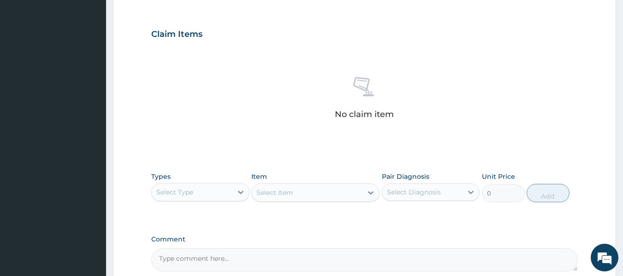
scroll to position [389, 0]
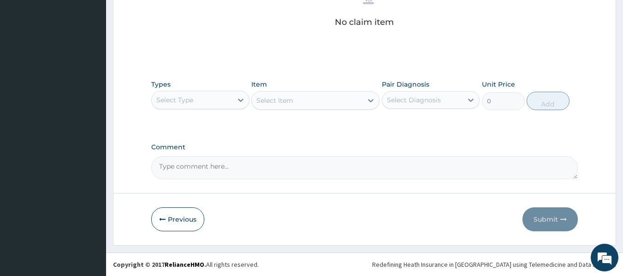
click at [217, 100] on div "Select Type" at bounding box center [192, 100] width 81 height 15
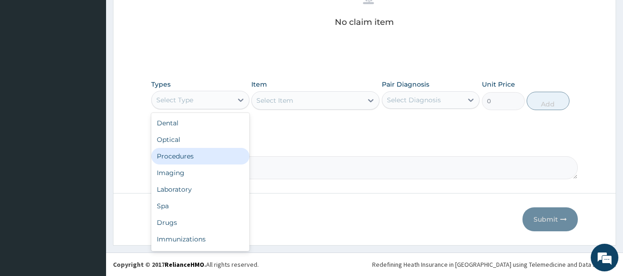
click at [193, 154] on div "Procedures" at bounding box center [200, 156] width 98 height 17
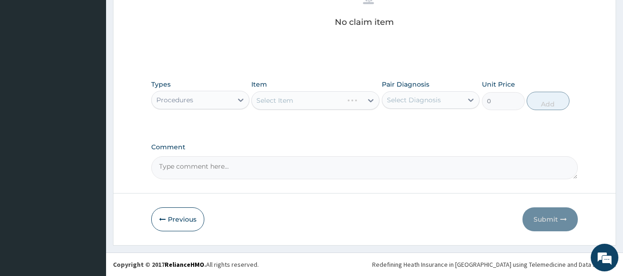
click at [460, 106] on div "Select Diagnosis" at bounding box center [422, 100] width 81 height 15
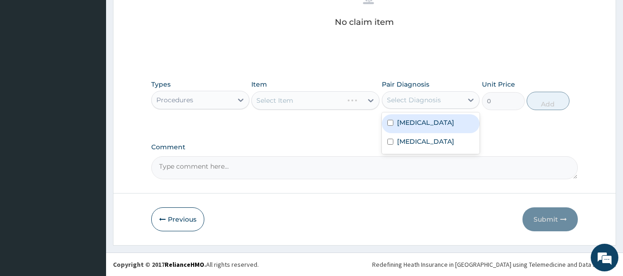
click at [424, 130] on div "Acute pain" at bounding box center [431, 123] width 98 height 19
checkbox input "true"
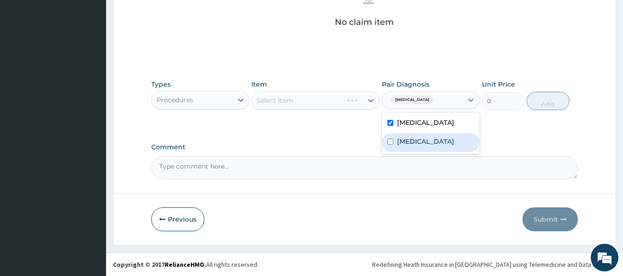
click at [418, 146] on label "Upper respiratory infection" at bounding box center [425, 141] width 57 height 9
checkbox input "true"
click at [371, 101] on icon at bounding box center [371, 100] width 6 height 3
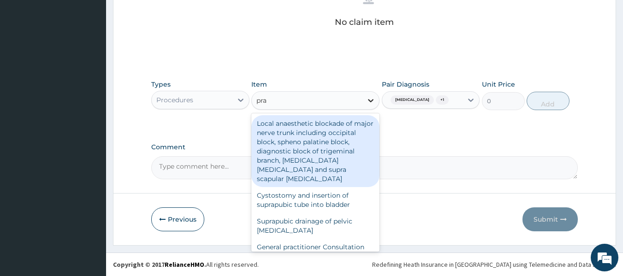
type input "prac"
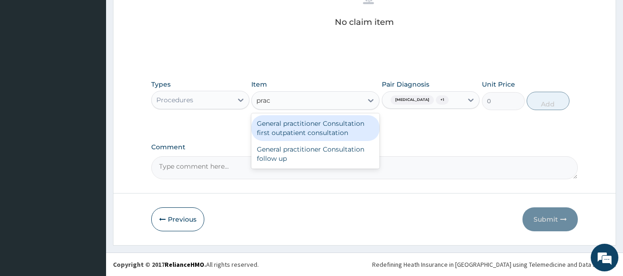
click at [352, 129] on div "General practitioner Consultation first outpatient consultation" at bounding box center [315, 128] width 128 height 26
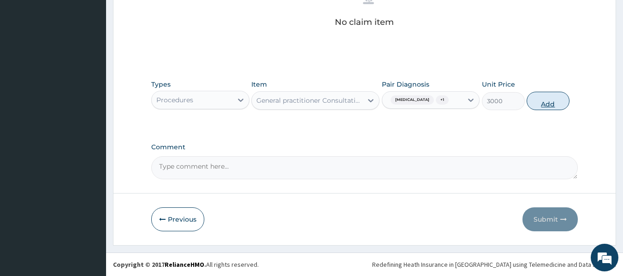
click at [559, 99] on button "Add" at bounding box center [547, 101] width 43 height 18
type input "0"
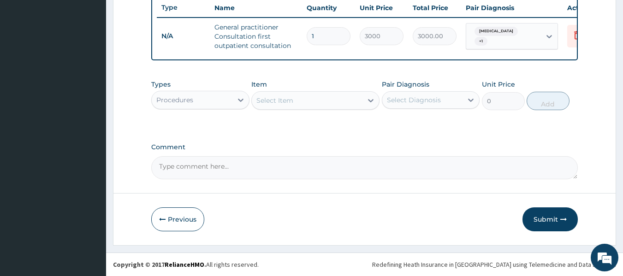
click at [224, 105] on div "Procedures" at bounding box center [192, 100] width 81 height 15
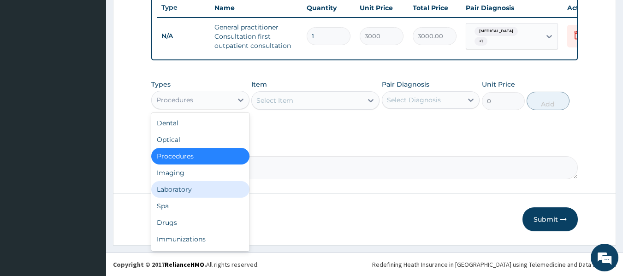
click at [195, 191] on div "Laboratory" at bounding box center [200, 189] width 98 height 17
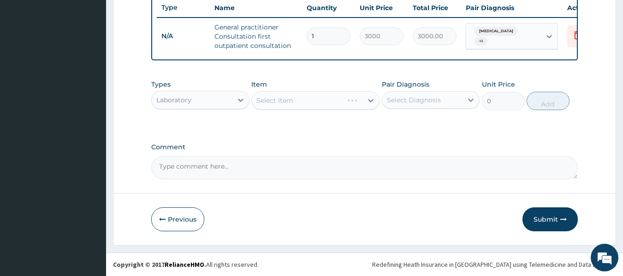
click at [214, 100] on div "Laboratory" at bounding box center [192, 100] width 81 height 15
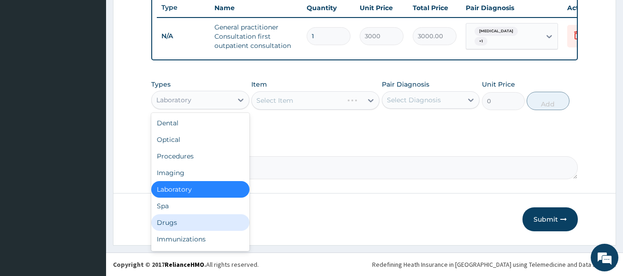
click at [191, 219] on div "Drugs" at bounding box center [200, 222] width 98 height 17
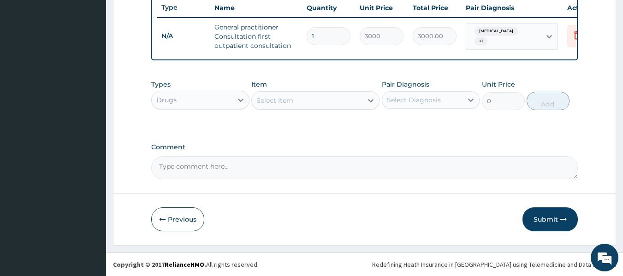
click at [370, 101] on icon at bounding box center [371, 100] width 6 height 3
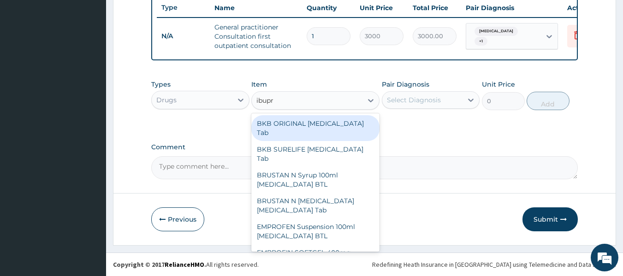
type input "ibupro"
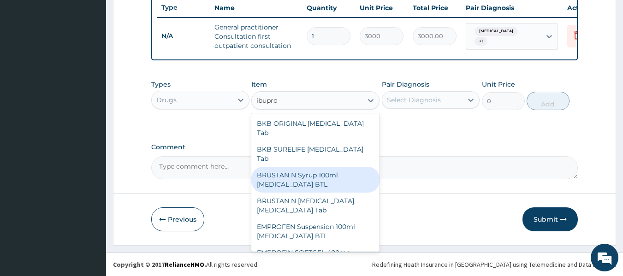
click at [335, 167] on div "BRUSTAN N Syrup 100ml Ibuprofen BTL" at bounding box center [315, 180] width 128 height 26
type input "600"
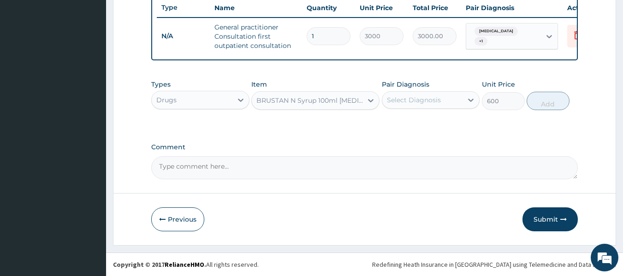
click at [458, 97] on div "Select Diagnosis" at bounding box center [422, 100] width 81 height 15
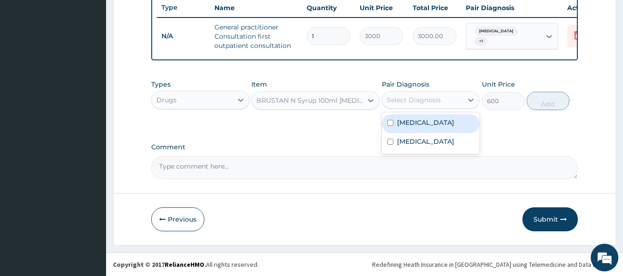
click at [434, 121] on div "Acute pain" at bounding box center [431, 123] width 98 height 19
checkbox input "true"
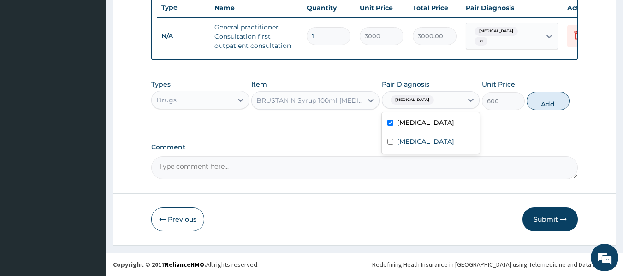
click at [544, 103] on button "Add" at bounding box center [547, 101] width 43 height 18
type input "0"
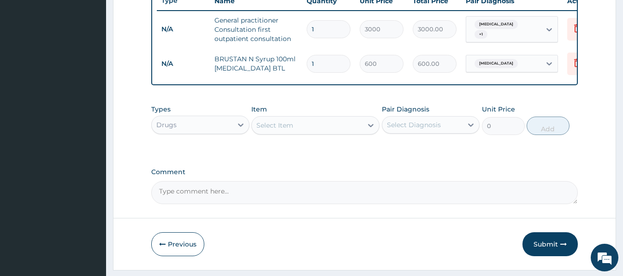
click at [352, 133] on div "Select Item" at bounding box center [307, 125] width 111 height 15
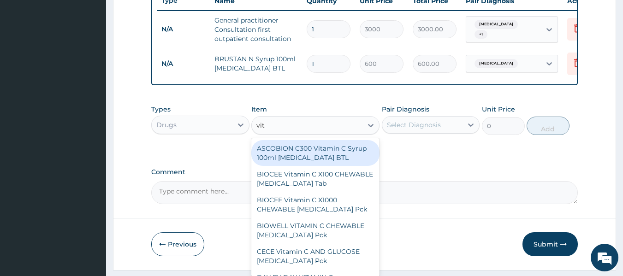
type input "vita"
click at [350, 159] on div "ASCOBION C300 Vitamin C Syrup 100ml Ascorbic Acid BTL" at bounding box center [315, 153] width 128 height 26
type input "300"
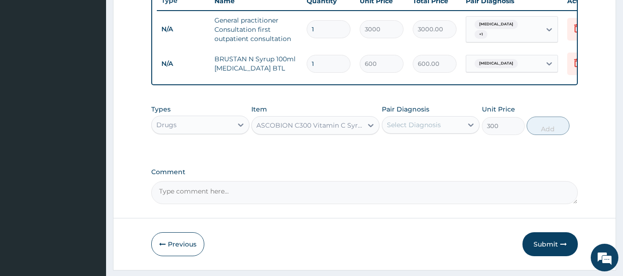
click at [429, 130] on div "Select Diagnosis" at bounding box center [414, 124] width 54 height 9
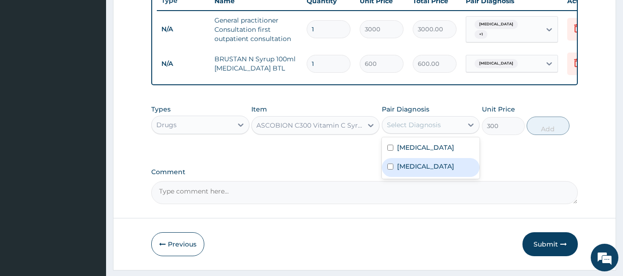
click at [427, 171] on label "Upper respiratory infection" at bounding box center [425, 166] width 57 height 9
checkbox input "true"
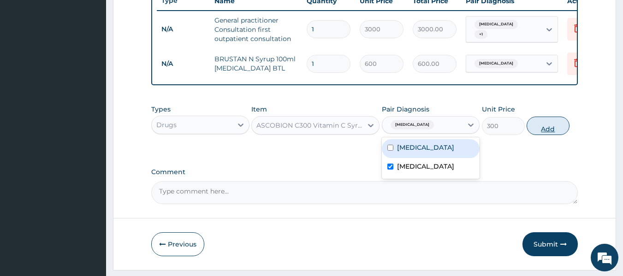
click at [557, 135] on button "Add" at bounding box center [547, 126] width 43 height 18
type input "0"
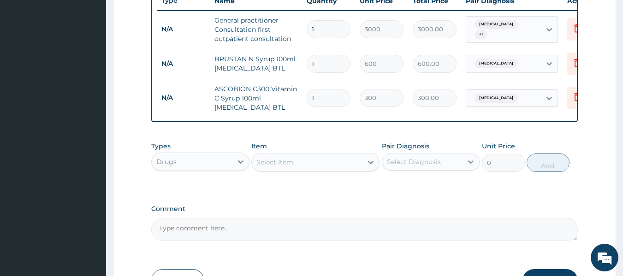
scroll to position [425, 0]
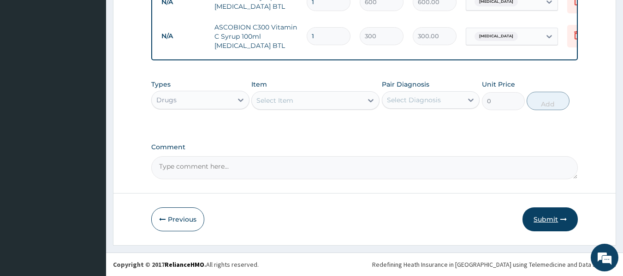
click at [535, 218] on button "Submit" at bounding box center [549, 219] width 55 height 24
